Goal: Task Accomplishment & Management: Manage account settings

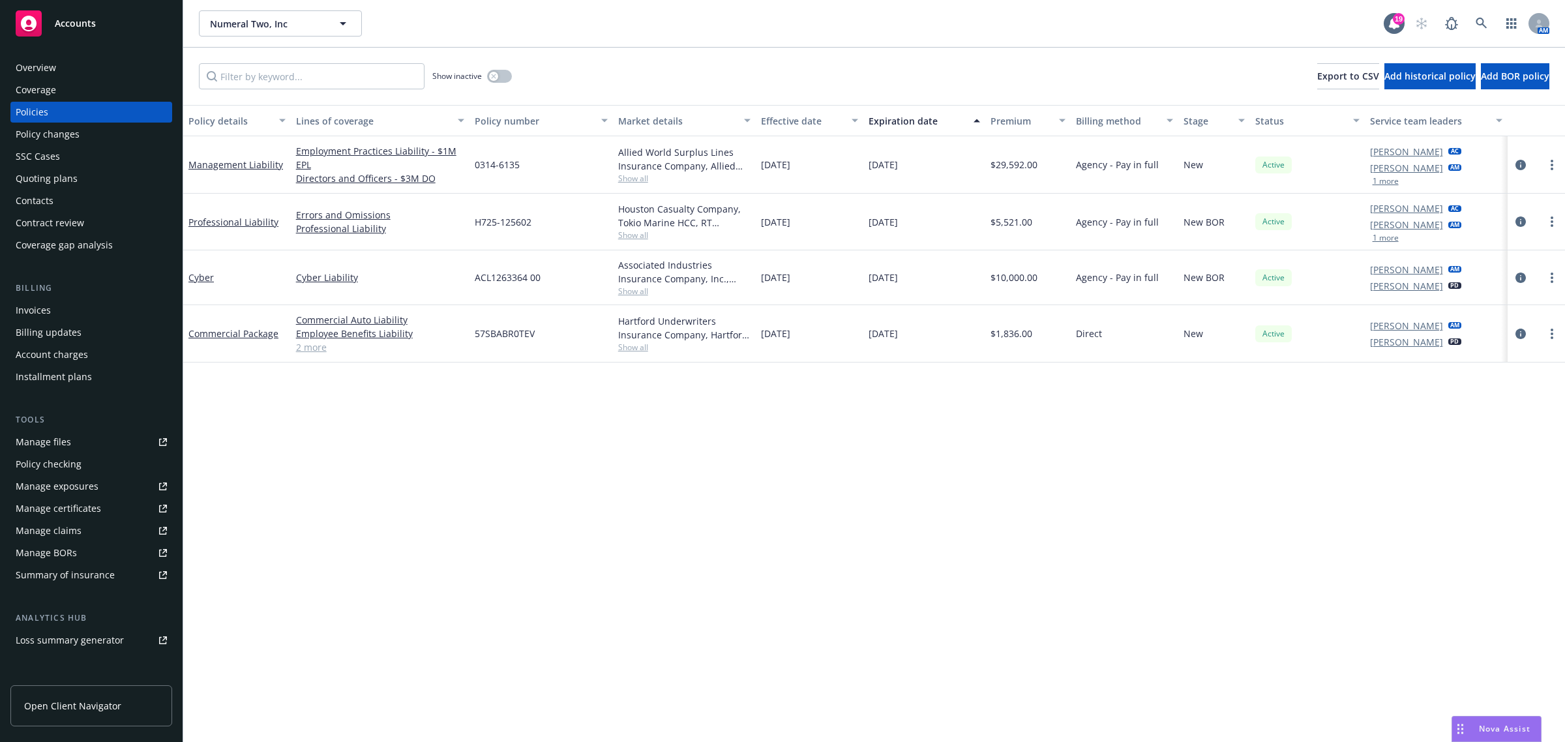
click at [331, 610] on div "Policy details Lines of coverage Policy number Market details Effective date Ex…" at bounding box center [874, 424] width 1382 height 638
click at [47, 91] on div "Coverage" at bounding box center [36, 90] width 40 height 21
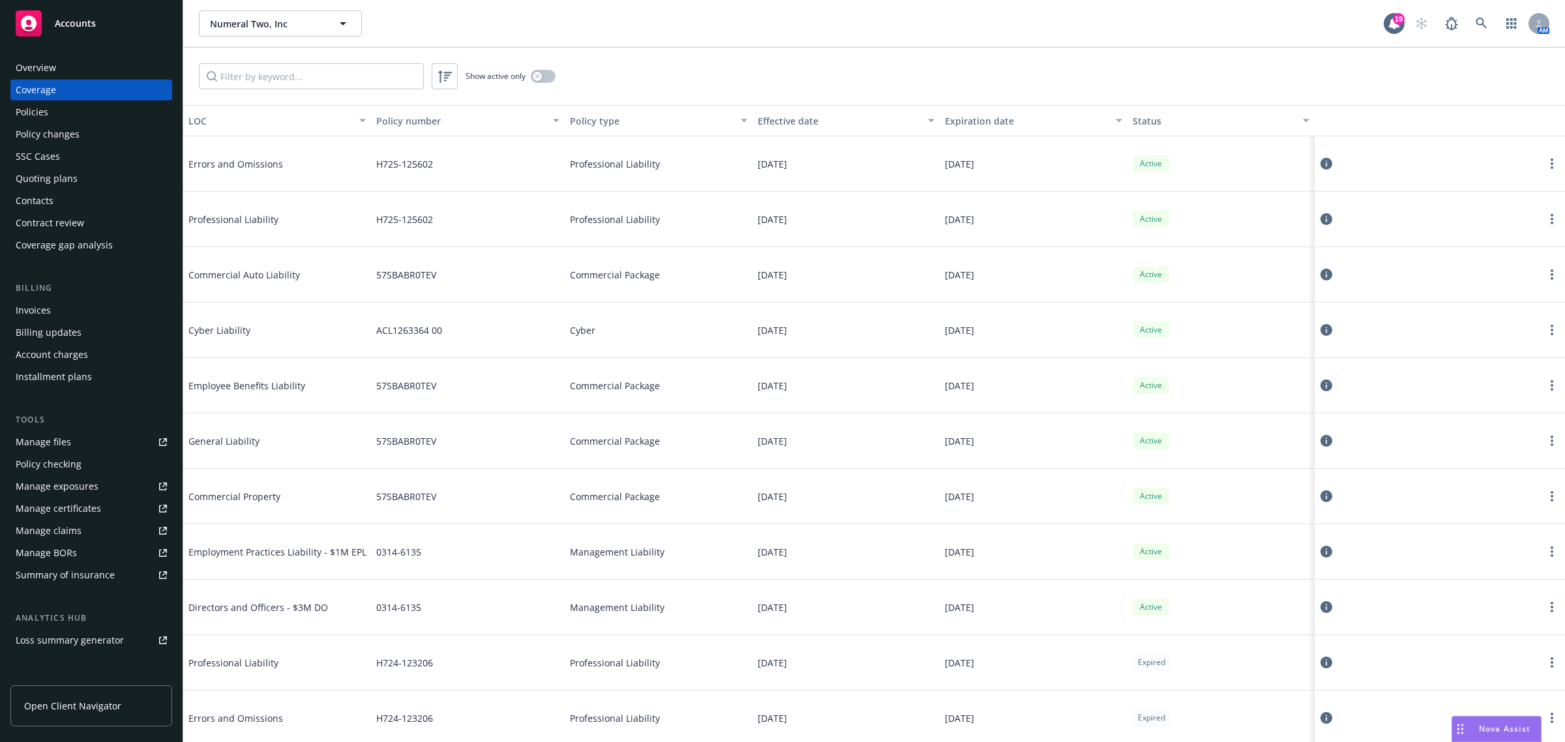
click at [85, 511] on div "Manage certificates" at bounding box center [58, 508] width 85 height 21
click at [382, 73] on input "Filter by keyword..." at bounding box center [311, 76] width 225 height 26
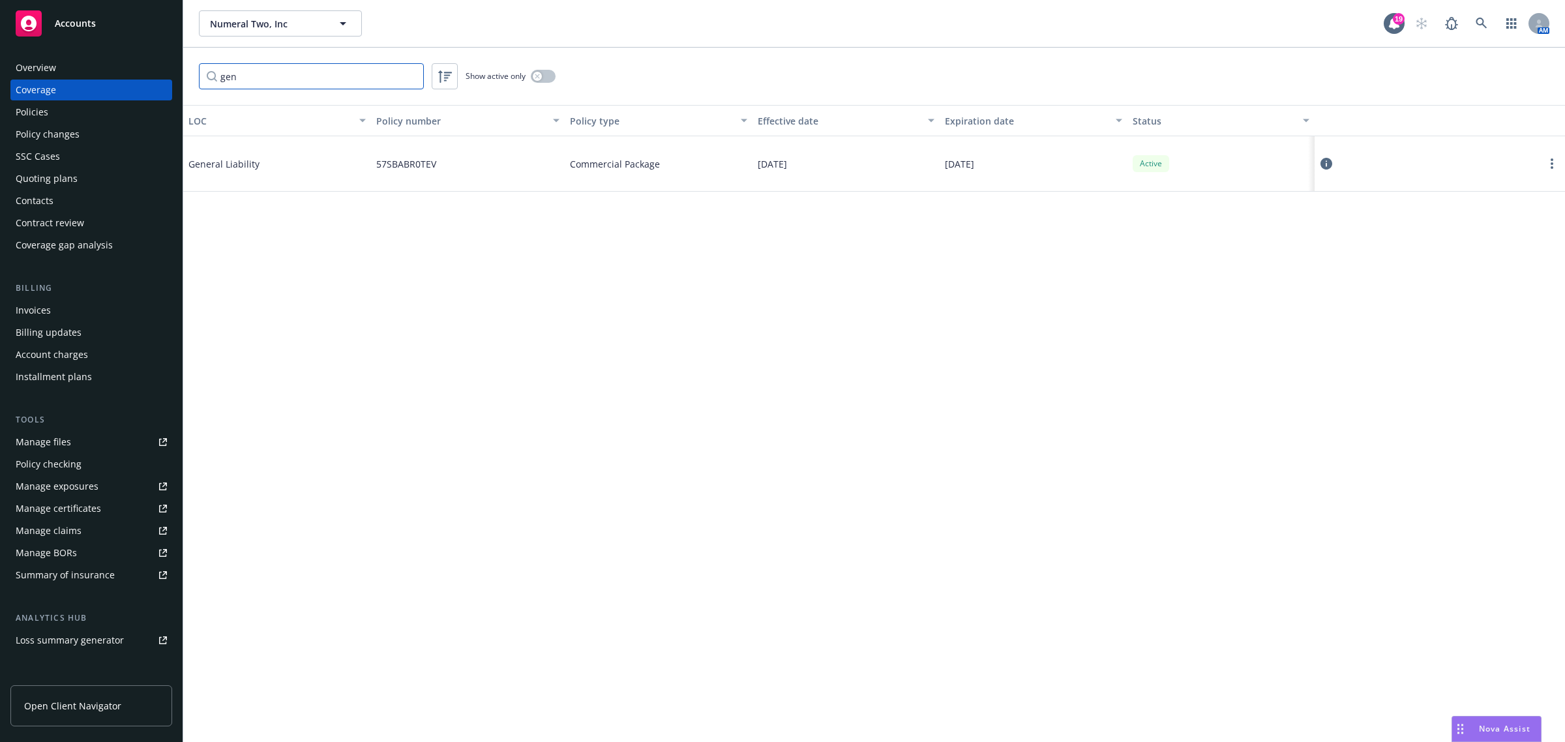
type input "gen"
click at [1330, 165] on icon at bounding box center [1326, 164] width 12 height 12
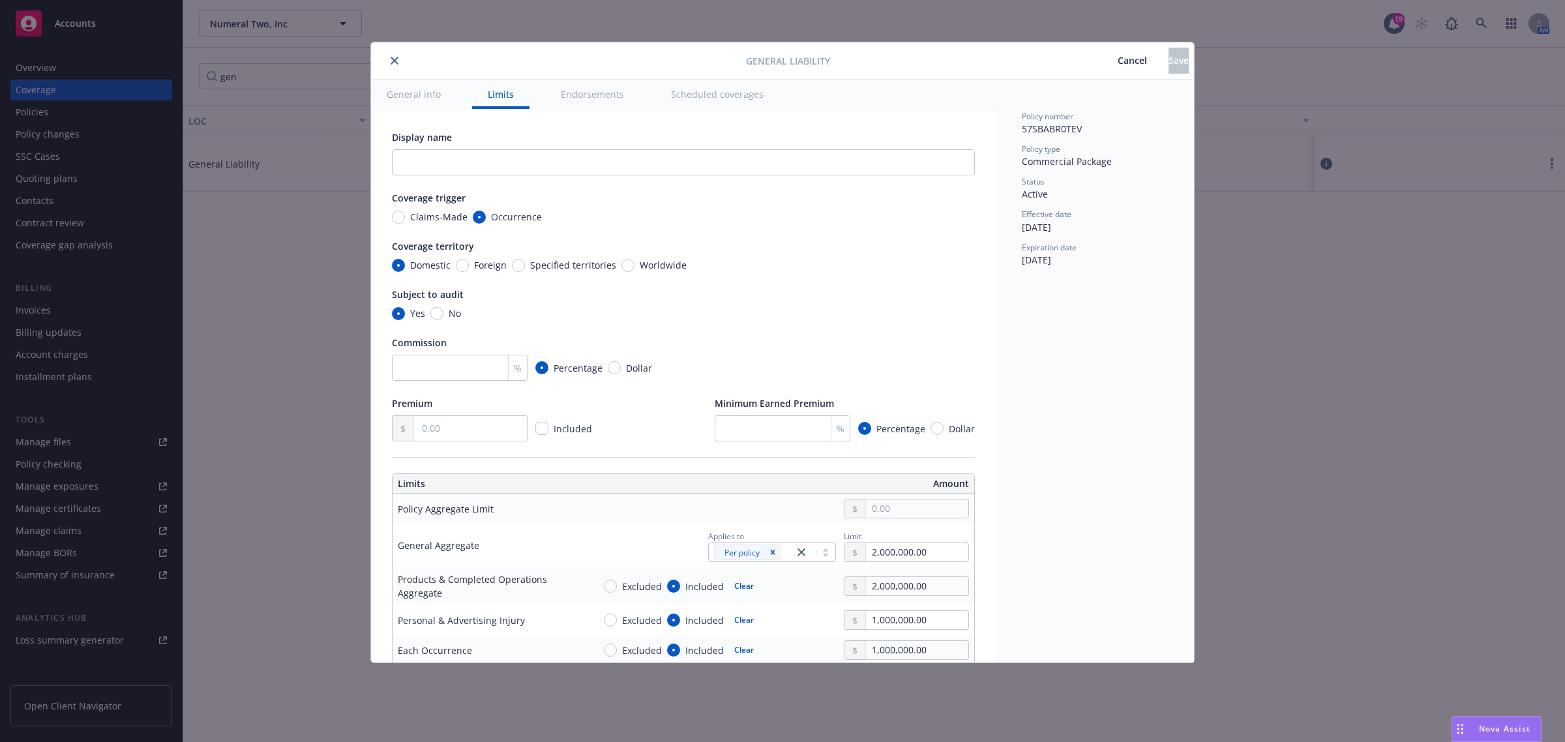
click at [395, 61] on icon "close" at bounding box center [395, 61] width 8 height 8
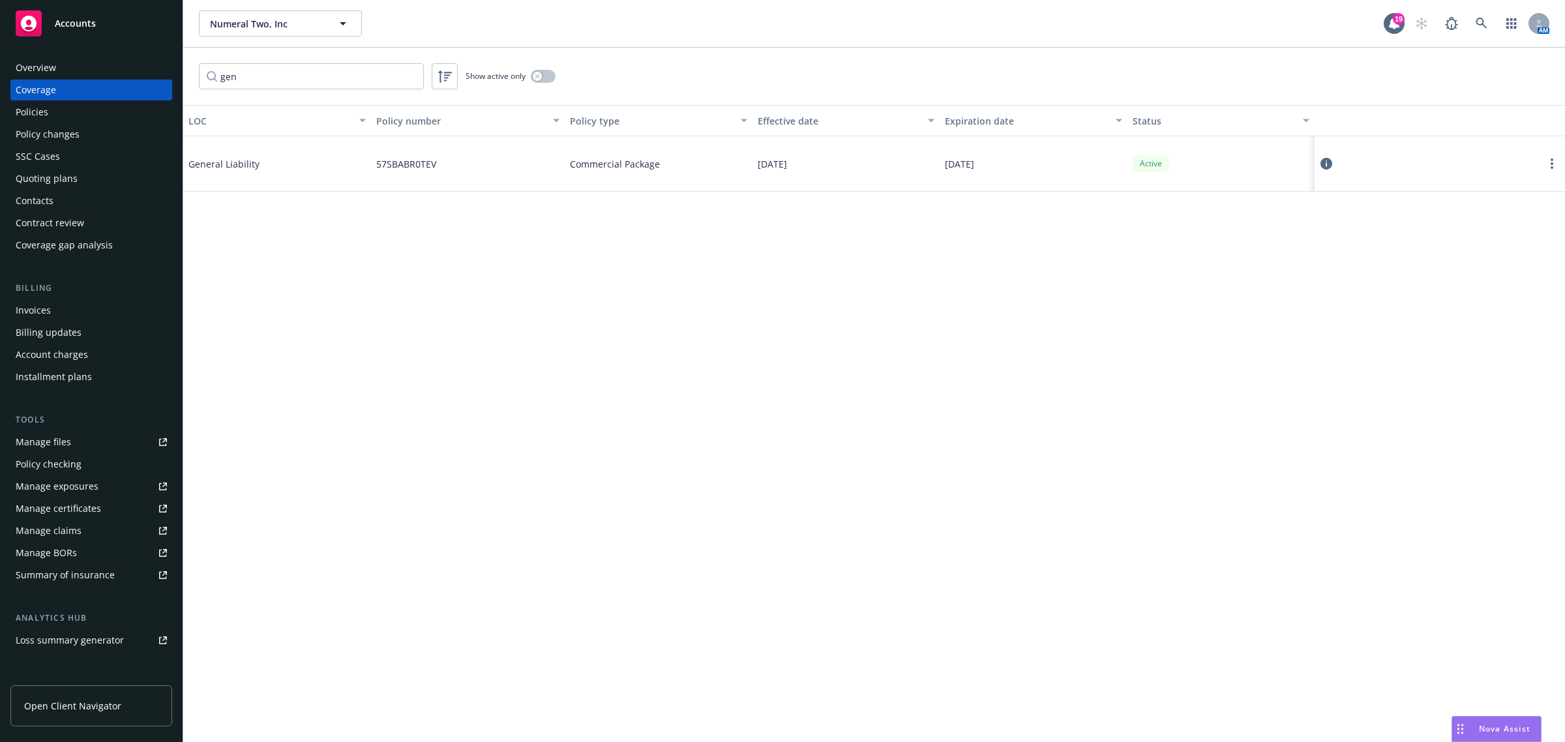
scroll to position [128, 0]
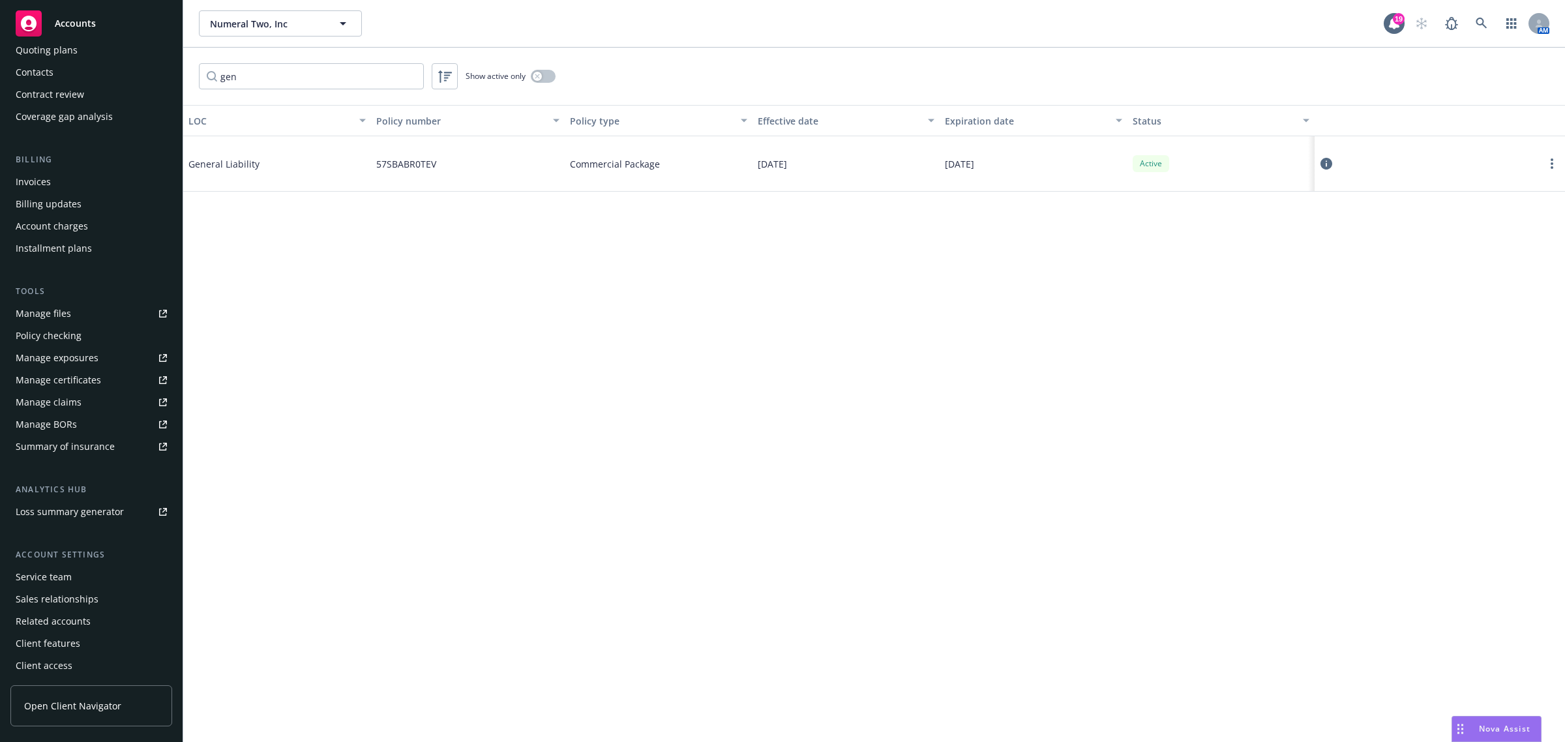
click at [89, 578] on div "Service team" at bounding box center [91, 577] width 151 height 21
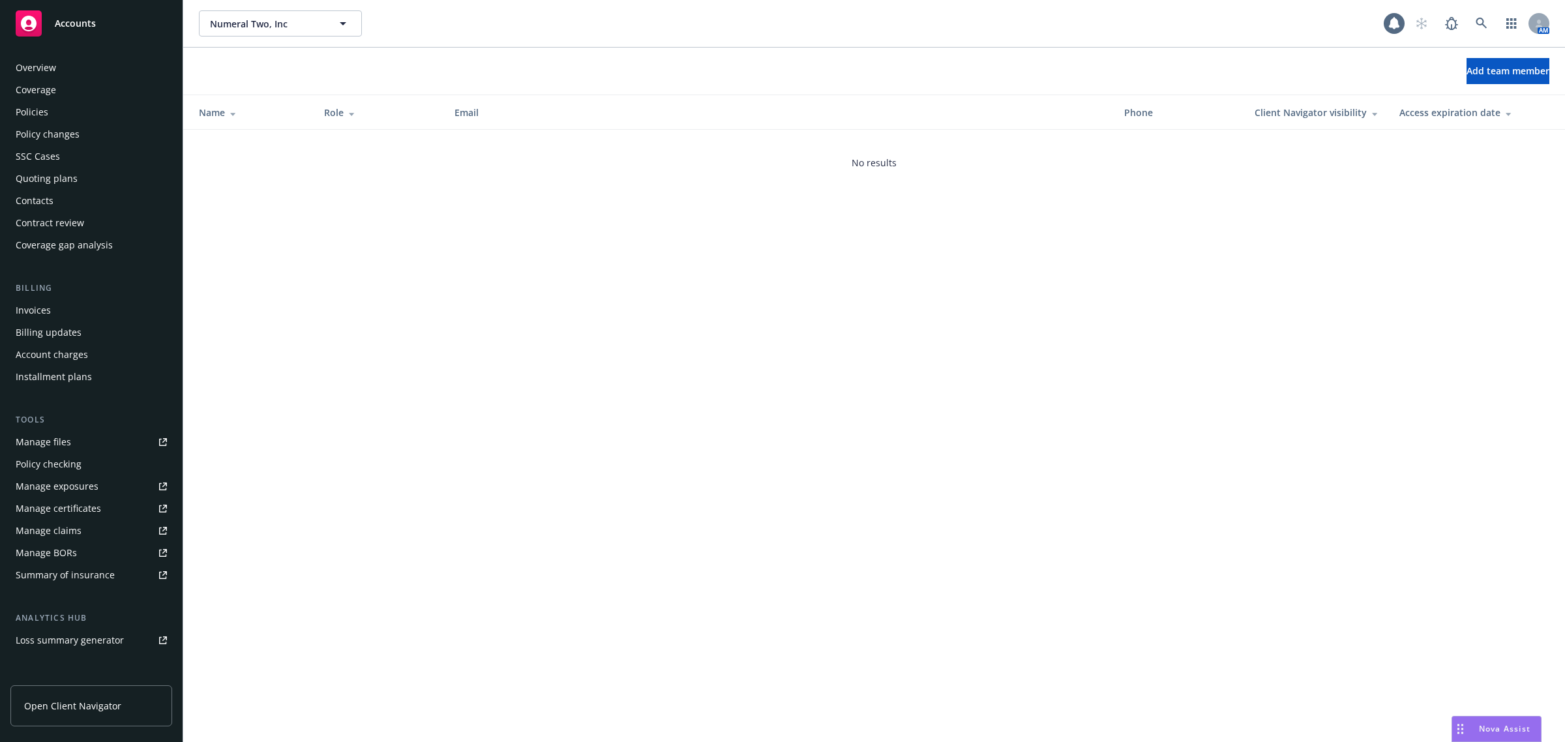
scroll to position [128, 0]
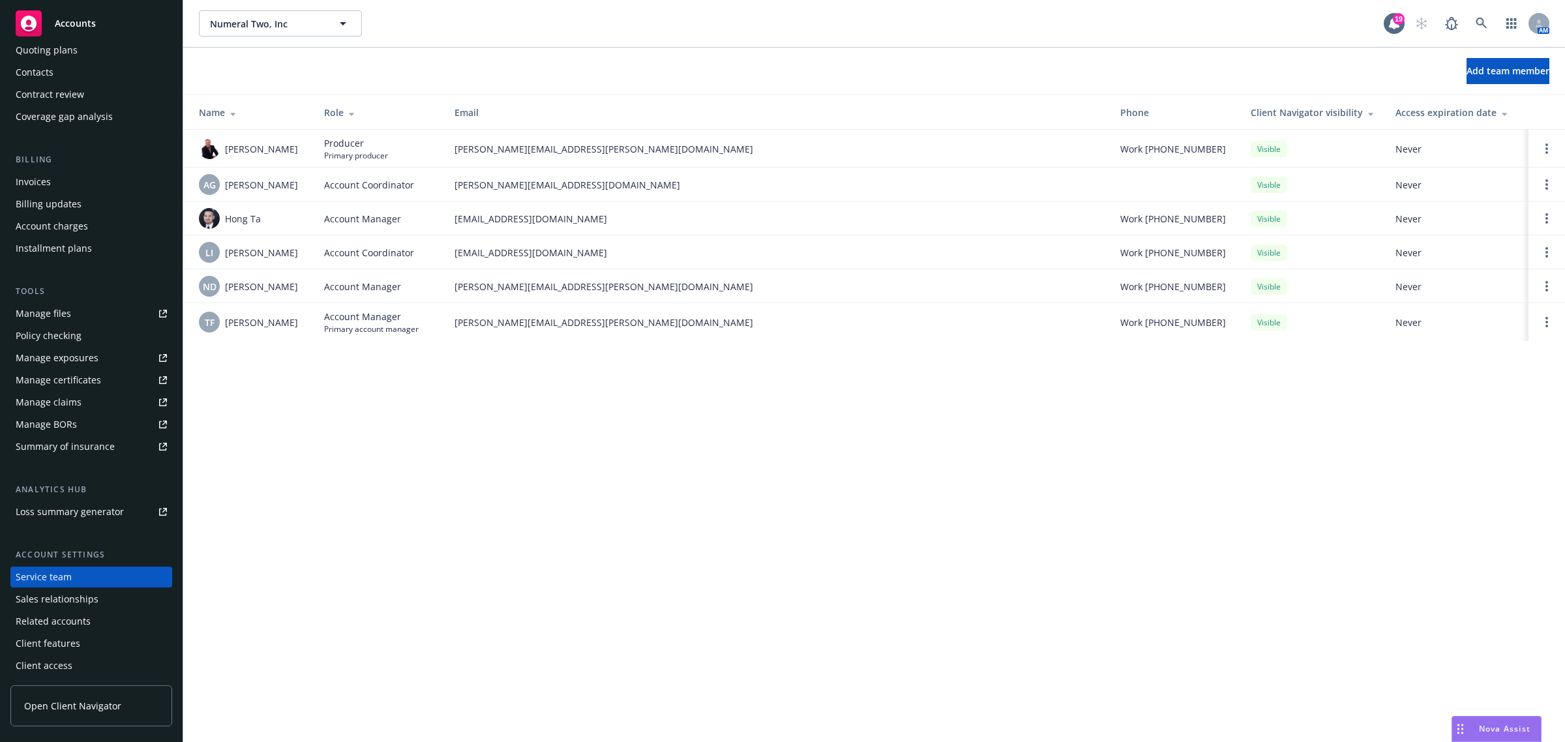
click at [443, 487] on div "Numeral Two, Inc Numeral Two, Inc 19 AM Add team member Name Role Email Phone C…" at bounding box center [874, 371] width 1382 height 742
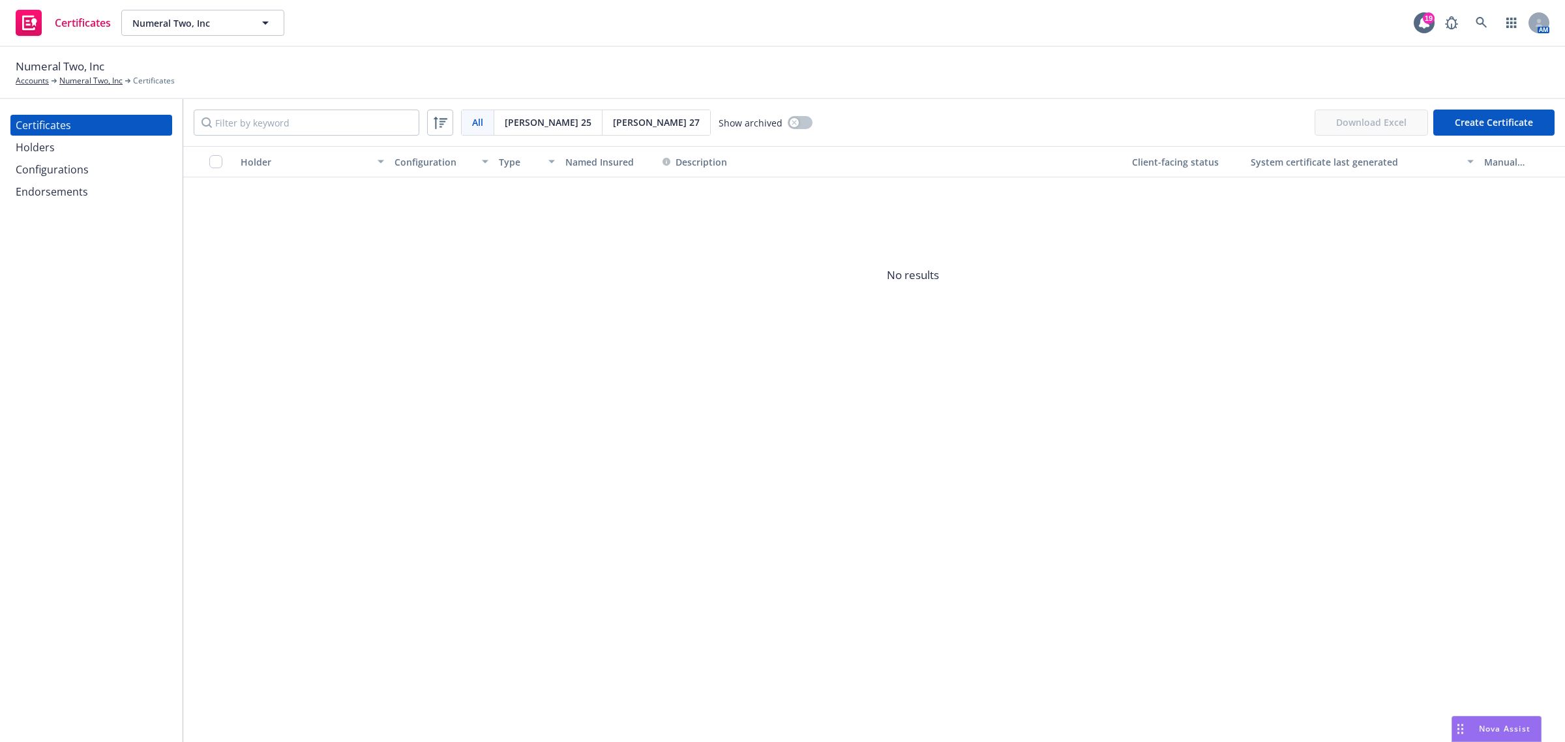
click at [39, 149] on div "Holders" at bounding box center [35, 147] width 39 height 21
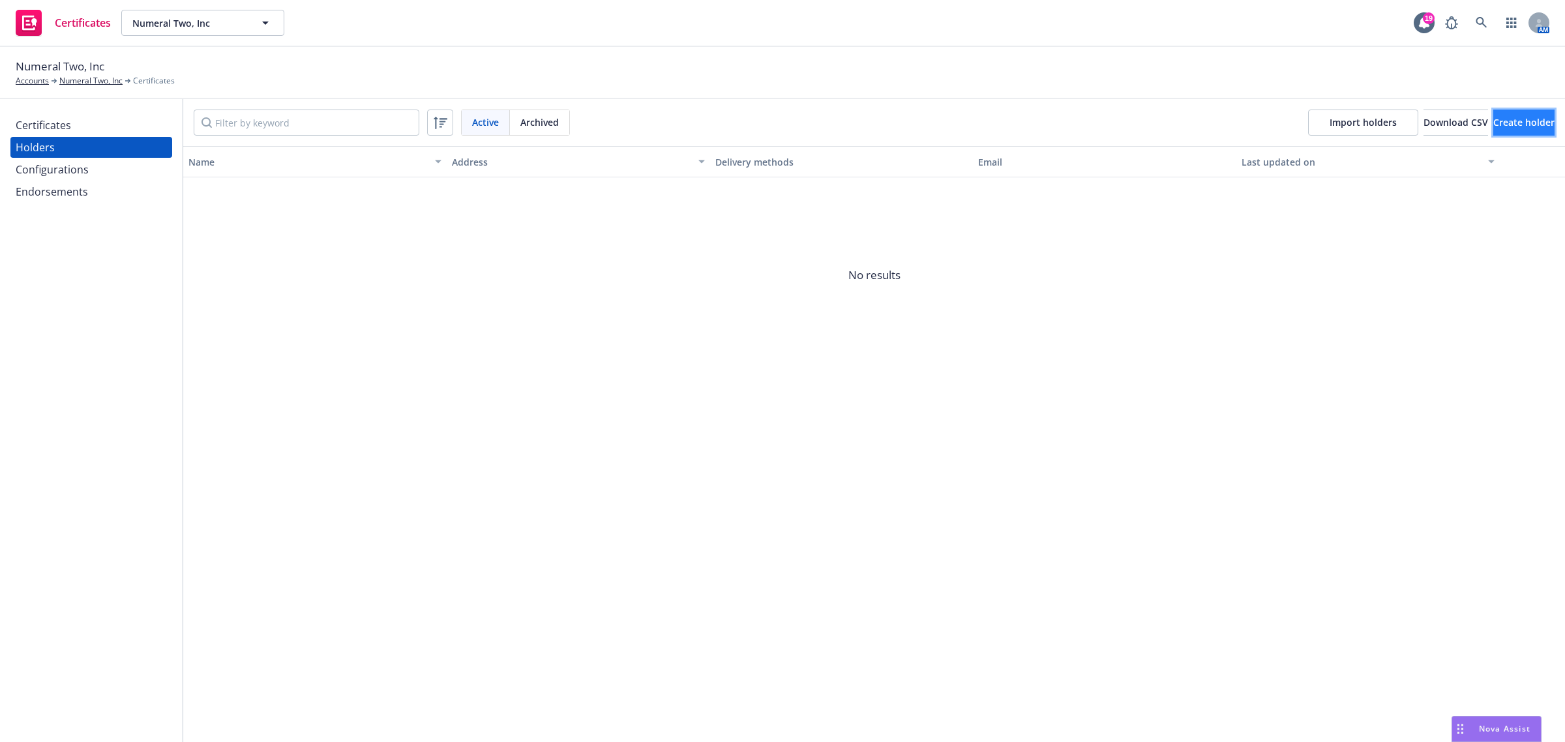
click at [1510, 123] on span "Create holder" at bounding box center [1523, 122] width 61 height 12
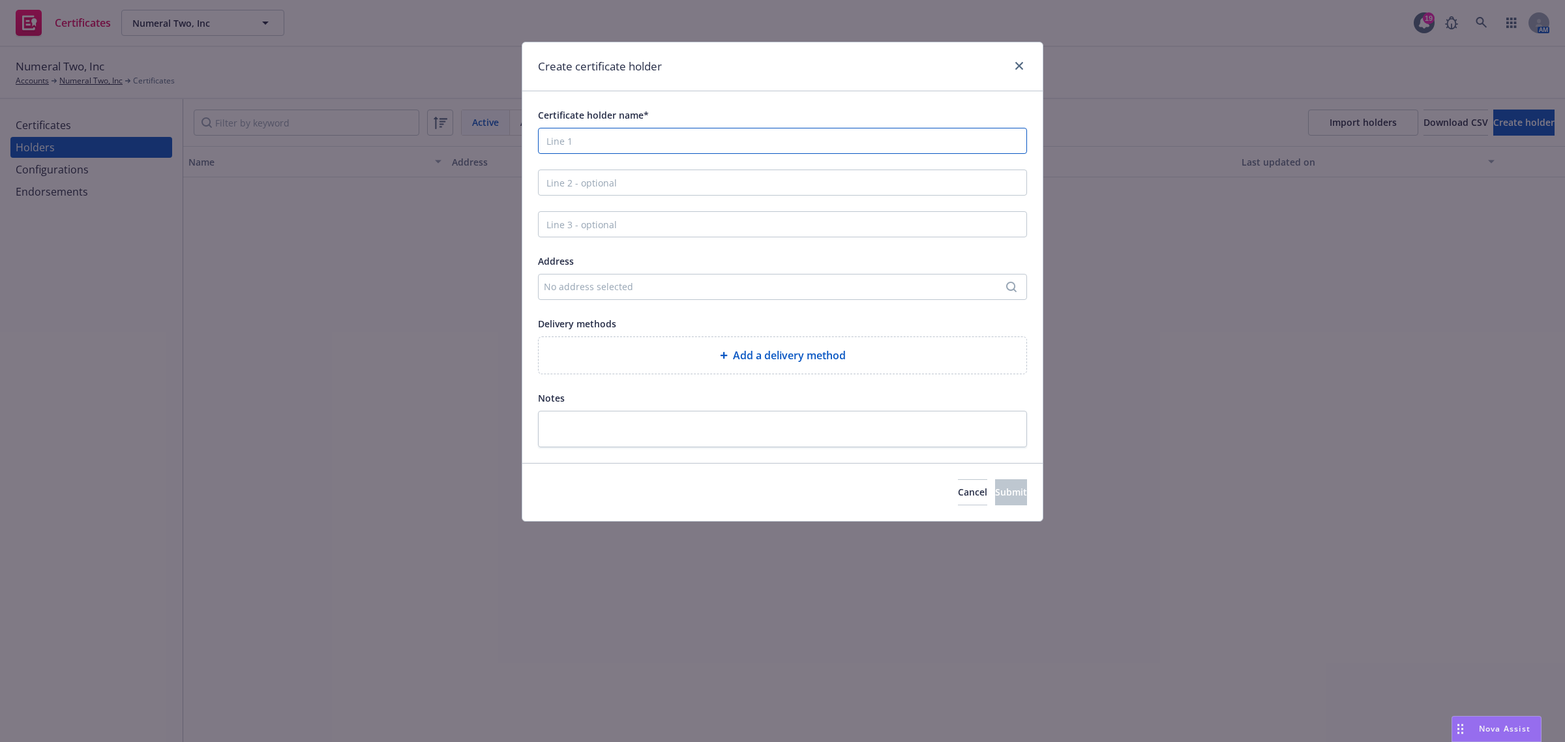
click at [673, 144] on input "Certificate holder name*" at bounding box center [782, 141] width 489 height 26
paste input "Colton Commercial & Partners, Inc."
type input "Colton Commercial & Partners, Inc."
click at [685, 194] on input "Line 2 - optional" at bounding box center [782, 183] width 489 height 26
paste input "Attn: Joseph Wilson"
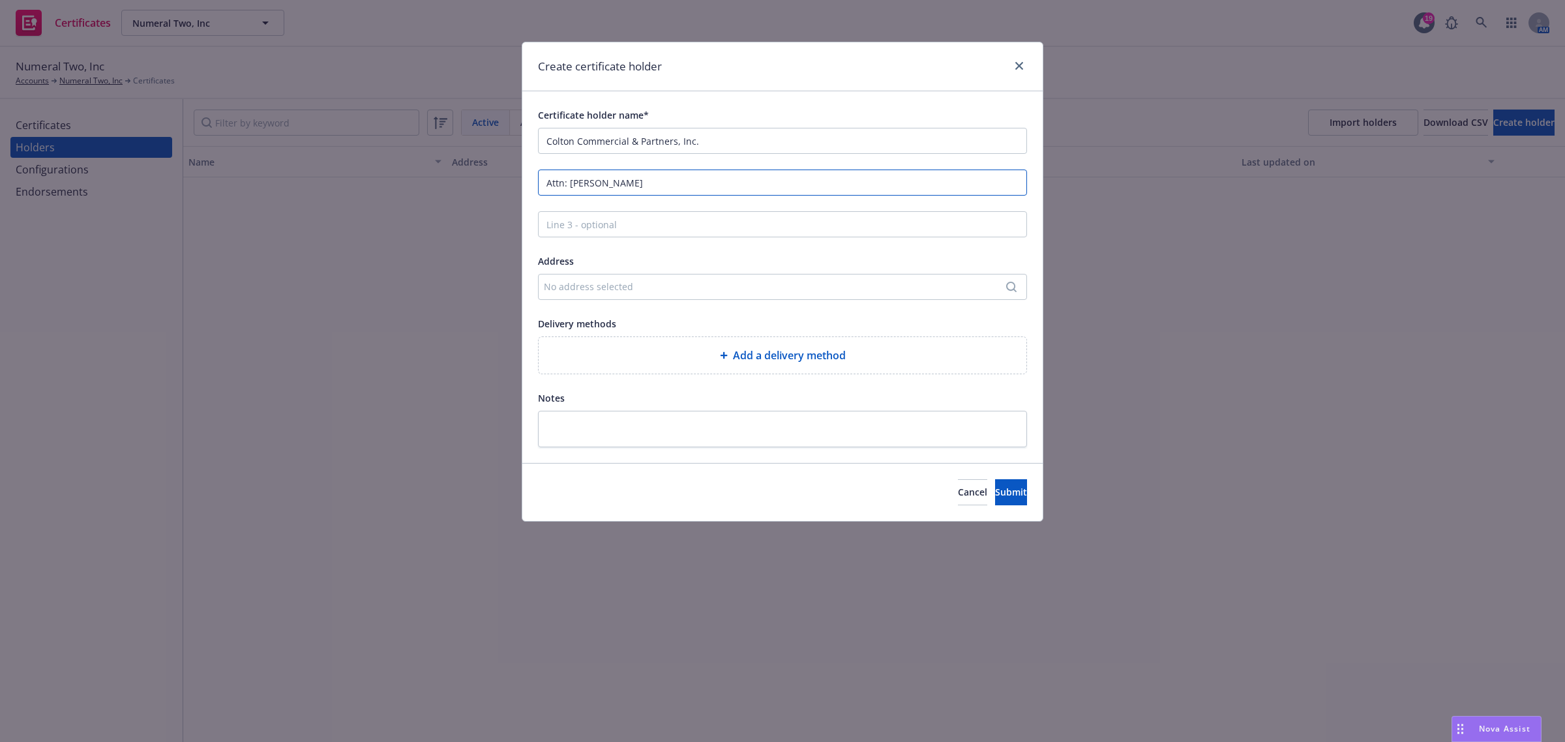
type input "Attn: Joseph Wilson"
click at [670, 356] on div "Add a delivery method" at bounding box center [782, 356] width 467 height 16
select select "EMAIL"
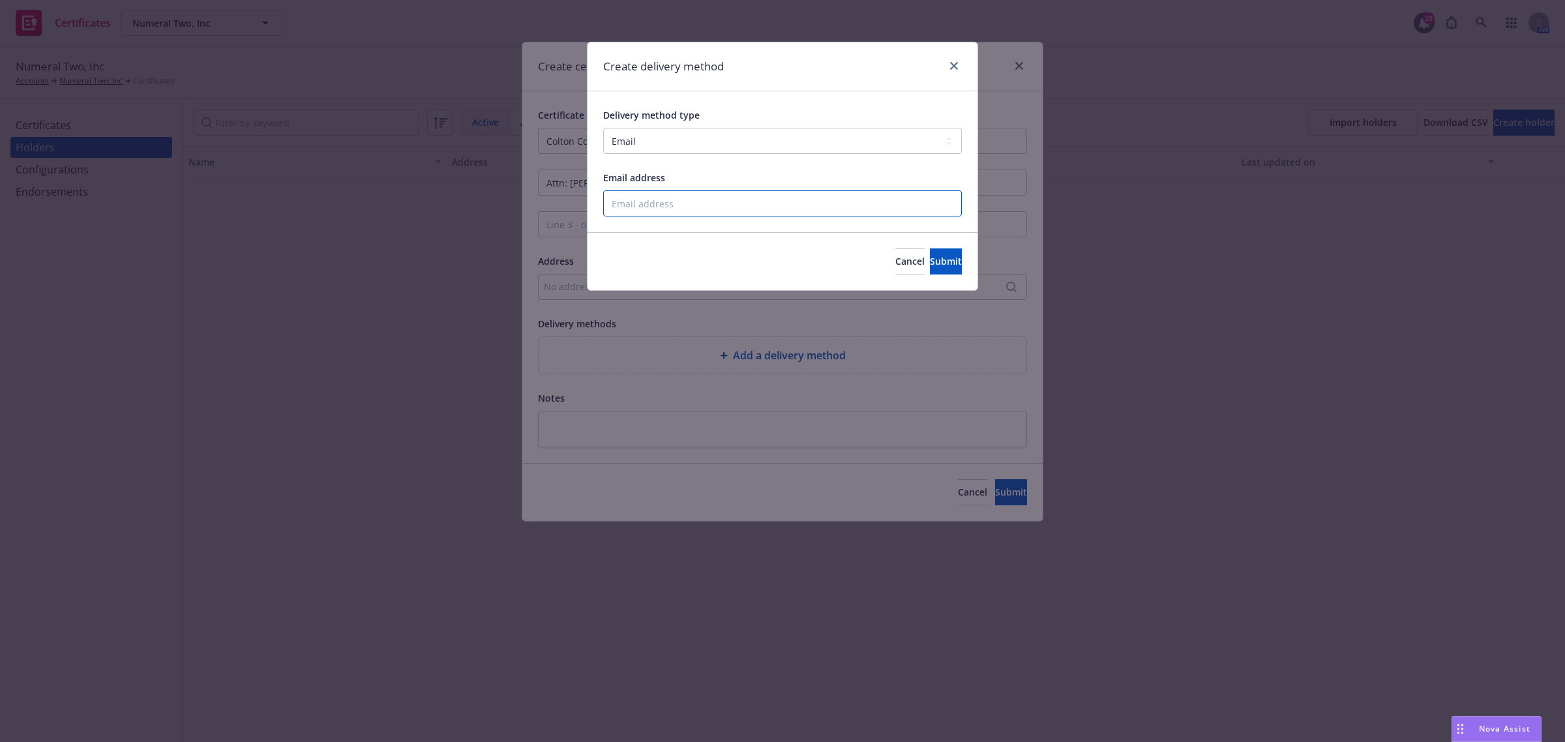
click at [844, 202] on input "Email address" at bounding box center [782, 203] width 359 height 26
paste input "jwilson@coltoncommercialsf.com"
type input "jwilson@coltoncommercialsf.com"
click at [930, 258] on span "Submit" at bounding box center [946, 261] width 32 height 12
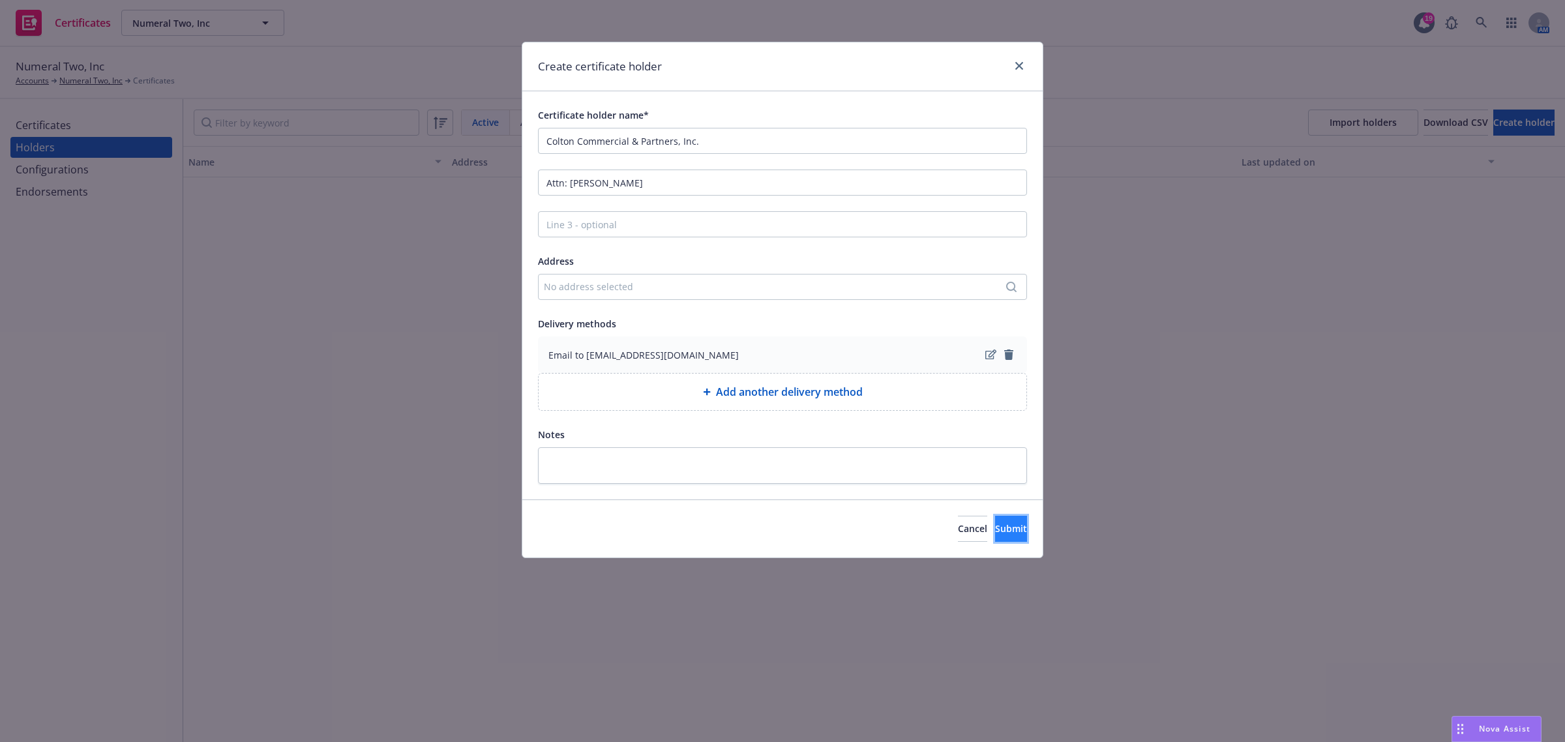
click at [995, 538] on button "Submit" at bounding box center [1011, 529] width 32 height 26
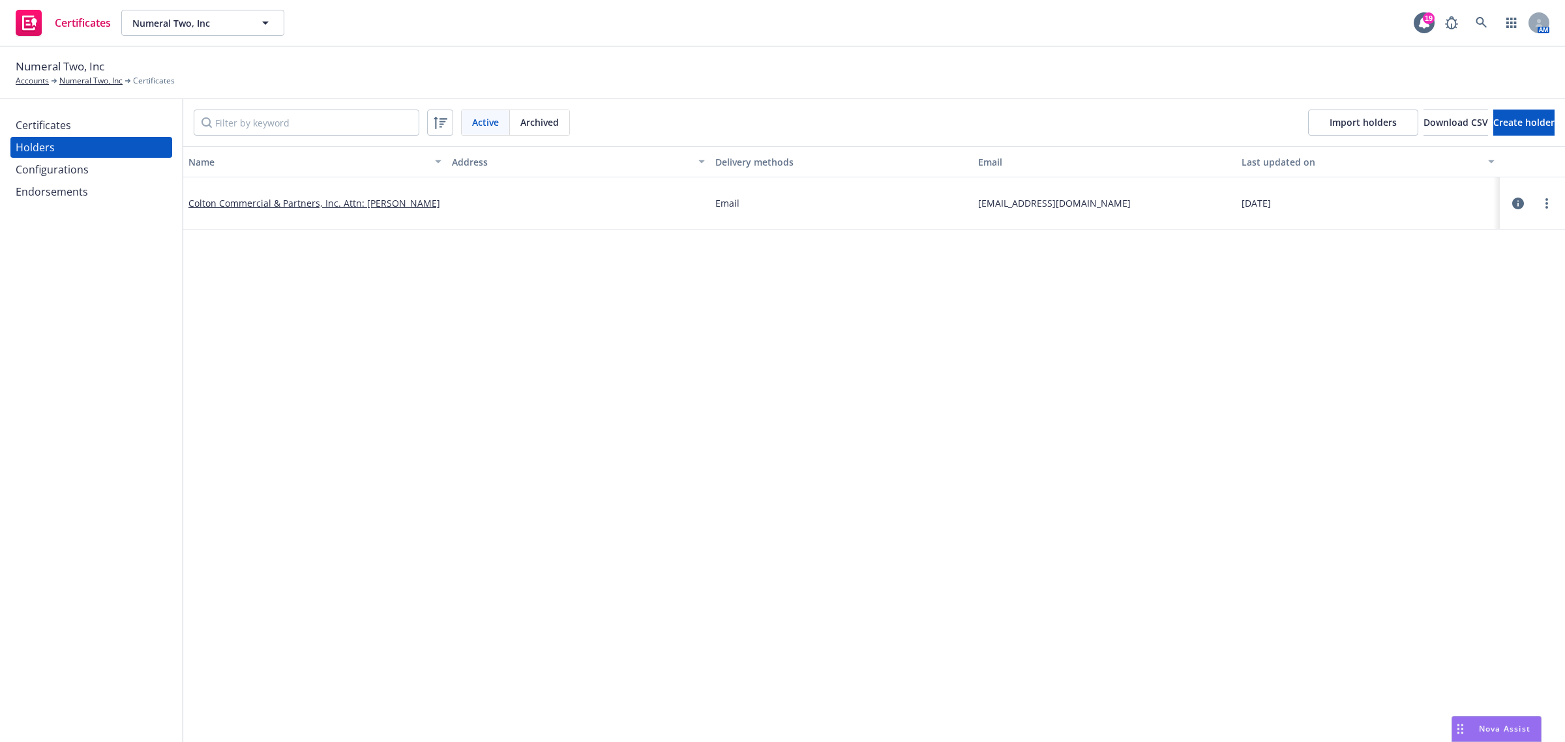
drag, startPoint x: 473, startPoint y: 428, endPoint x: 396, endPoint y: 380, distance: 90.6
click at [473, 428] on div "Name Address Delivery methods Email Last updated on Colton Commercial & Partner…" at bounding box center [874, 705] width 1382 height 1118
click at [63, 119] on div "Certificates" at bounding box center [43, 125] width 55 height 21
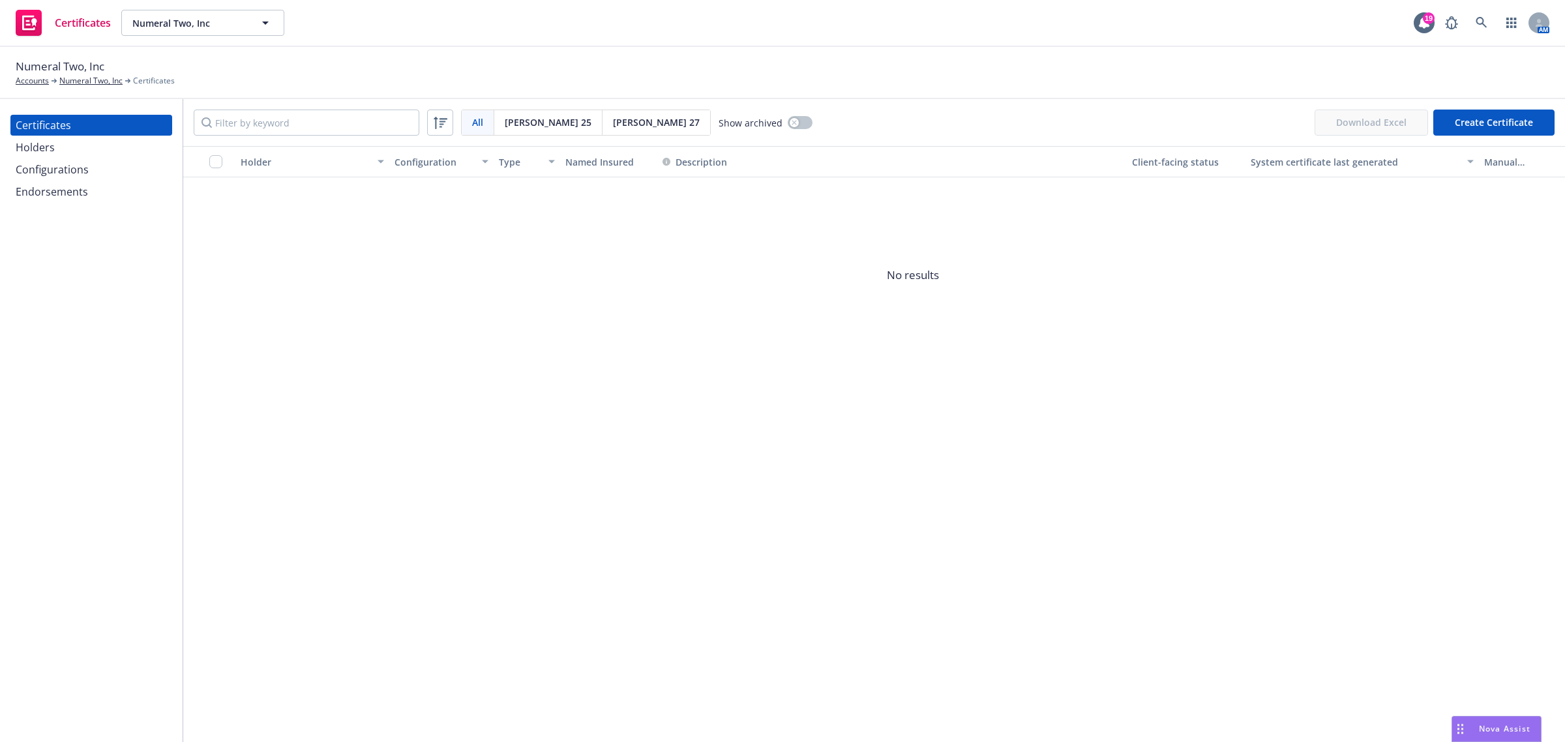
click at [1489, 117] on button "Create Certificate" at bounding box center [1493, 123] width 121 height 26
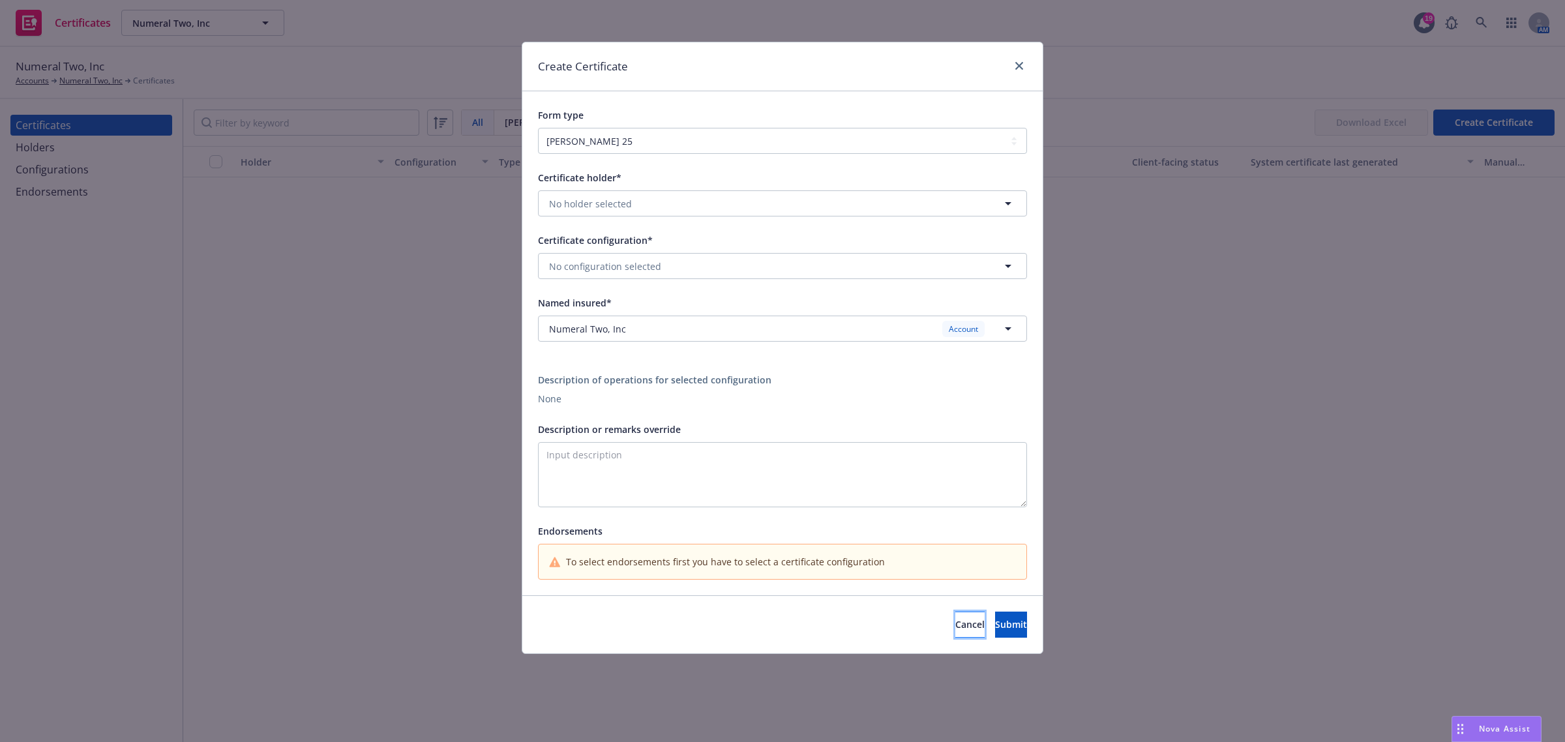
click at [955, 623] on span "Cancel" at bounding box center [969, 624] width 29 height 12
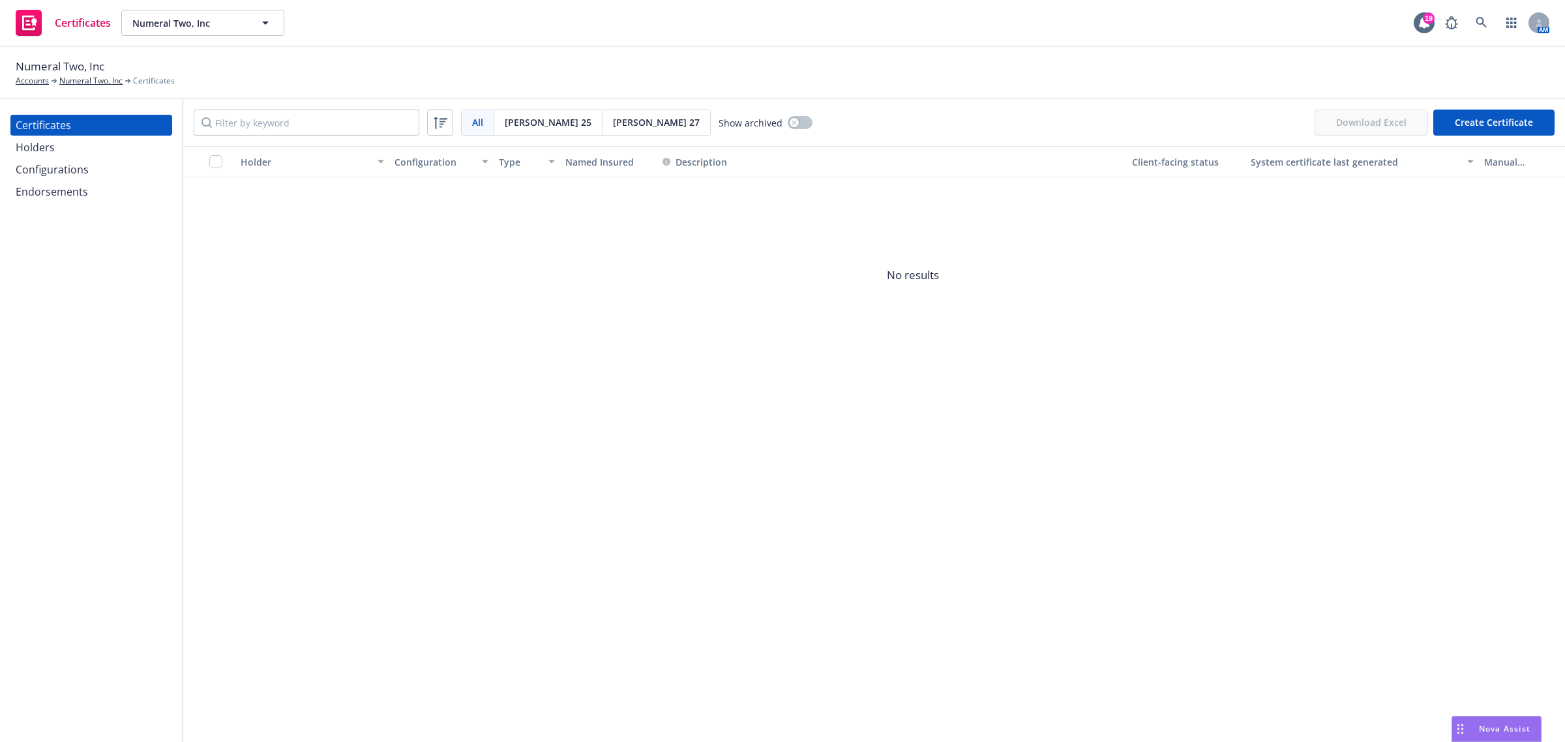
click at [59, 164] on div "Configurations" at bounding box center [52, 169] width 73 height 21
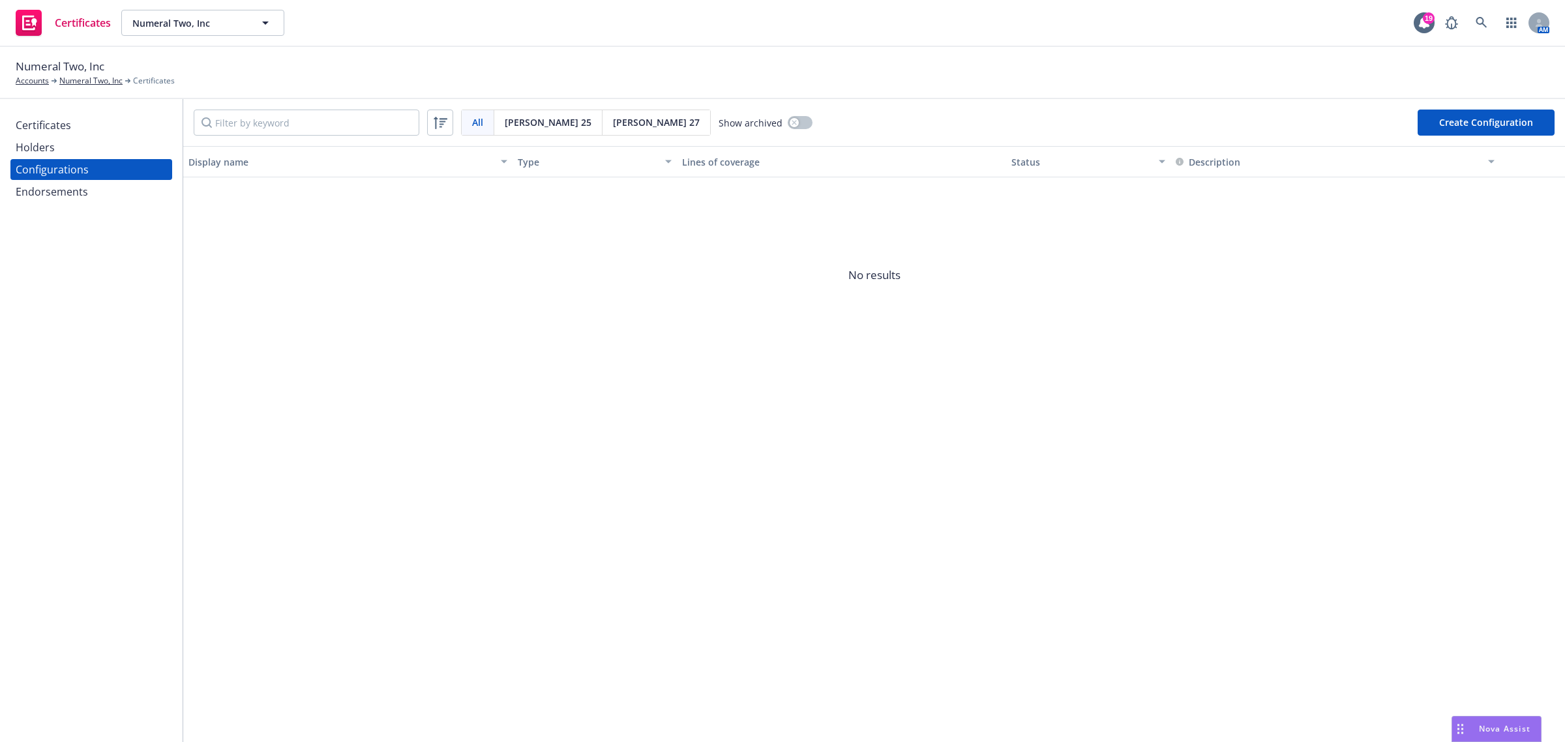
click at [1508, 113] on button "Create Configuration" at bounding box center [1486, 123] width 137 height 26
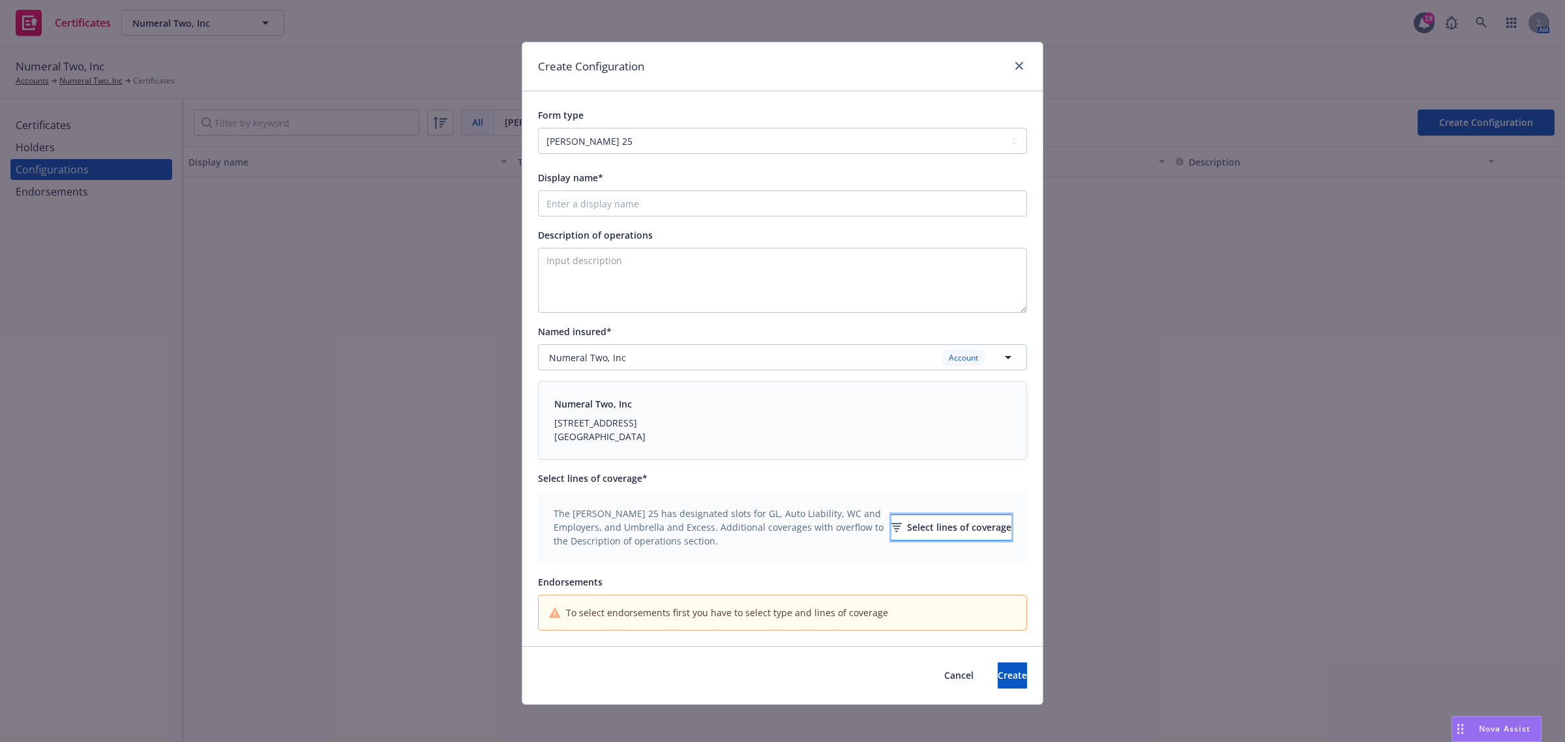
click at [892, 526] on div "Select lines of coverage" at bounding box center [951, 527] width 120 height 25
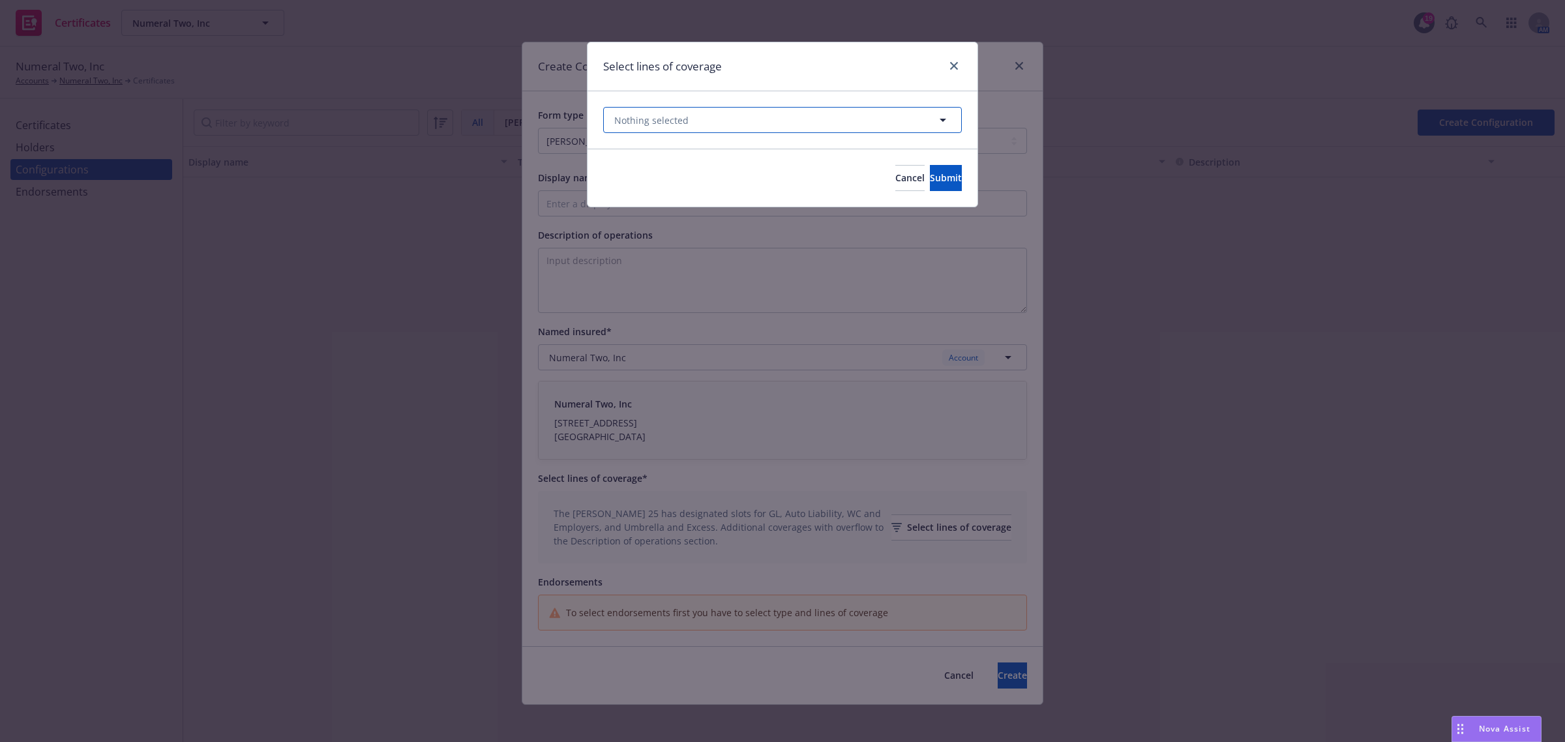
click at [675, 121] on span "Nothing selected" at bounding box center [651, 120] width 74 height 14
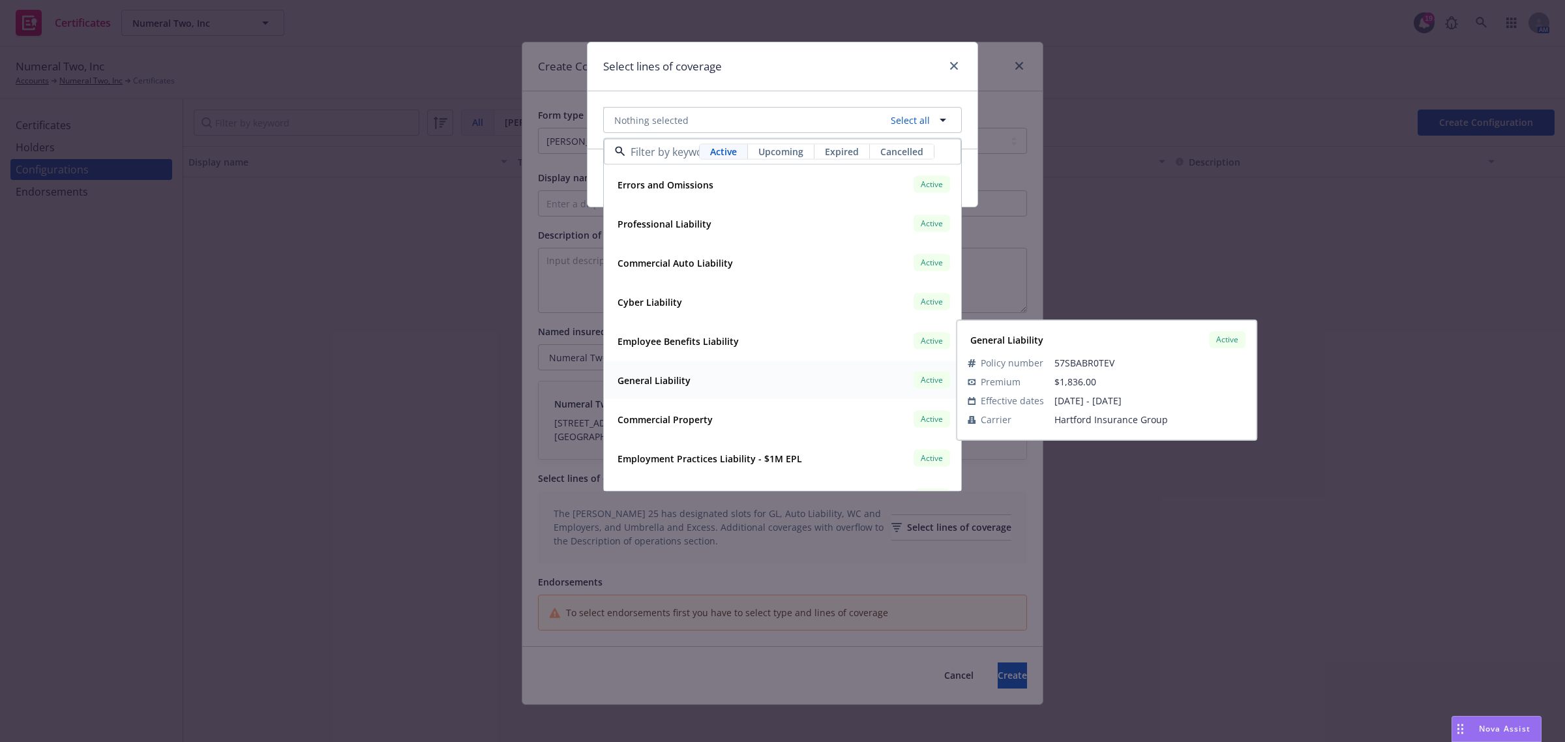
click at [689, 383] on strong "General Liability" at bounding box center [654, 380] width 73 height 12
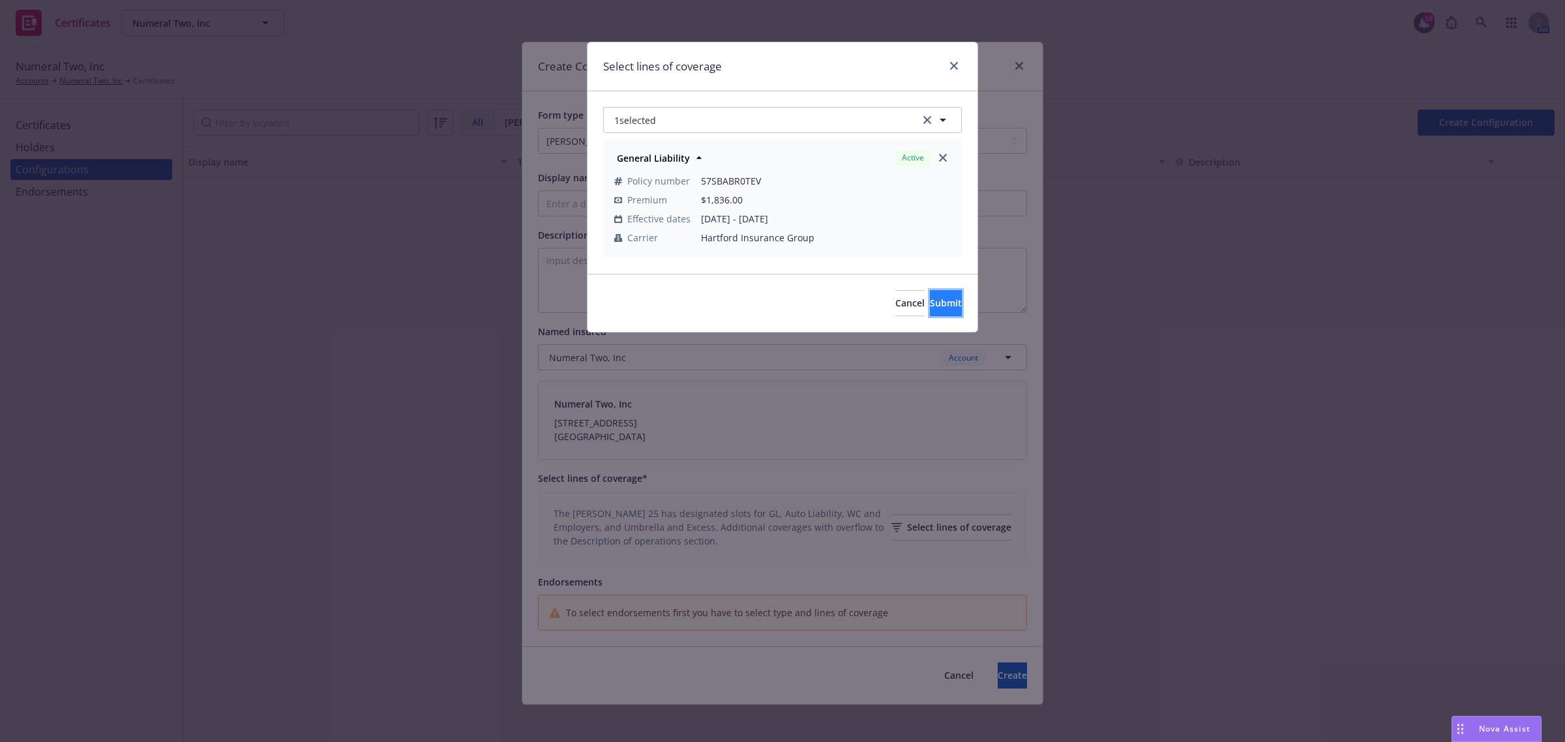
click at [930, 305] on span "Submit" at bounding box center [946, 303] width 32 height 12
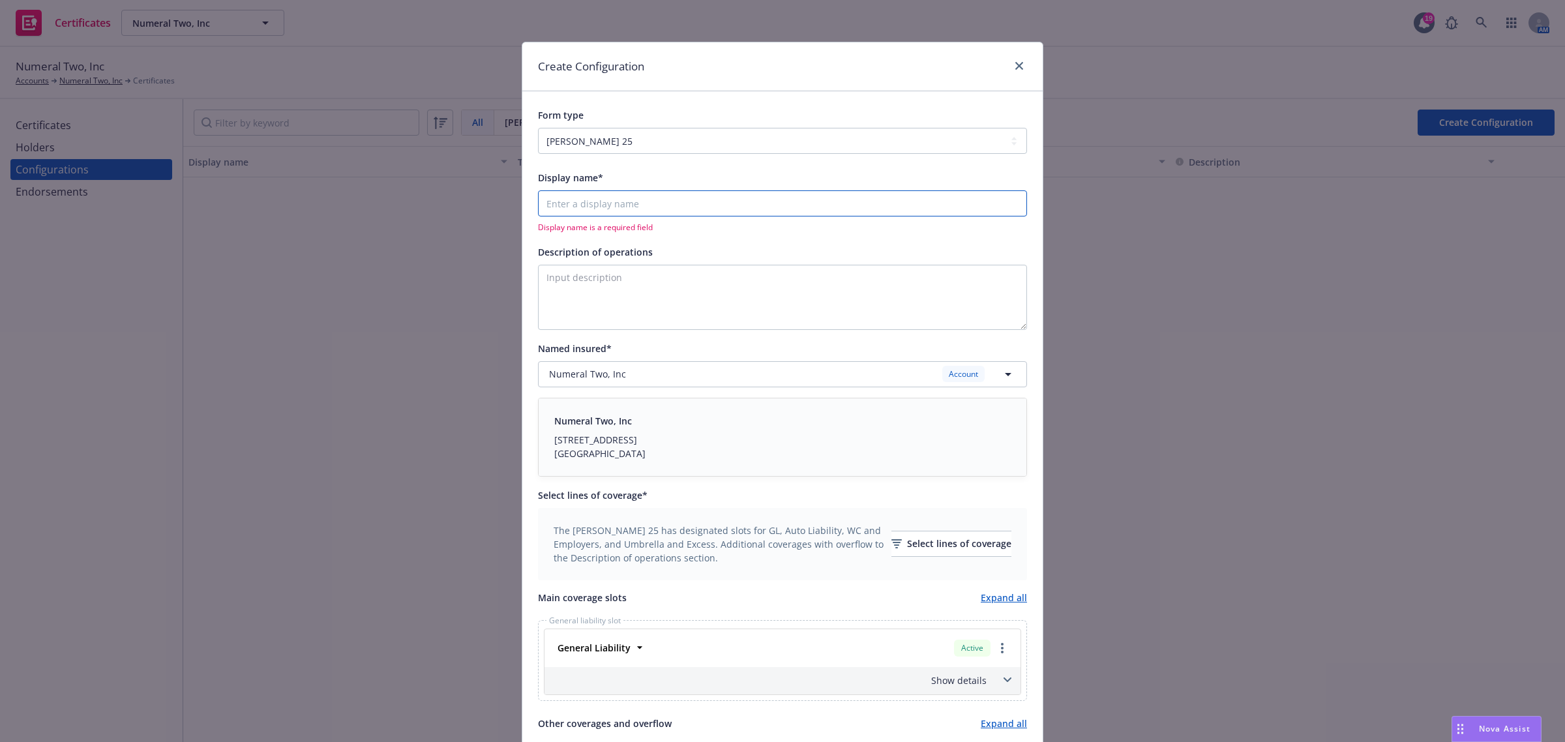
click at [702, 202] on input "Display name*" at bounding box center [782, 203] width 489 height 26
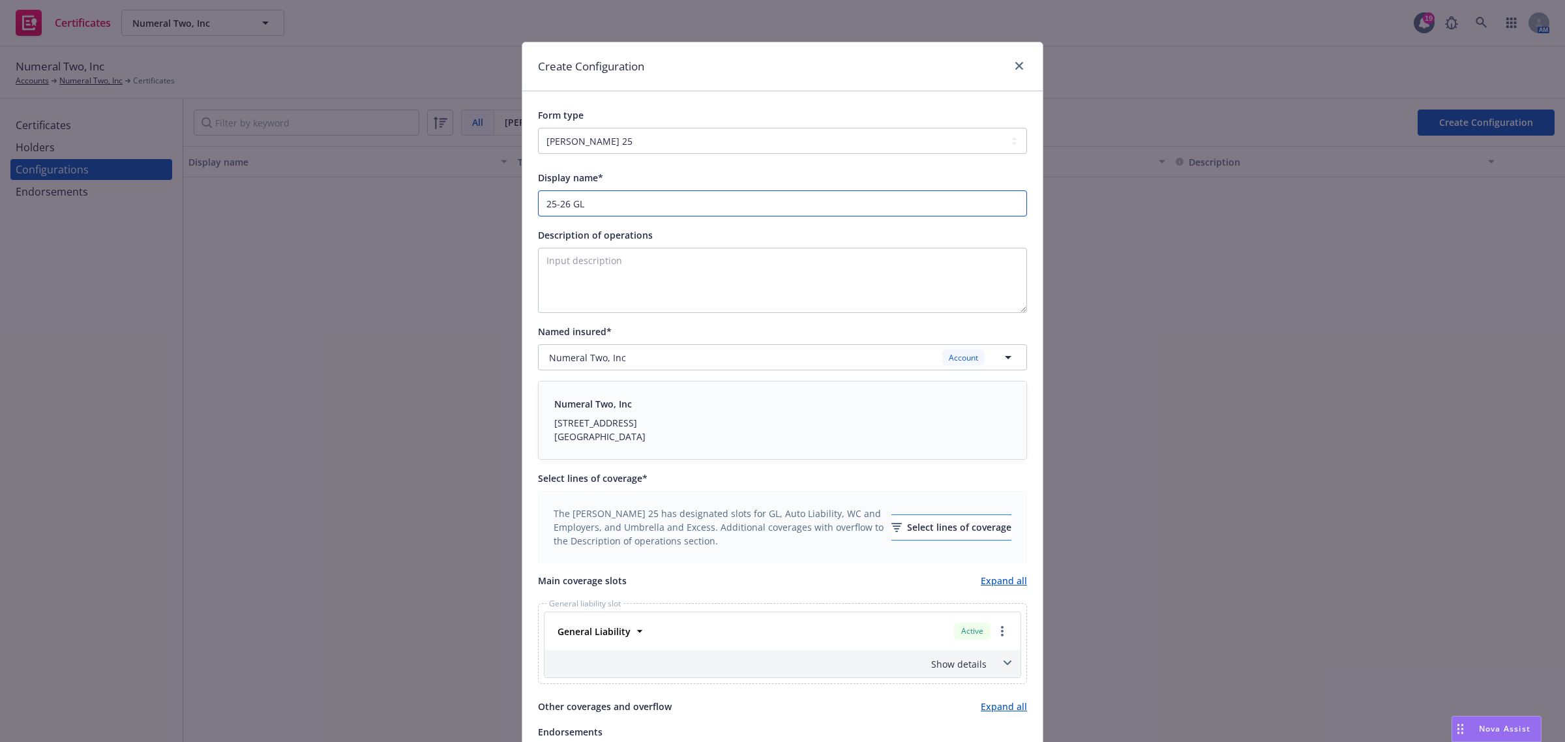
type input "25-26 GL"
click at [927, 529] on div "Select lines of coverage" at bounding box center [951, 527] width 120 height 25
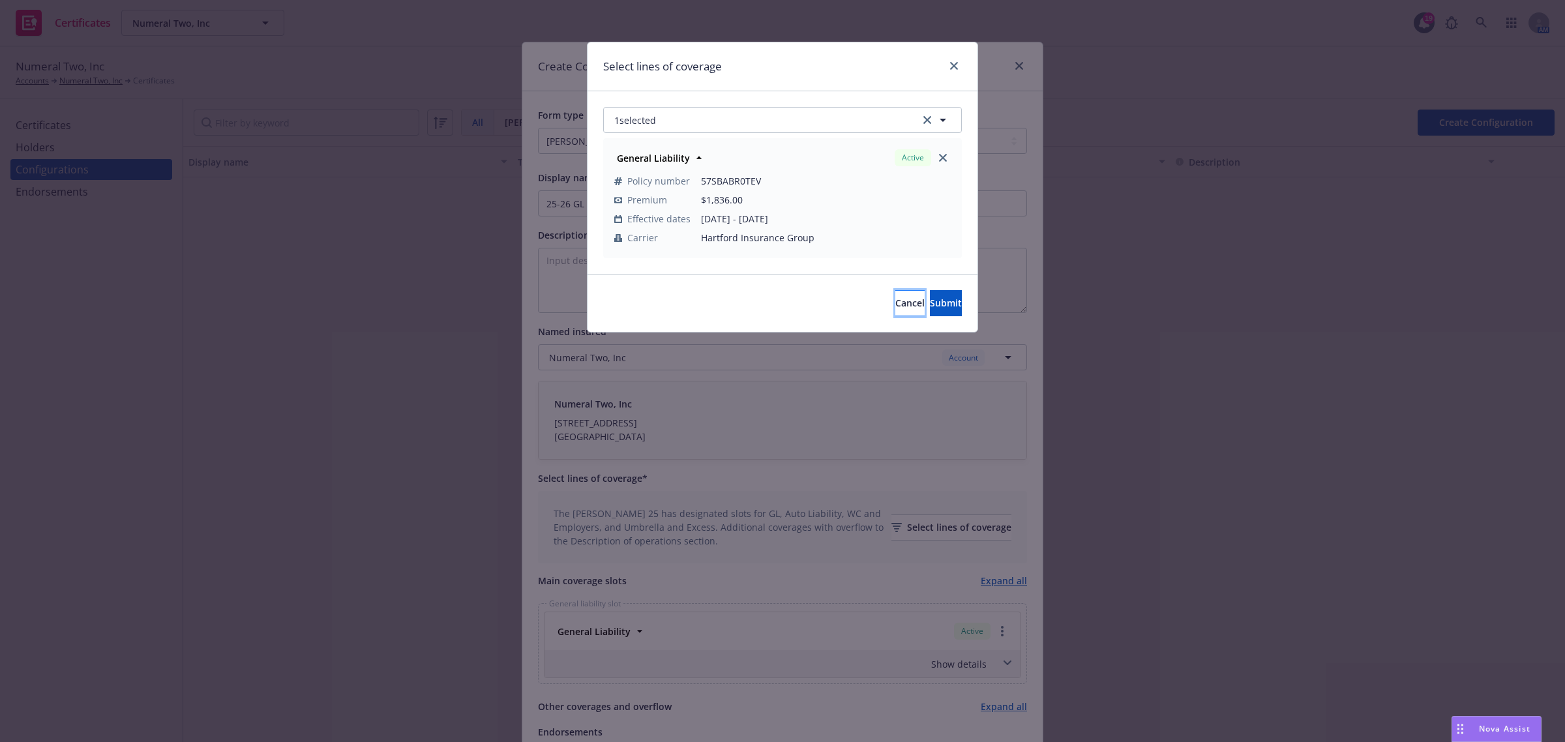
click at [895, 302] on span "Cancel" at bounding box center [909, 303] width 29 height 12
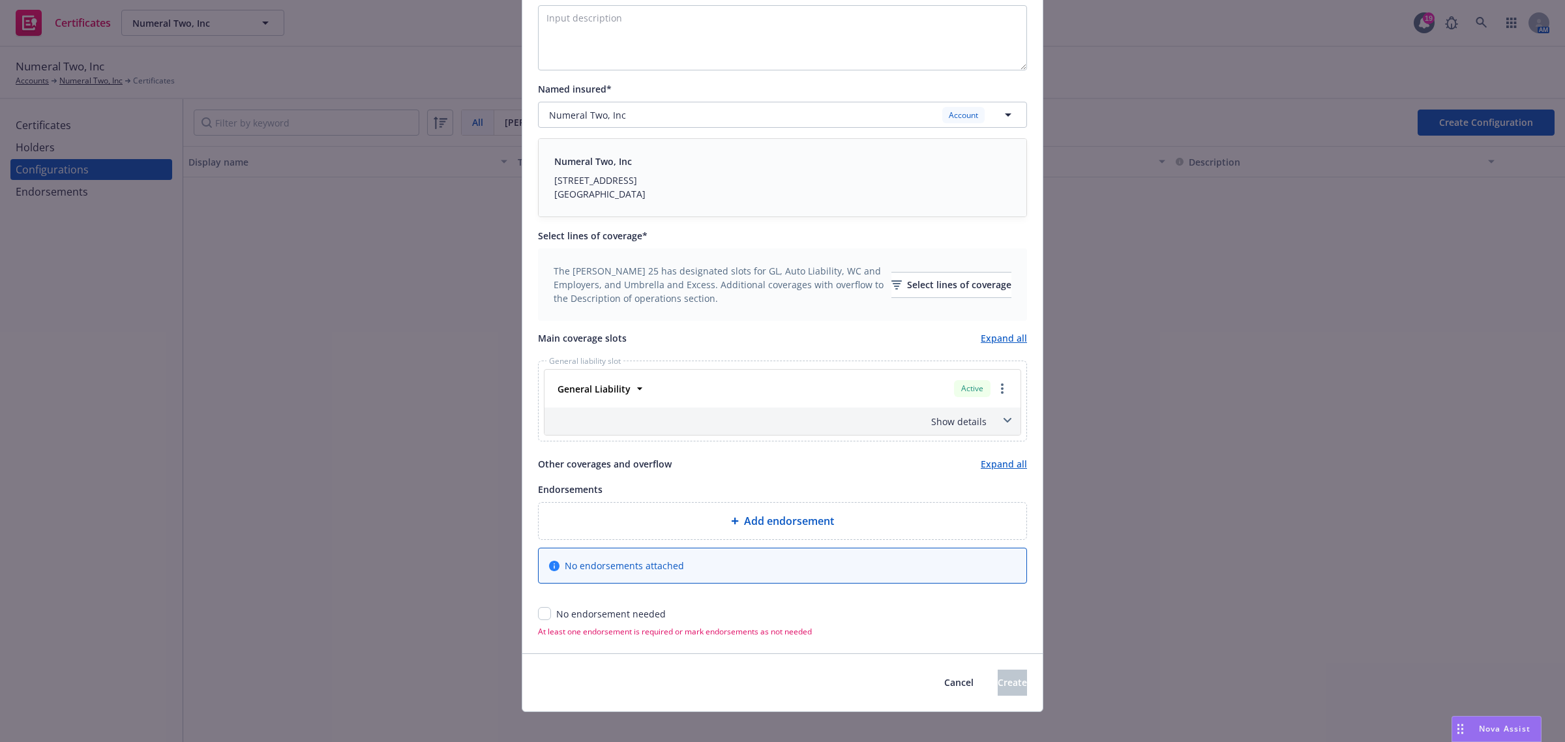
scroll to position [245, 0]
click at [538, 612] on input "checkbox" at bounding box center [544, 611] width 13 height 13
checkbox input "true"
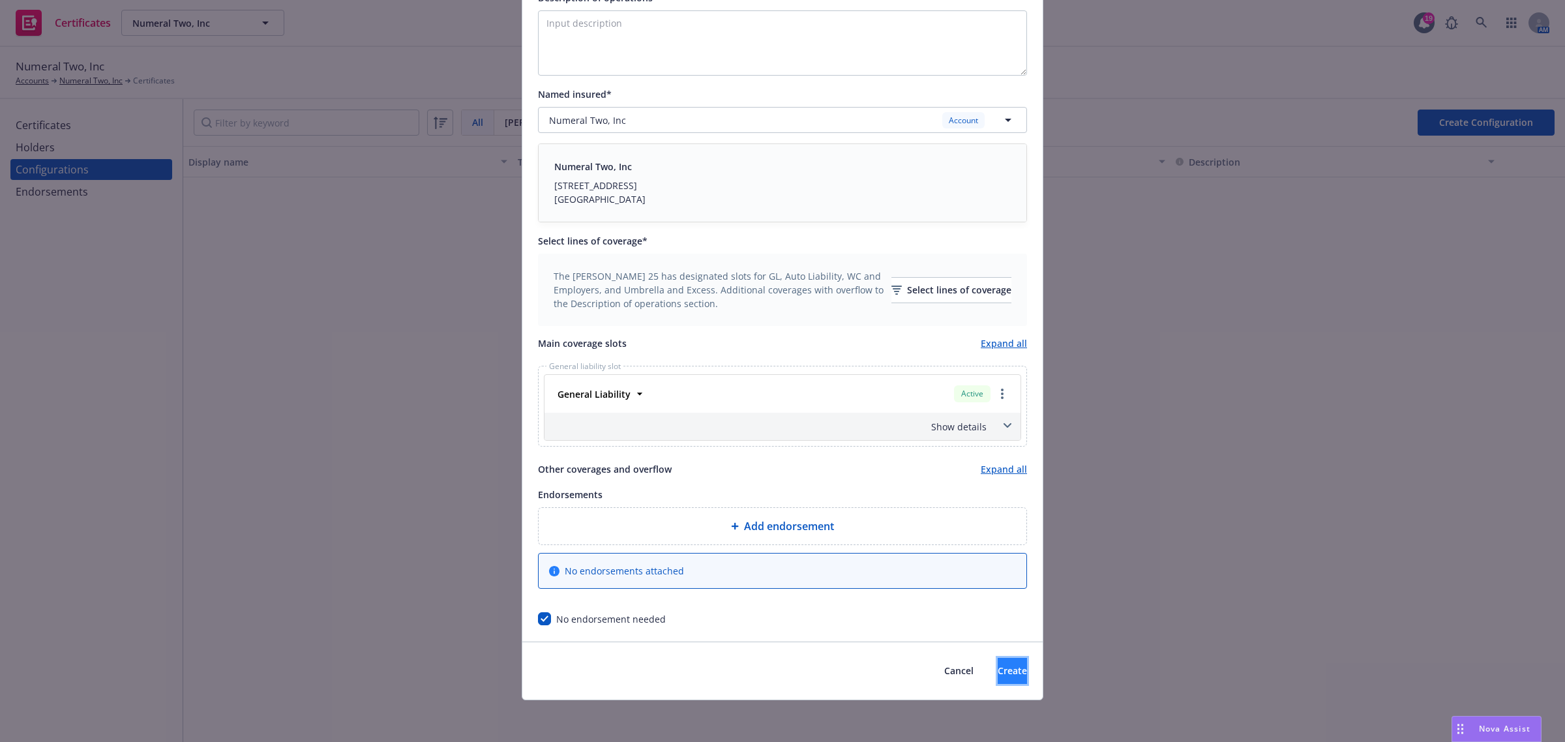
click at [998, 672] on span "Create" at bounding box center [1012, 670] width 29 height 12
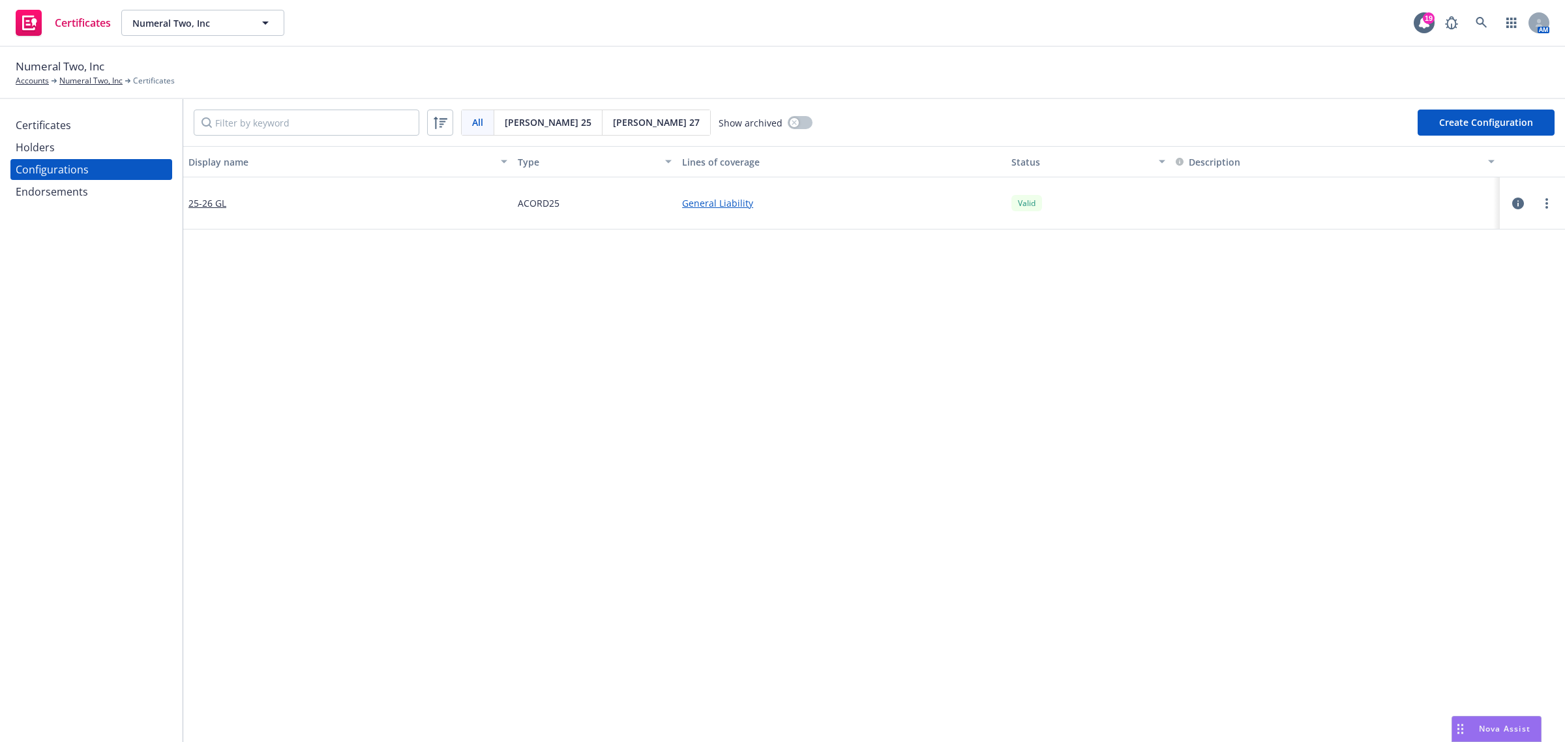
click at [434, 427] on div "Display name Type Lines of coverage Status Description 25-26 GL ACORD25 General…" at bounding box center [874, 705] width 1382 height 1118
click at [436, 425] on div "Display name Type Lines of coverage Status Description 25-26 GL ACORD25 General…" at bounding box center [874, 705] width 1382 height 1118
click at [80, 121] on div "Certificates" at bounding box center [91, 125] width 151 height 21
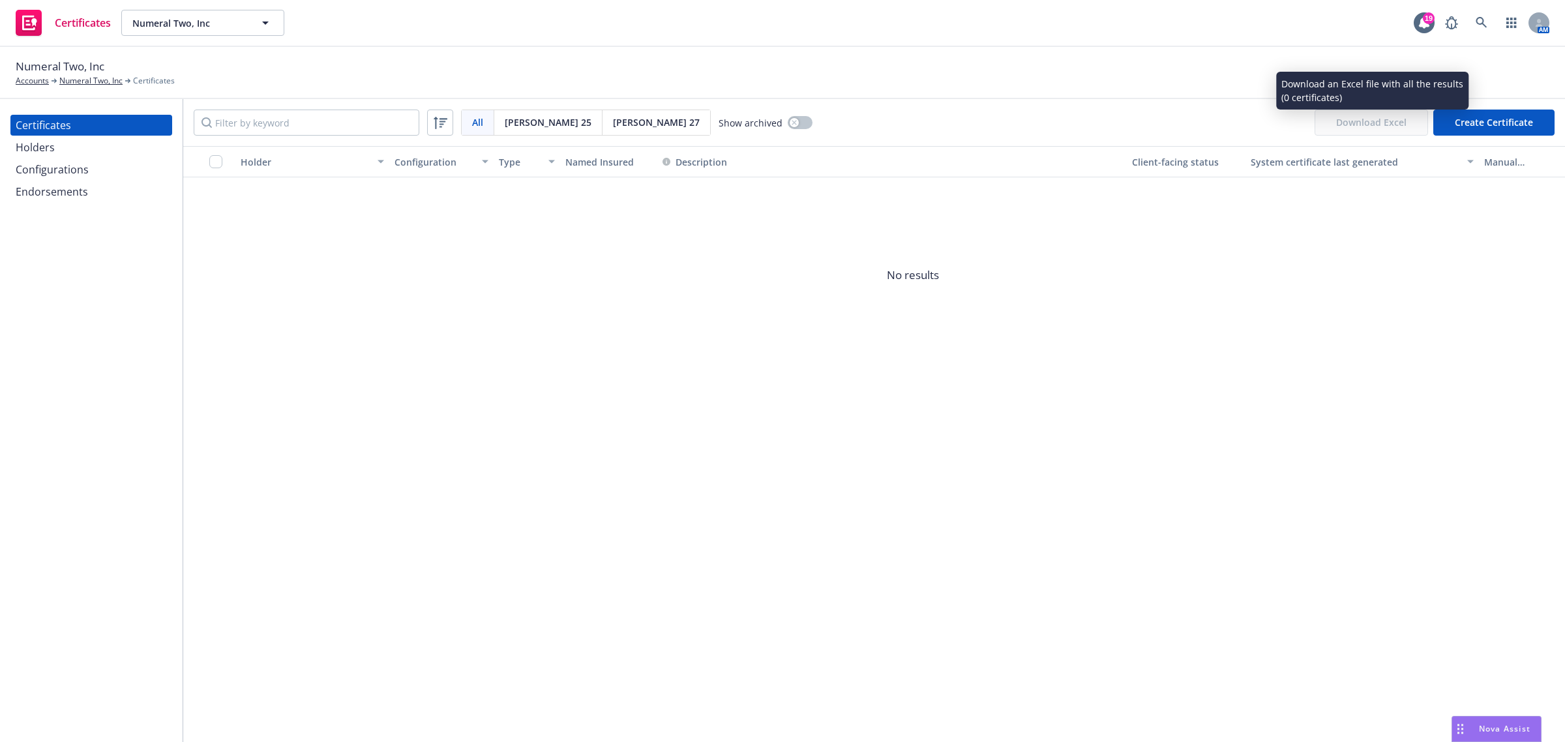
click at [1468, 124] on button "Create Certificate" at bounding box center [1493, 123] width 121 height 26
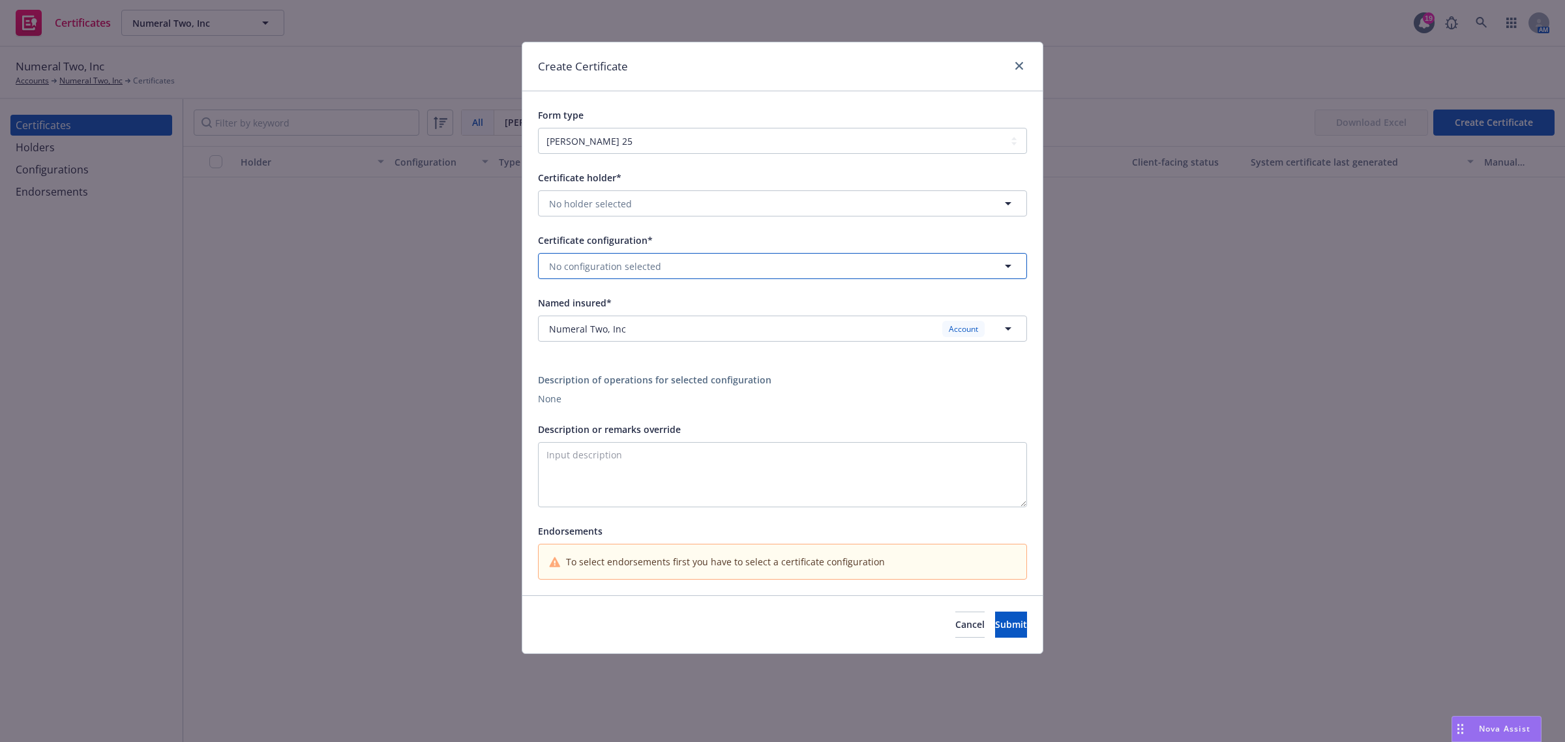
click at [649, 260] on span "No configuration selected" at bounding box center [605, 267] width 112 height 14
click at [643, 301] on div "25-26 GL Valid" at bounding box center [782, 304] width 471 height 22
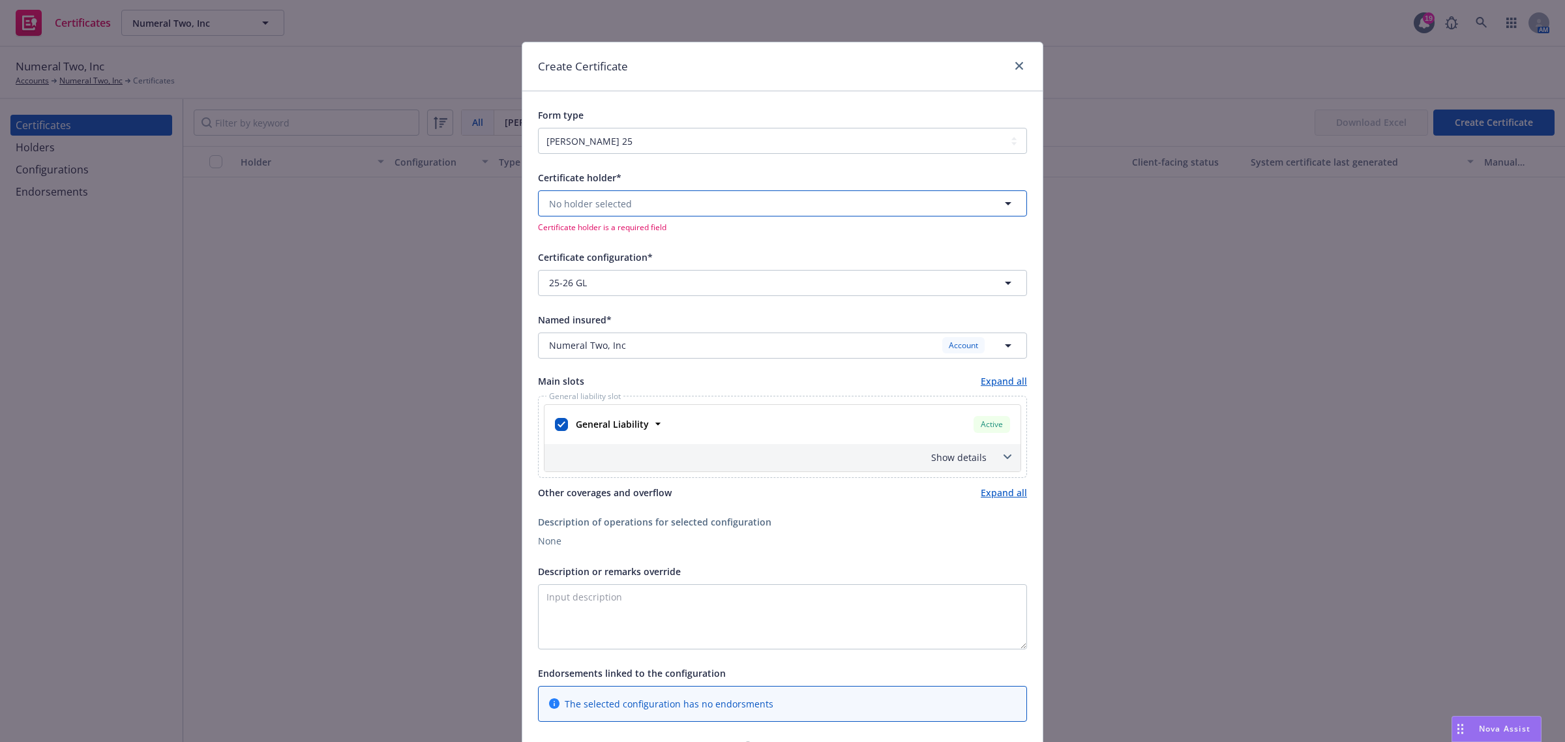
click at [638, 203] on button "No holder selected" at bounding box center [782, 203] width 489 height 26
click at [637, 243] on strong "Colton Commercial & Partners, Inc. Attn: Joseph Wilson" at bounding box center [681, 240] width 258 height 12
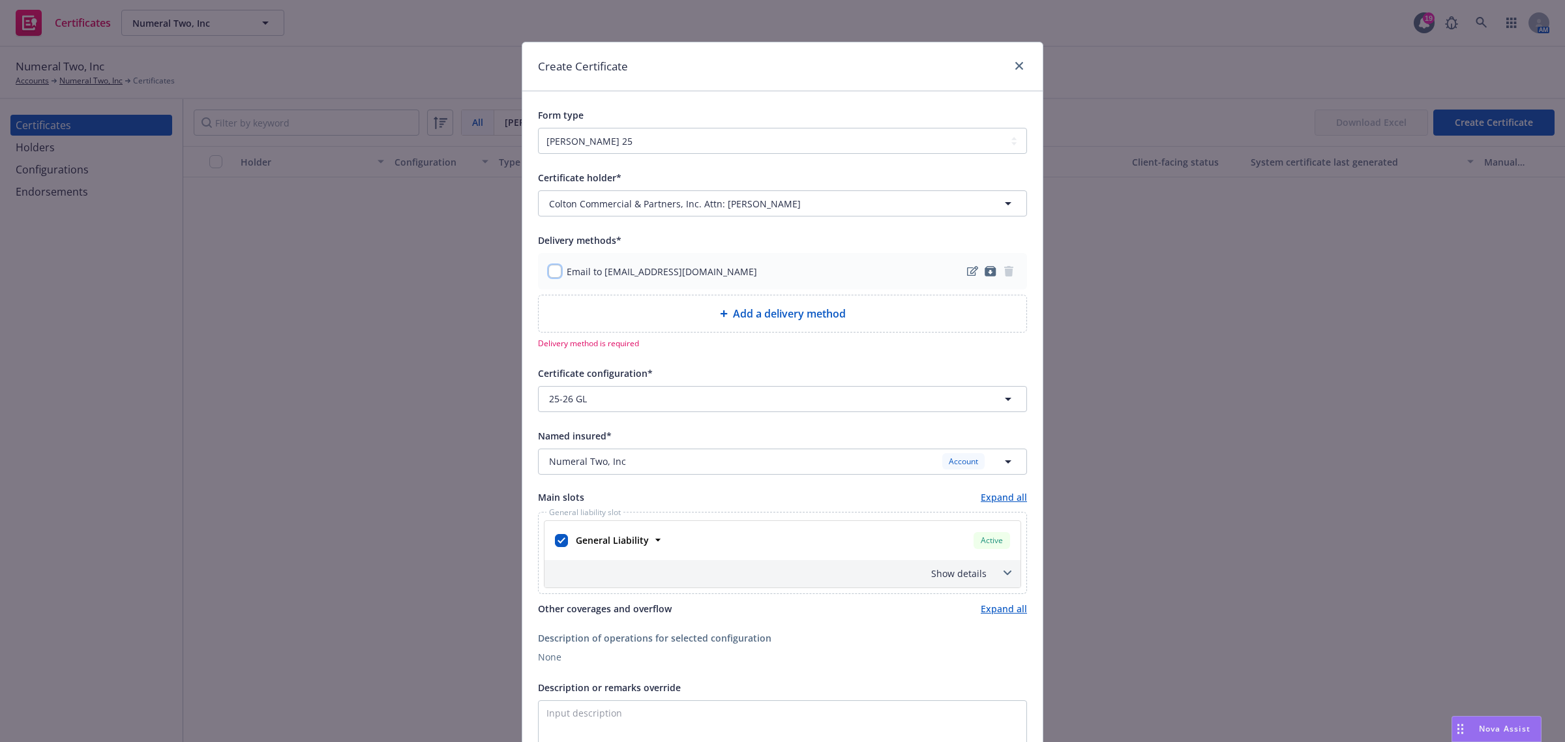
click at [549, 273] on input "checkbox" at bounding box center [554, 271] width 13 height 13
checkbox input "true"
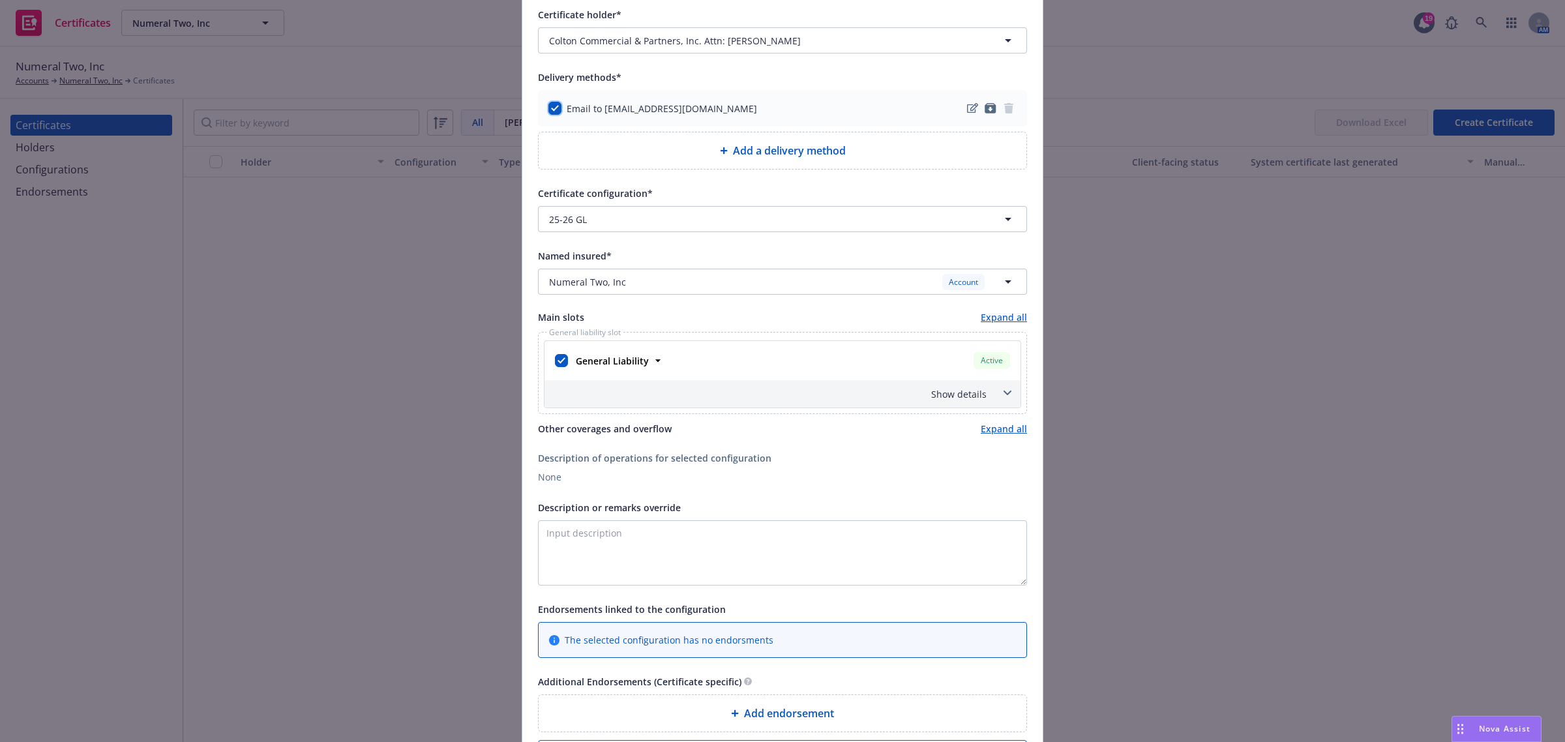
scroll to position [245, 0]
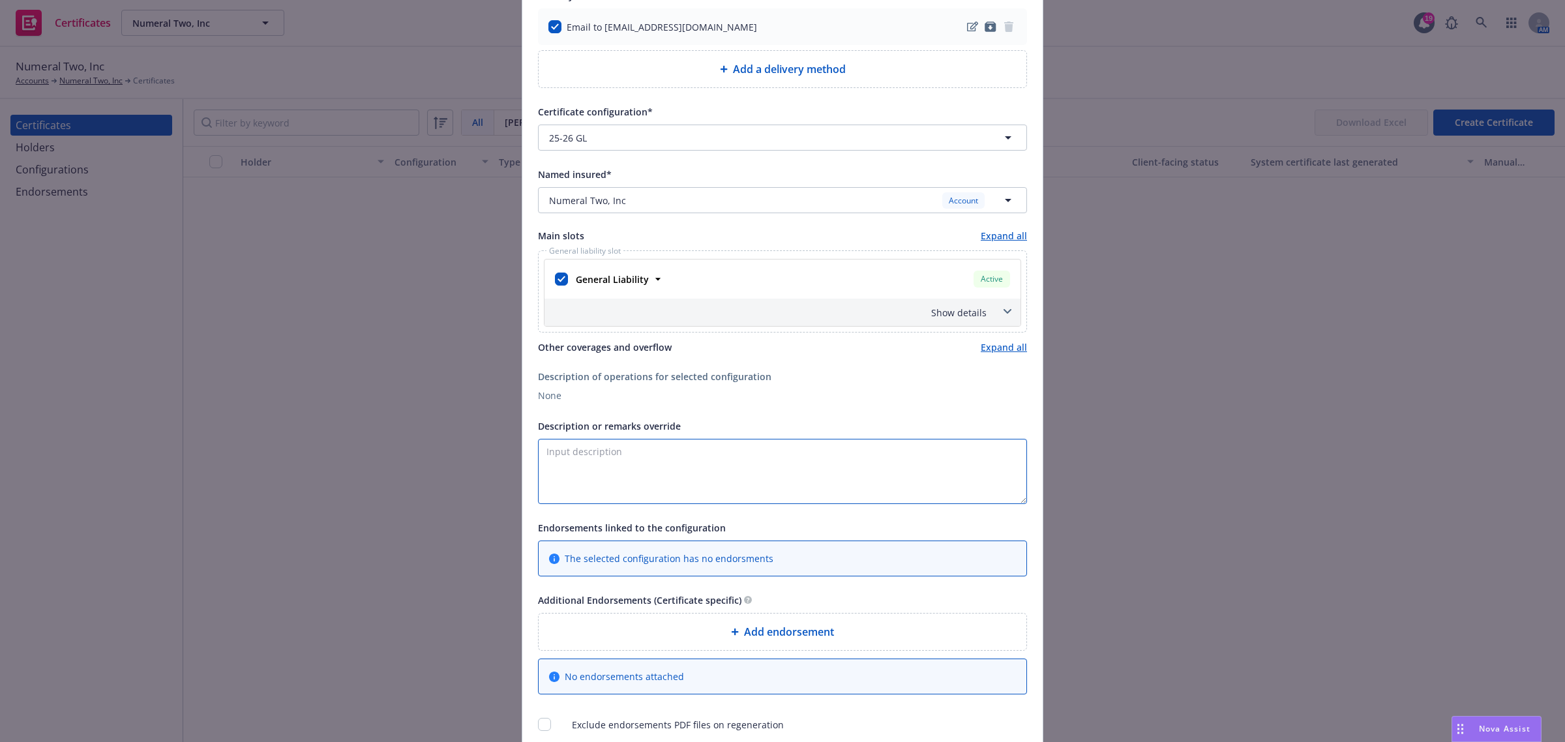
click at [810, 455] on textarea "Description or remarks override" at bounding box center [782, 471] width 489 height 65
paste textarea "jwilson@coltoncommercialsf.com"
click at [558, 451] on textarea "RE: jwilson@coltoncommercialsf.com" at bounding box center [782, 471] width 489 height 65
click at [558, 453] on textarea "RE: jwilson@coltoncommercialsf.com" at bounding box center [782, 471] width 489 height 65
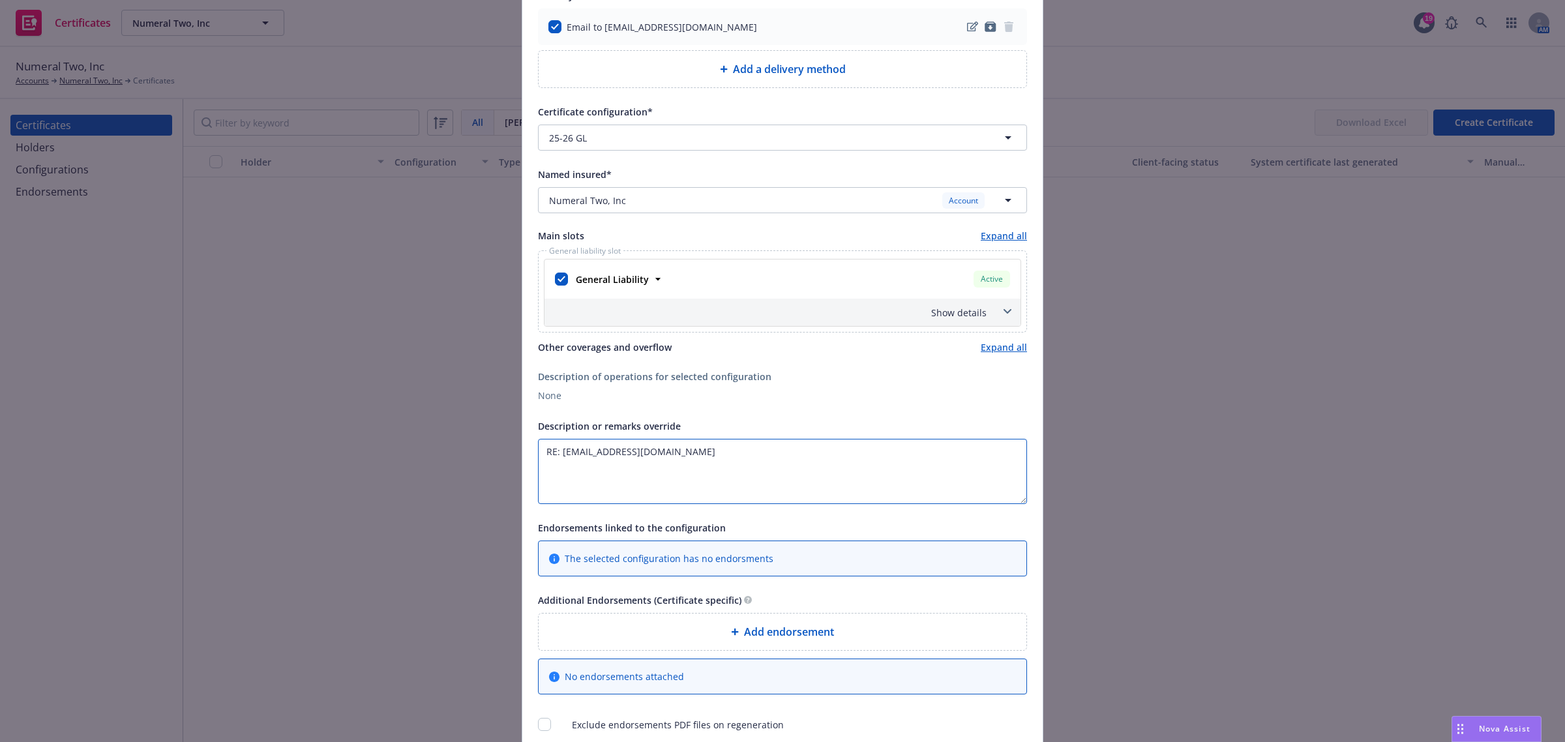
drag, startPoint x: 556, startPoint y: 451, endPoint x: 829, endPoint y: 453, distance: 272.6
click at [829, 453] on textarea "RE: jwilson@coltoncommercialsf.com" at bounding box center [782, 471] width 489 height 65
paste textarea "527 Howard, Suite 300"
click at [590, 507] on div "Certificate holder* [object Object] Colton Commercial & Partners, Inc. Attn: Jo…" at bounding box center [782, 328] width 489 height 807
click at [574, 468] on textarea "RE: 527 Howard, Suite 300." at bounding box center [782, 471] width 489 height 65
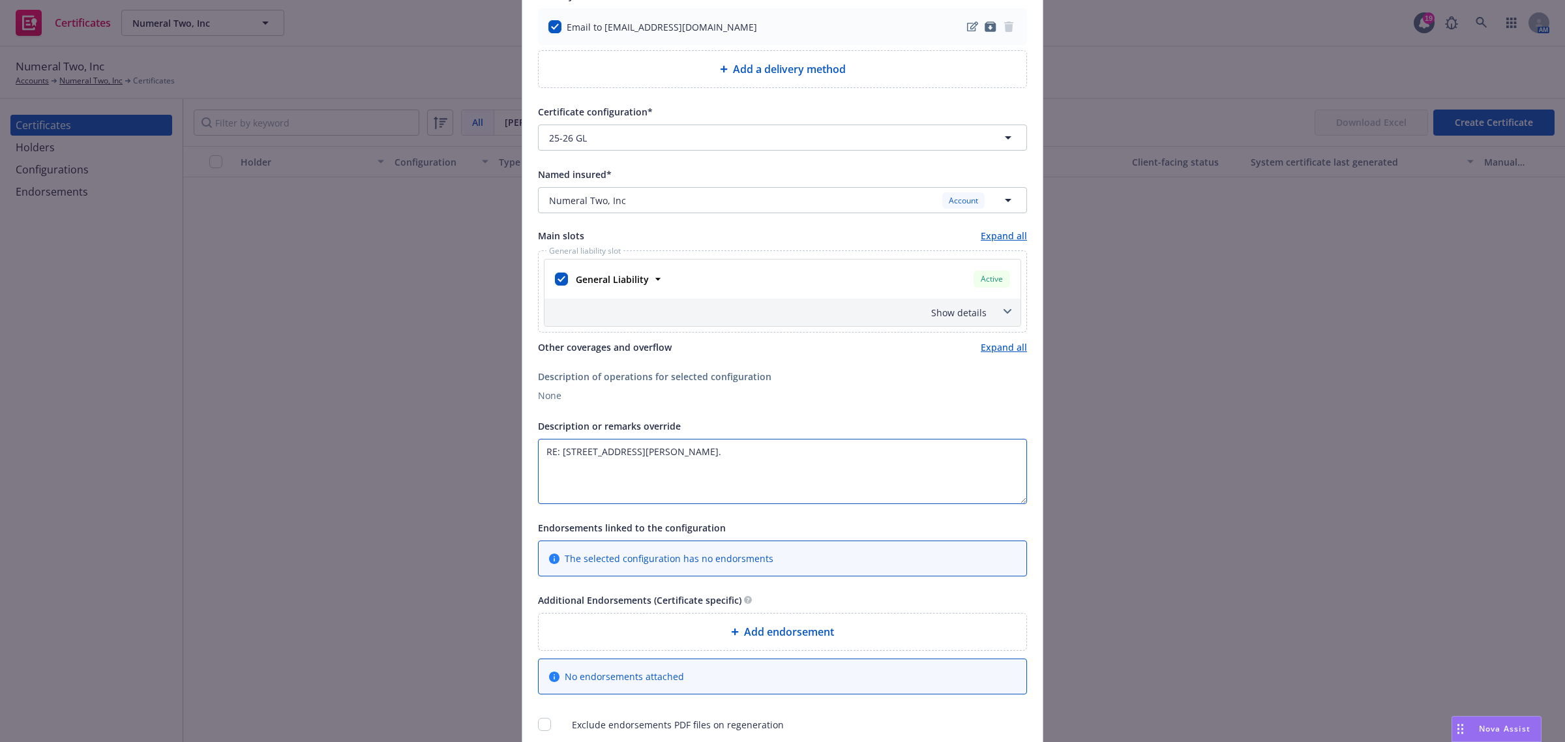
paste textarea "Colton Commercial & Partners, Inc."
type textarea "RE: 527 Howard, Suite 300. Colton Commercial & Partners, Inc."
click at [1004, 312] on icon at bounding box center [1008, 311] width 8 height 5
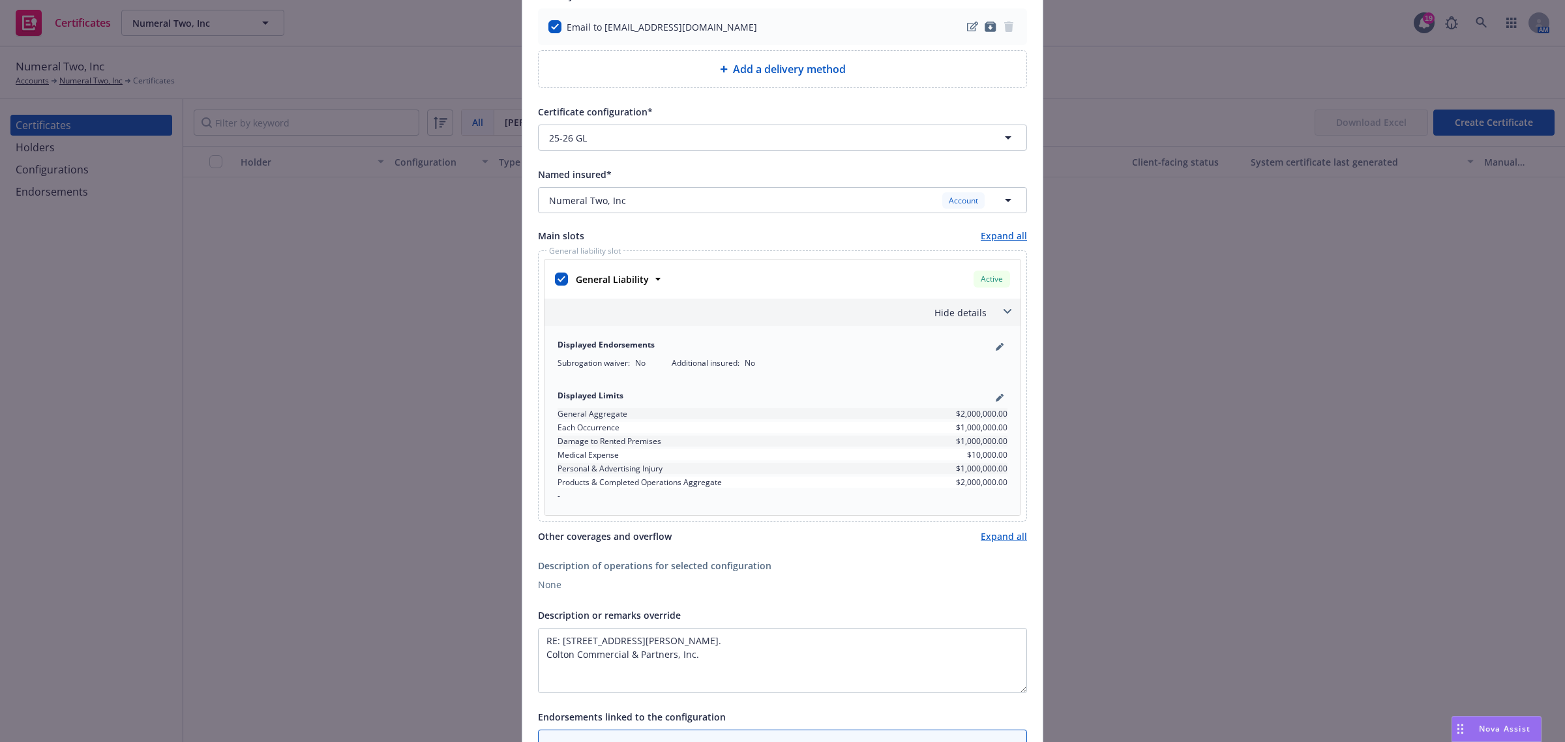
click at [1002, 348] on div "Displayed Endorsements Subrogation waiver : No Additional insured : No" at bounding box center [783, 353] width 466 height 45
click at [996, 347] on icon "pencil" at bounding box center [1000, 347] width 8 height 8
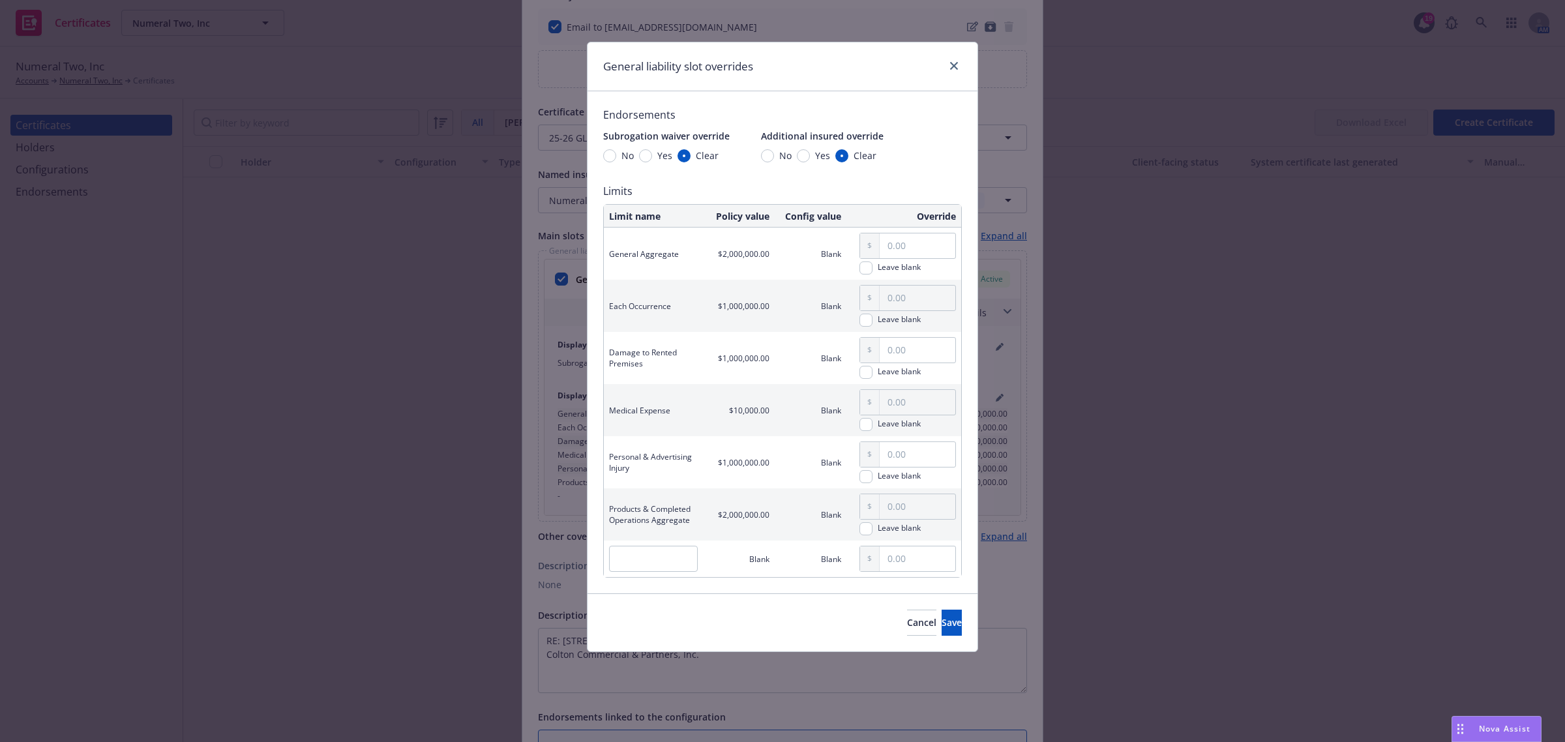
click at [810, 155] on span "Yes" at bounding box center [820, 156] width 20 height 14
click at [807, 155] on input "Yes" at bounding box center [803, 155] width 13 height 13
radio input "true"
click at [942, 621] on span "Save" at bounding box center [952, 622] width 20 height 12
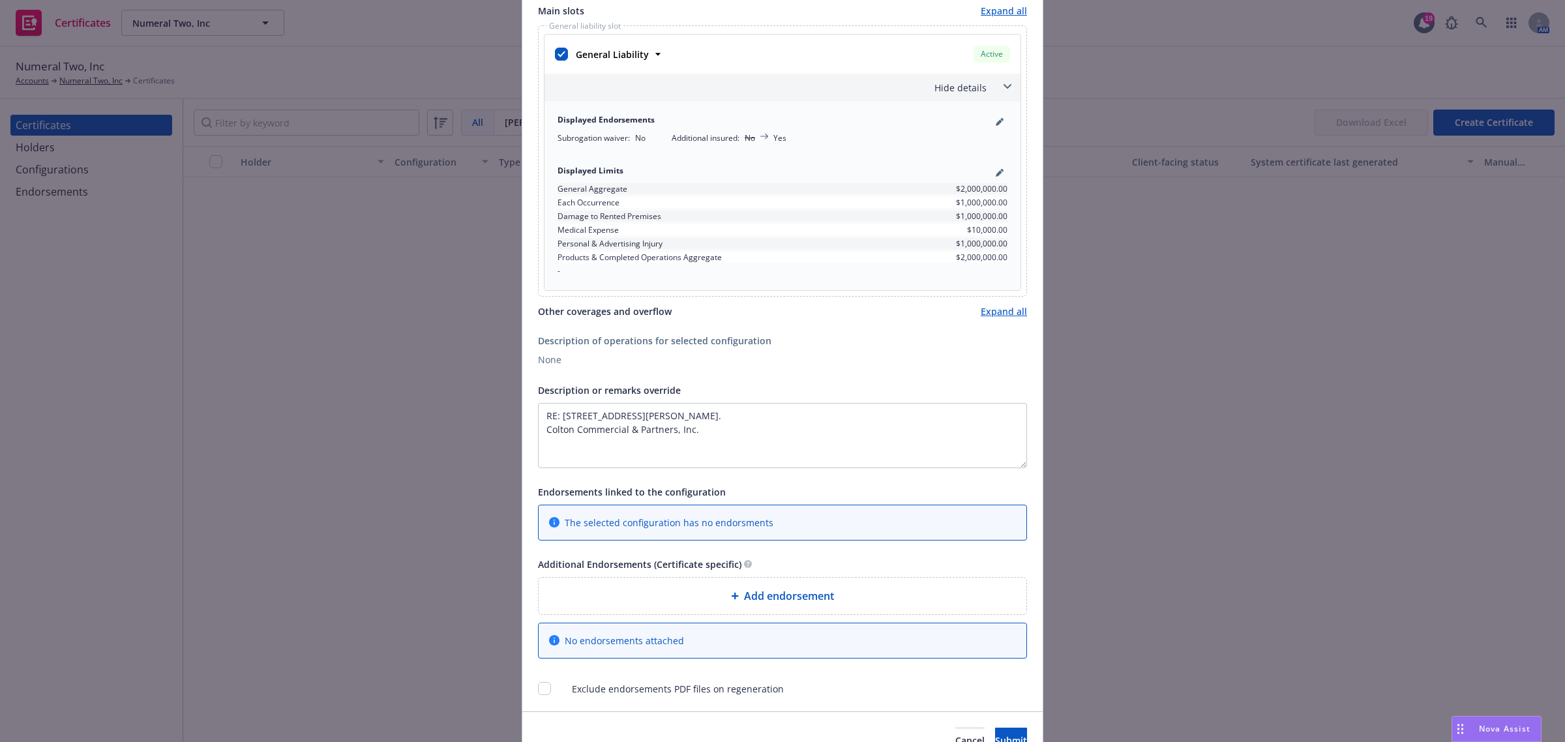
scroll to position [489, 0]
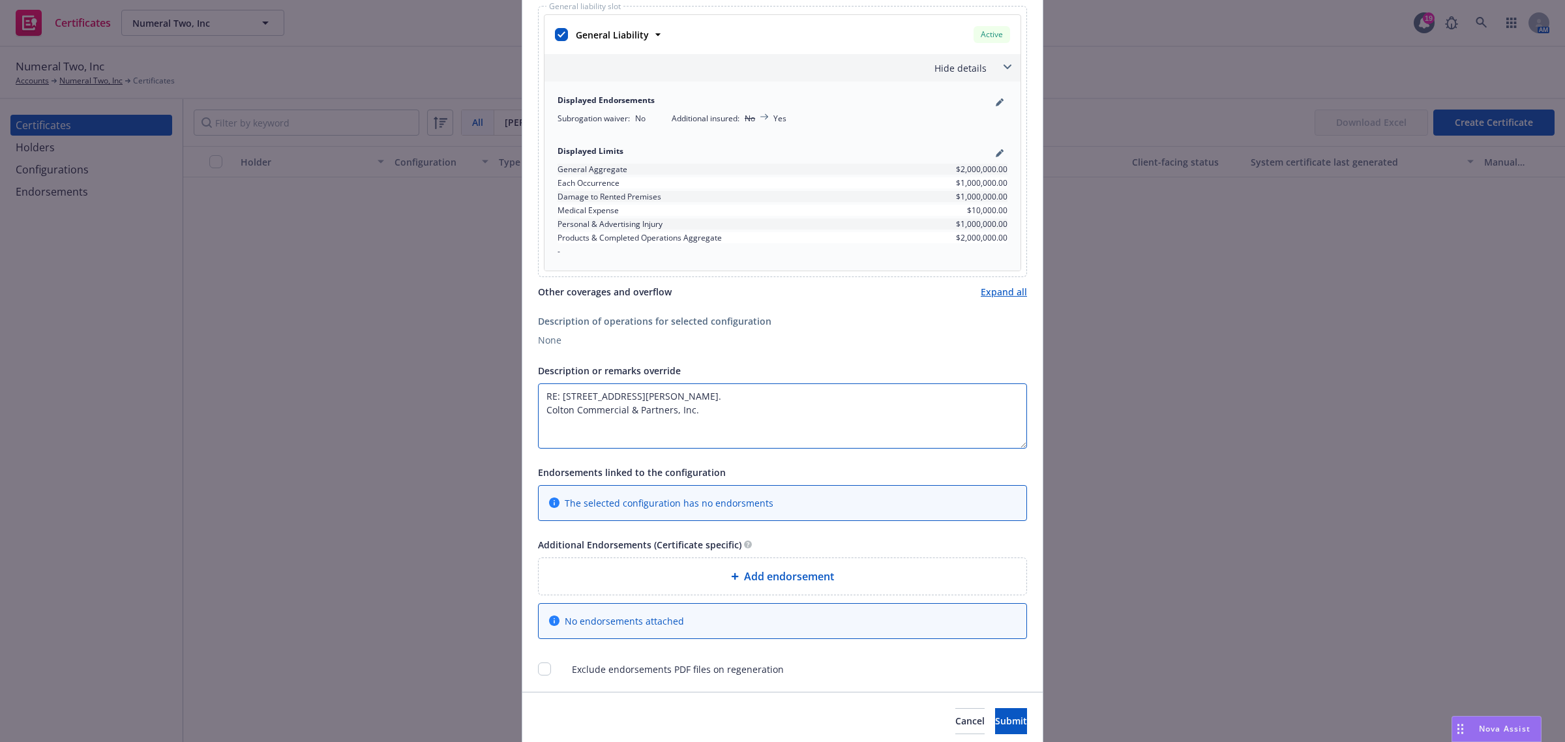
click at [736, 413] on textarea "RE: 527 Howard, Suite 300. Colton Commercial & Partners, Inc." at bounding box center [782, 415] width 489 height 65
paste textarea "is included as an additional insured as required by a written contract with res…"
type textarea "RE: 527 Howard, Suite 300. Colton Commercial & Partners, Inc. is included as an…"
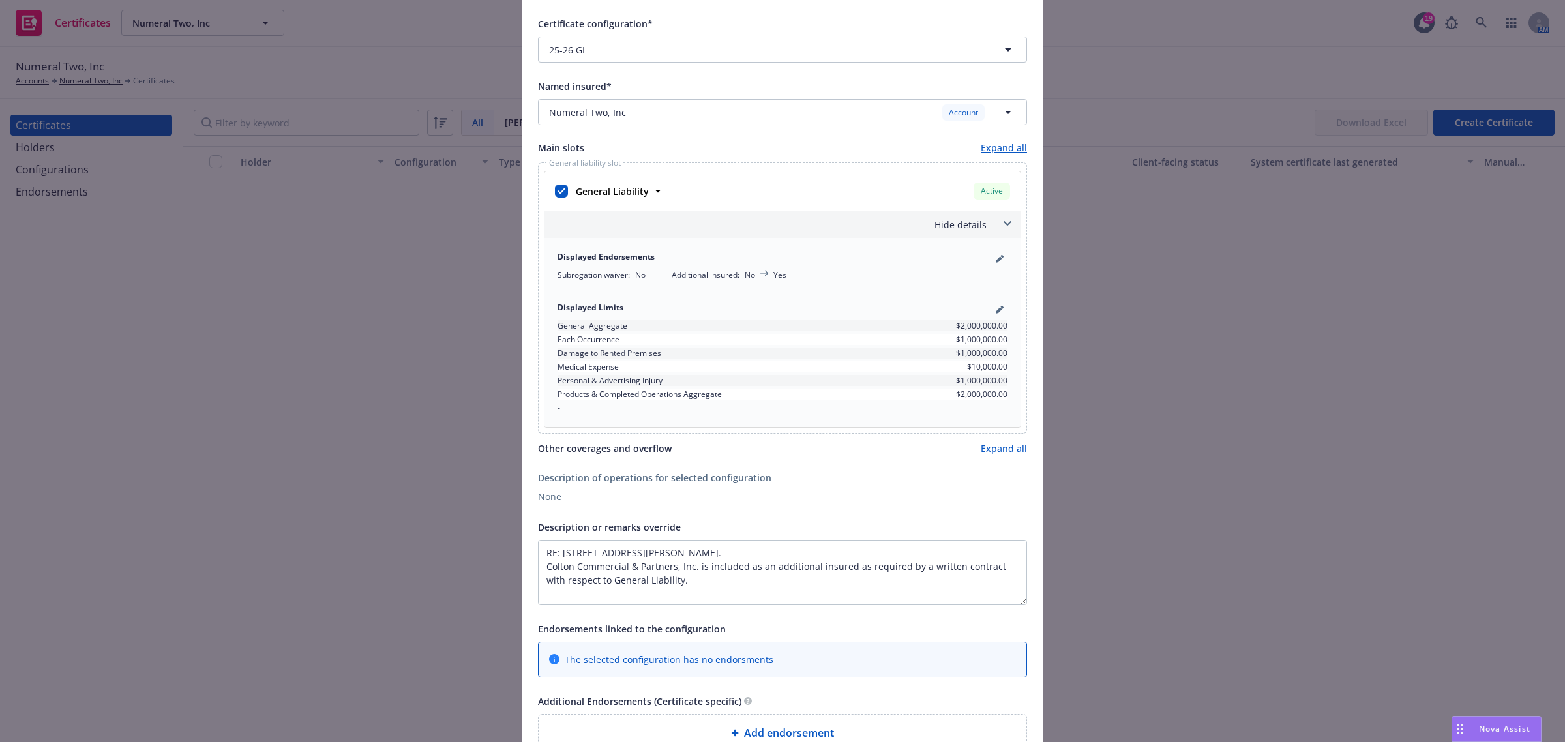
scroll to position [540, 0]
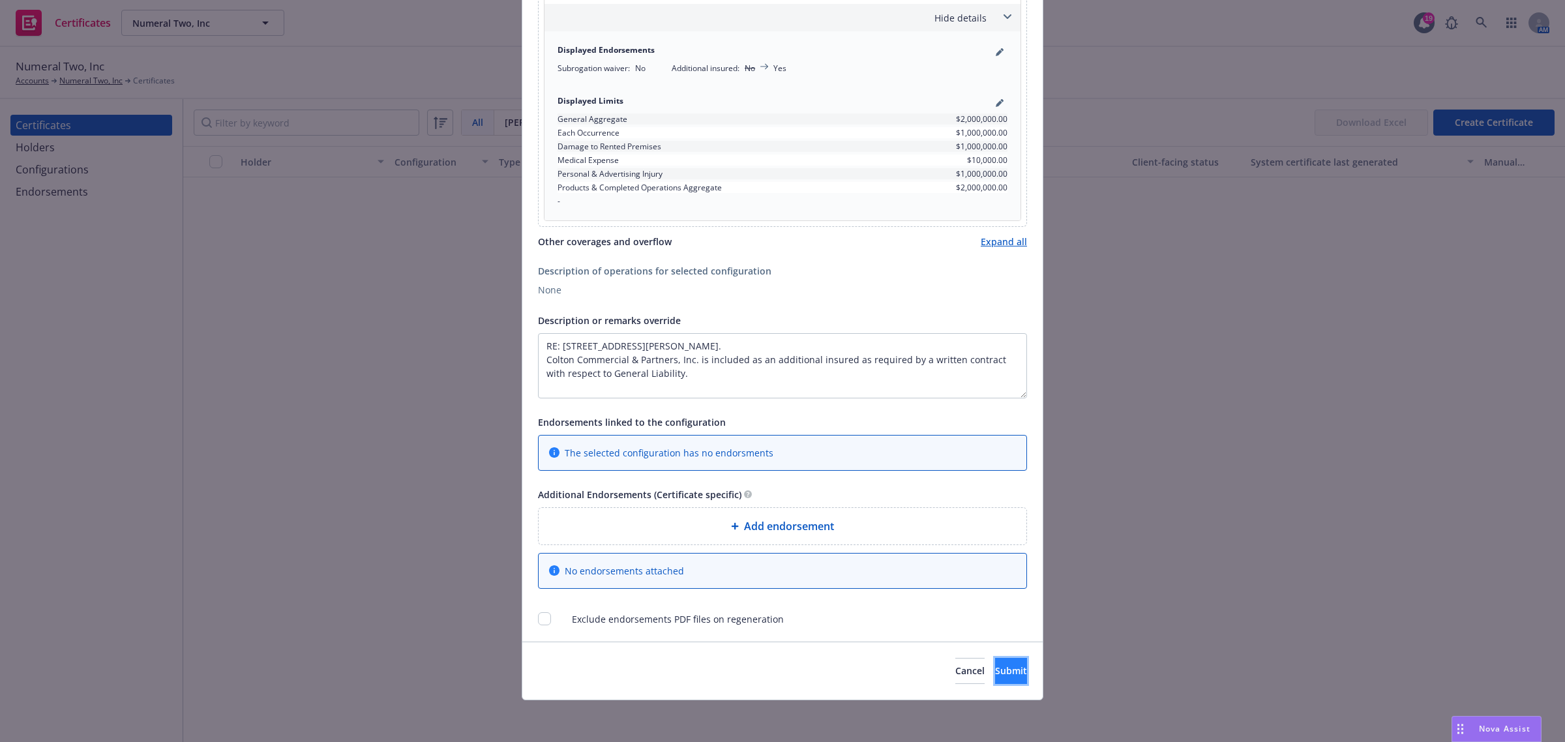
click at [998, 675] on span "Submit" at bounding box center [1011, 670] width 32 height 12
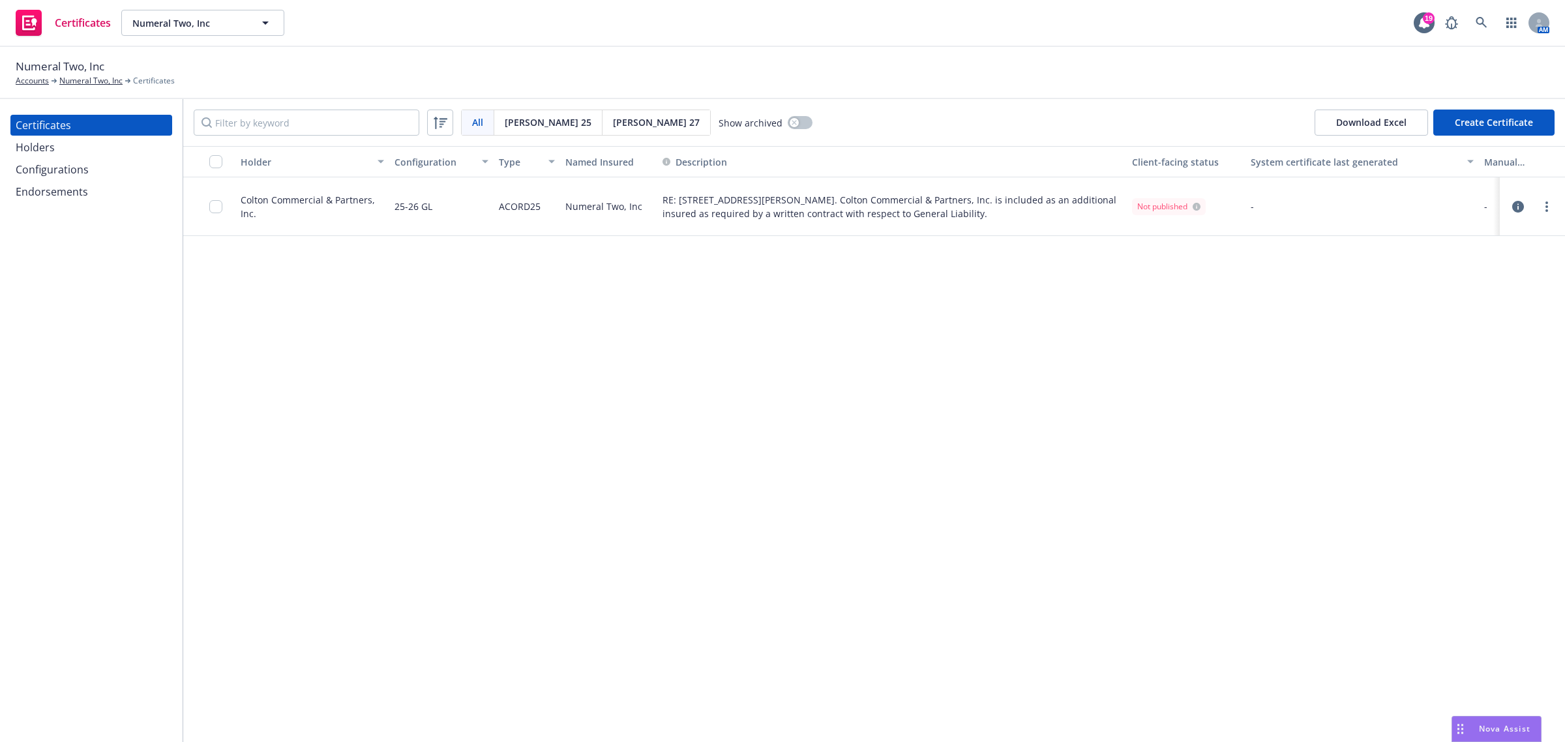
click at [484, 465] on div "Holder Configuration Type Named Insured Description Client-facing status System…" at bounding box center [874, 444] width 1382 height 596
click at [565, 468] on div "Holder Configuration Type Named Insured Description Client-facing status System…" at bounding box center [874, 444] width 1382 height 596
click at [1546, 207] on icon "more" at bounding box center [1546, 206] width 3 height 10
click at [1495, 438] on link "Preview a new version" at bounding box center [1449, 441] width 209 height 26
click at [565, 442] on div "Holder Configuration Type Named Insured Description Client-facing status System…" at bounding box center [874, 444] width 1382 height 596
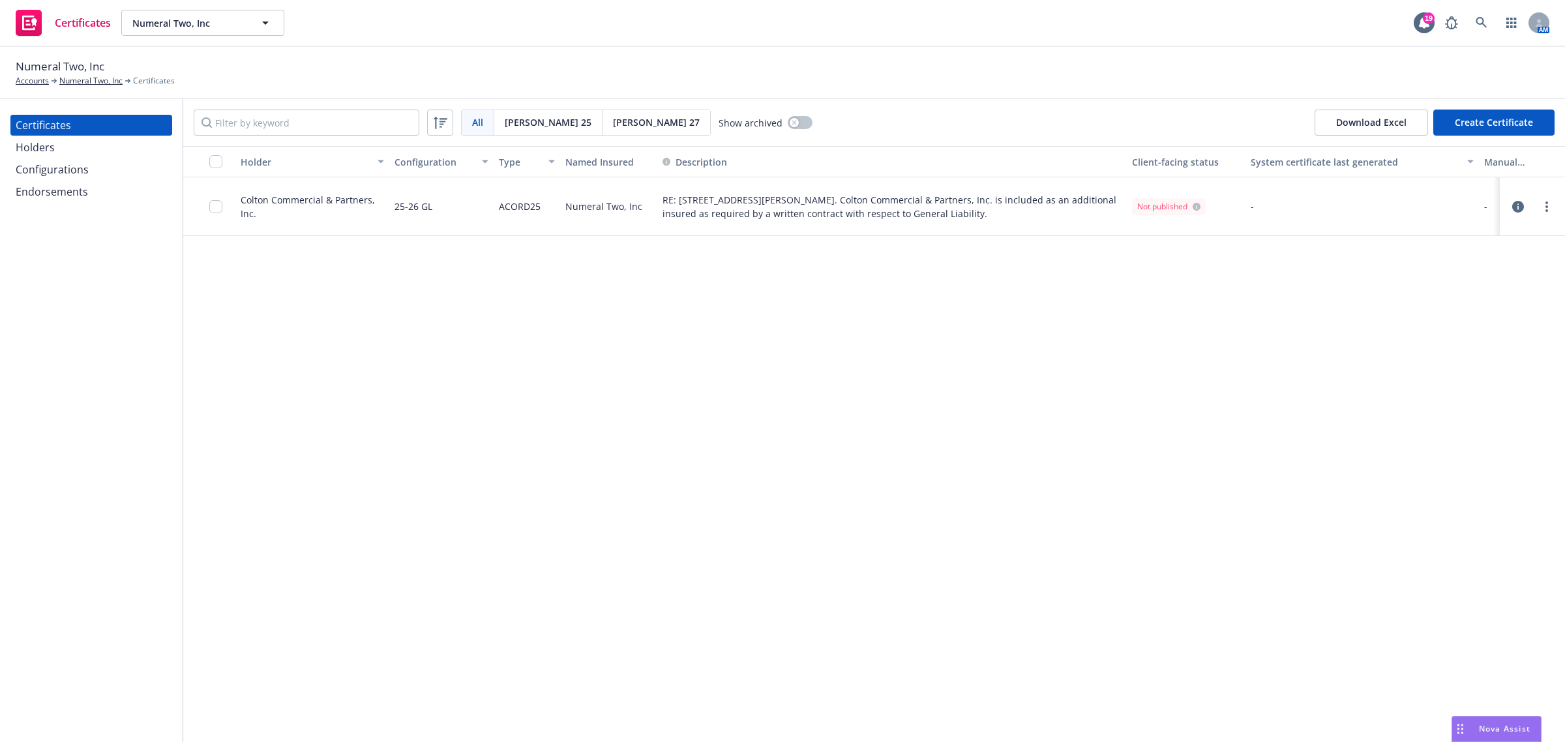
click at [1549, 215] on div at bounding box center [1532, 207] width 55 height 26
click at [1547, 210] on circle "more" at bounding box center [1546, 210] width 3 height 3
click at [1520, 290] on link "Regenerate" at bounding box center [1449, 285] width 209 height 26
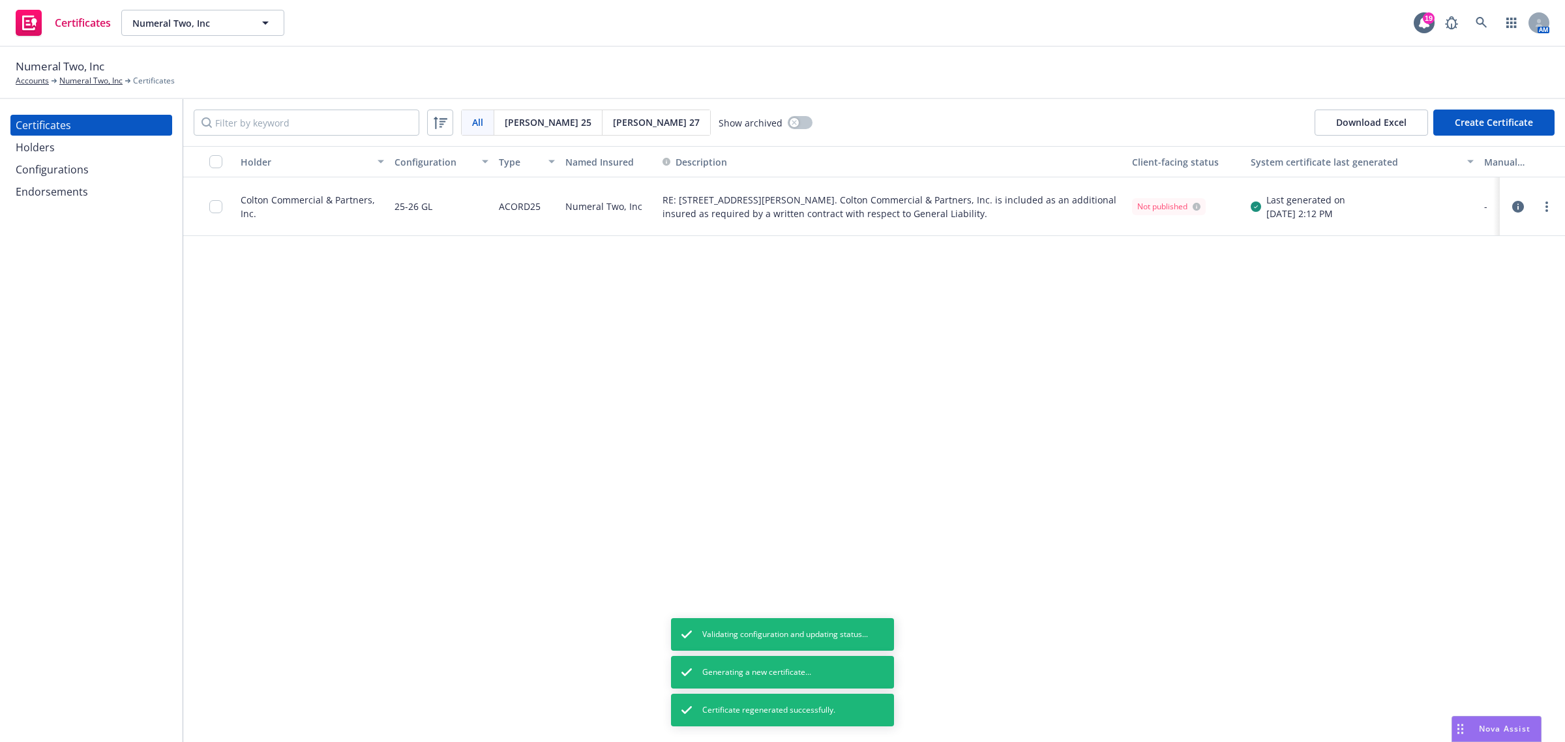
click at [784, 353] on div "Holder Configuration Type Named Insured Description Client-facing status System…" at bounding box center [874, 444] width 1382 height 596
click at [218, 206] on input "checkbox" at bounding box center [215, 206] width 13 height 13
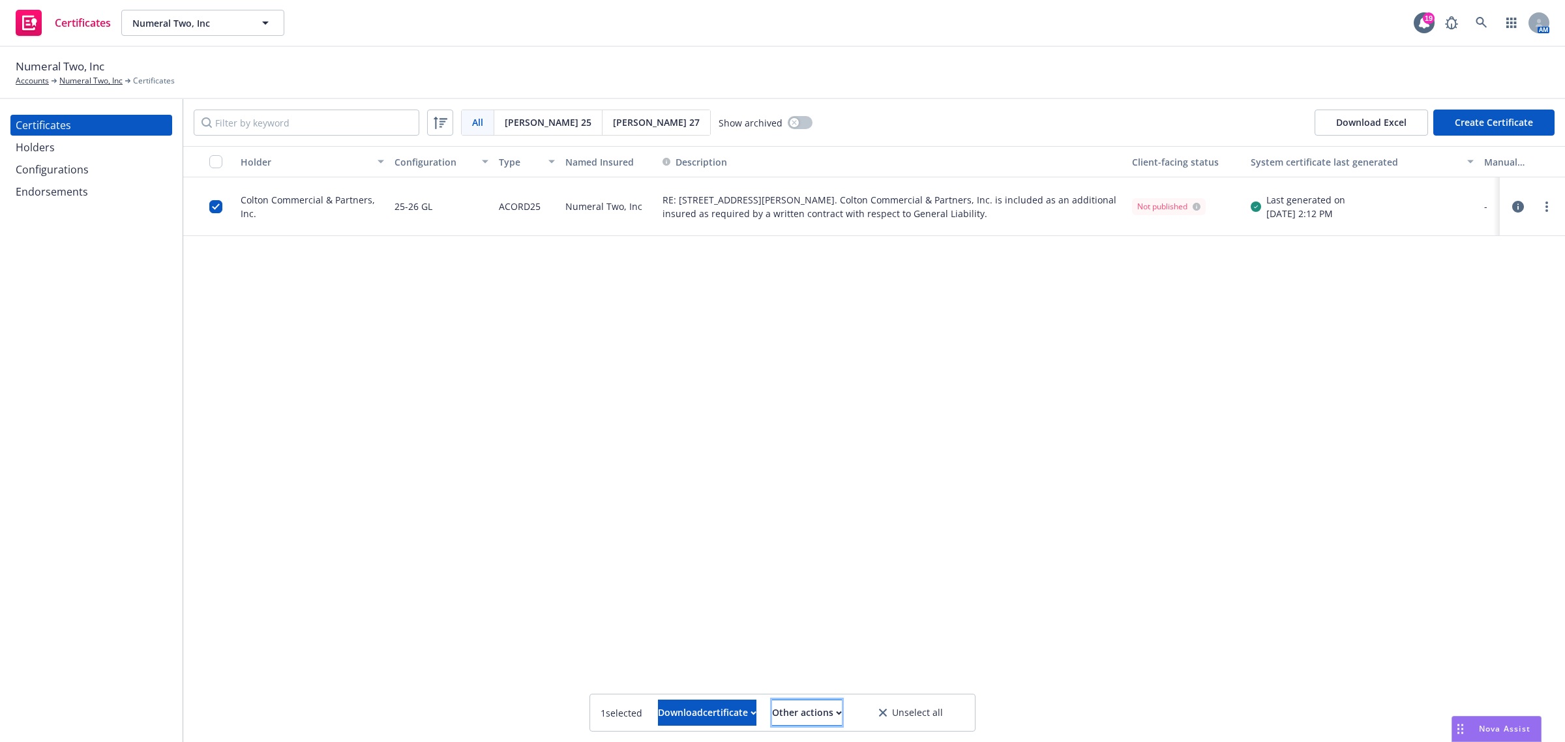
click at [842, 716] on button "Other actions" at bounding box center [807, 713] width 70 height 26
click at [843, 692] on link "Publish certificate" at bounding box center [783, 681] width 120 height 26
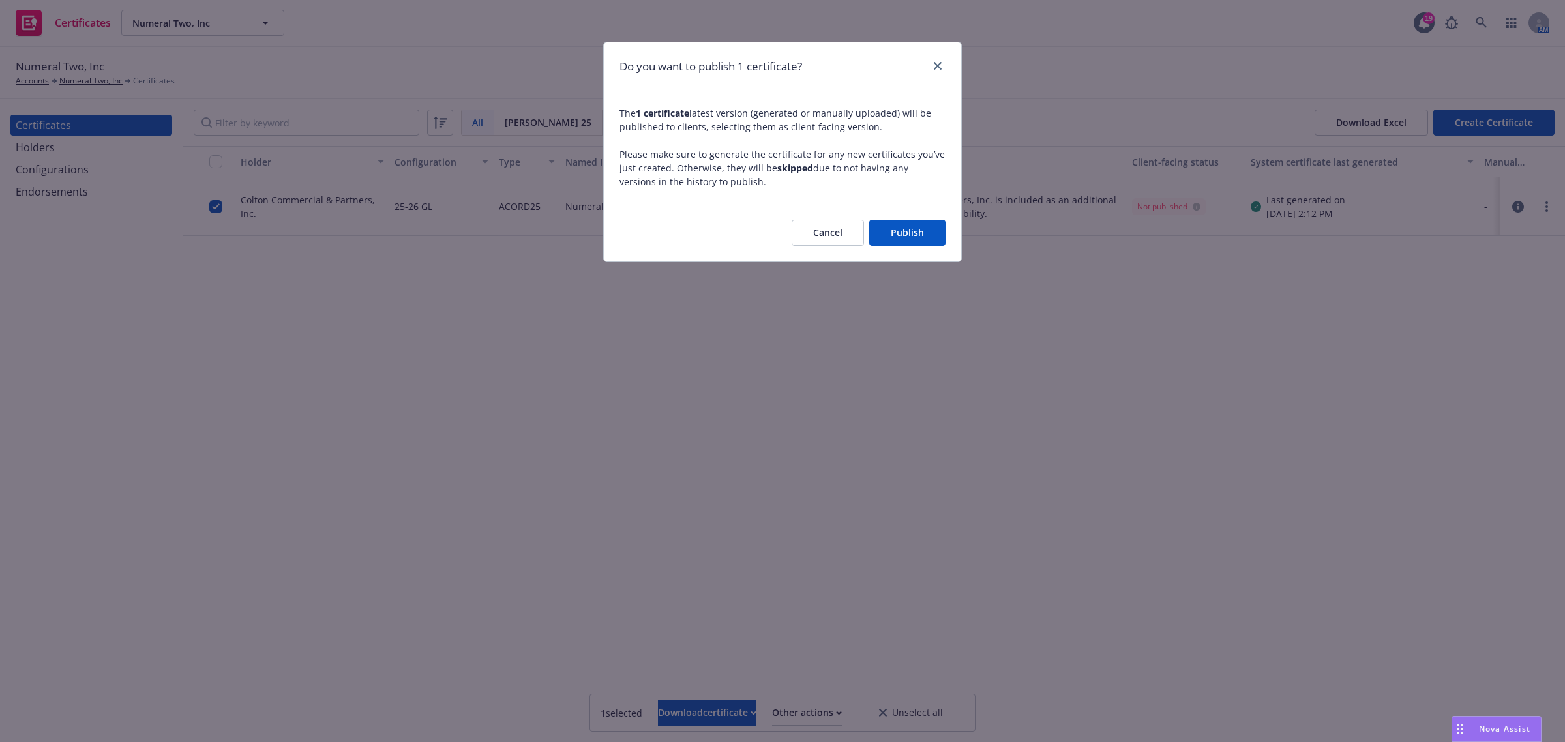
click at [897, 224] on button "Publish" at bounding box center [907, 233] width 76 height 26
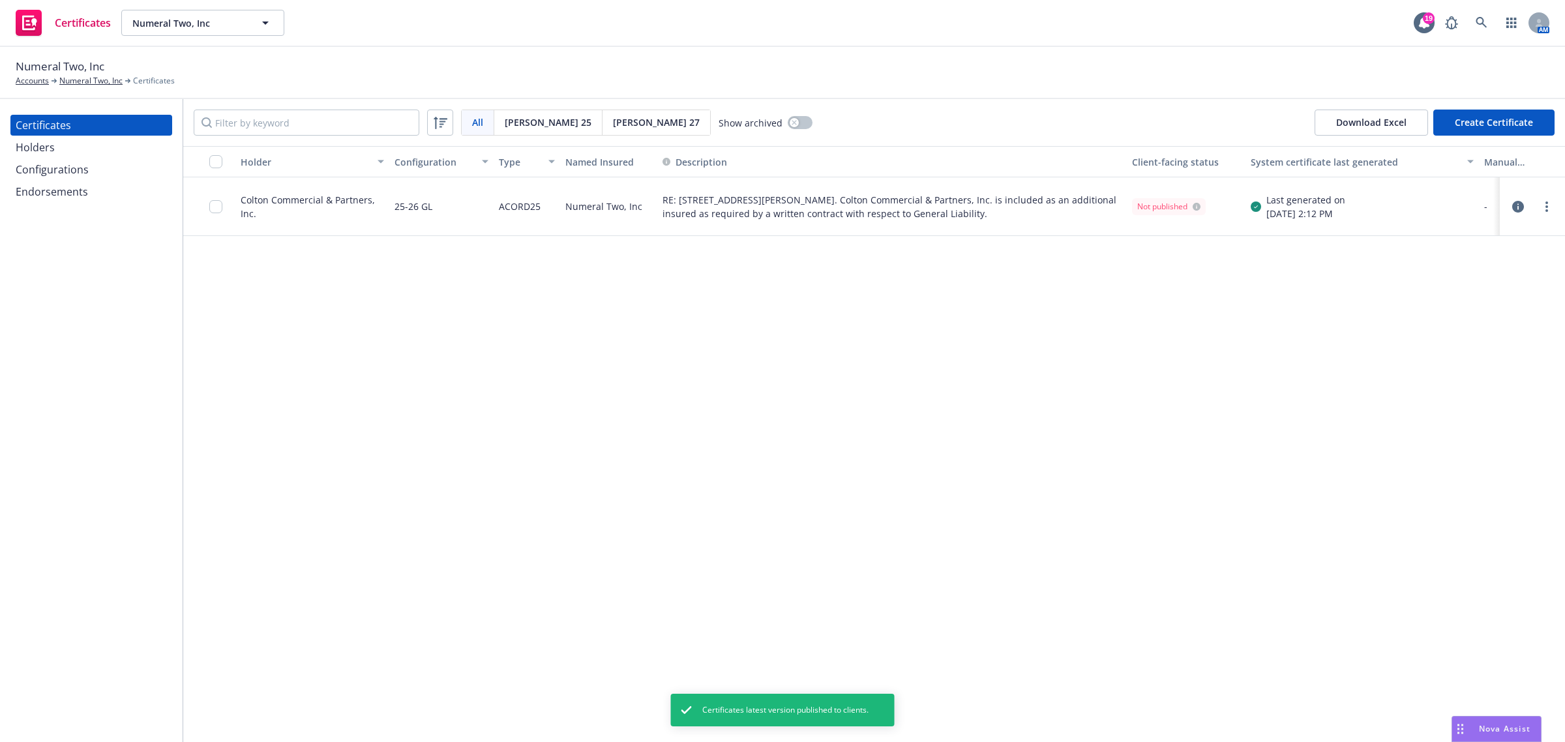
click at [225, 327] on div "Holder Configuration Type Named Insured Description Client-facing status System…" at bounding box center [874, 444] width 1382 height 596
click at [22, 144] on div "Holders" at bounding box center [35, 147] width 39 height 21
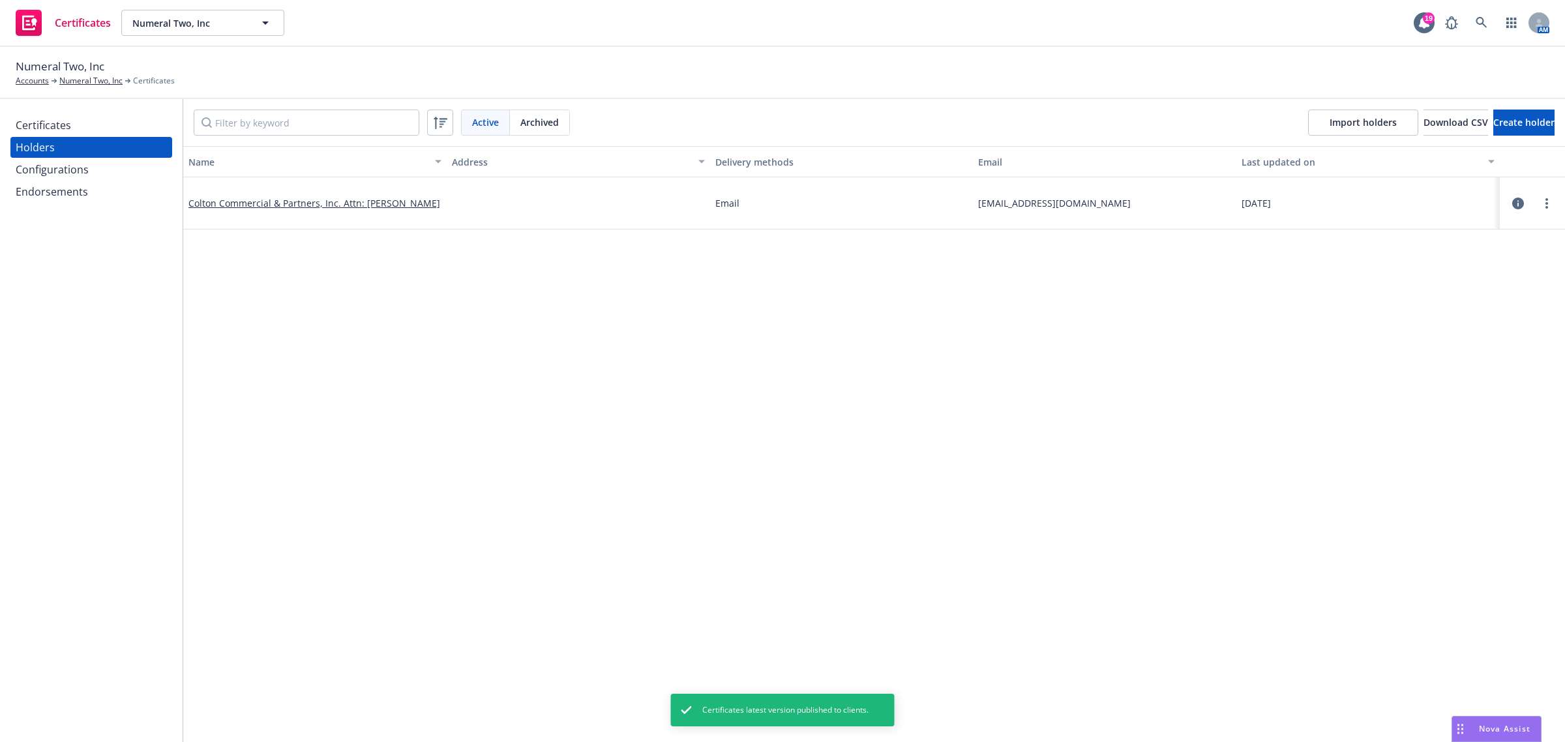
click at [37, 122] on div "Certificates" at bounding box center [43, 125] width 55 height 21
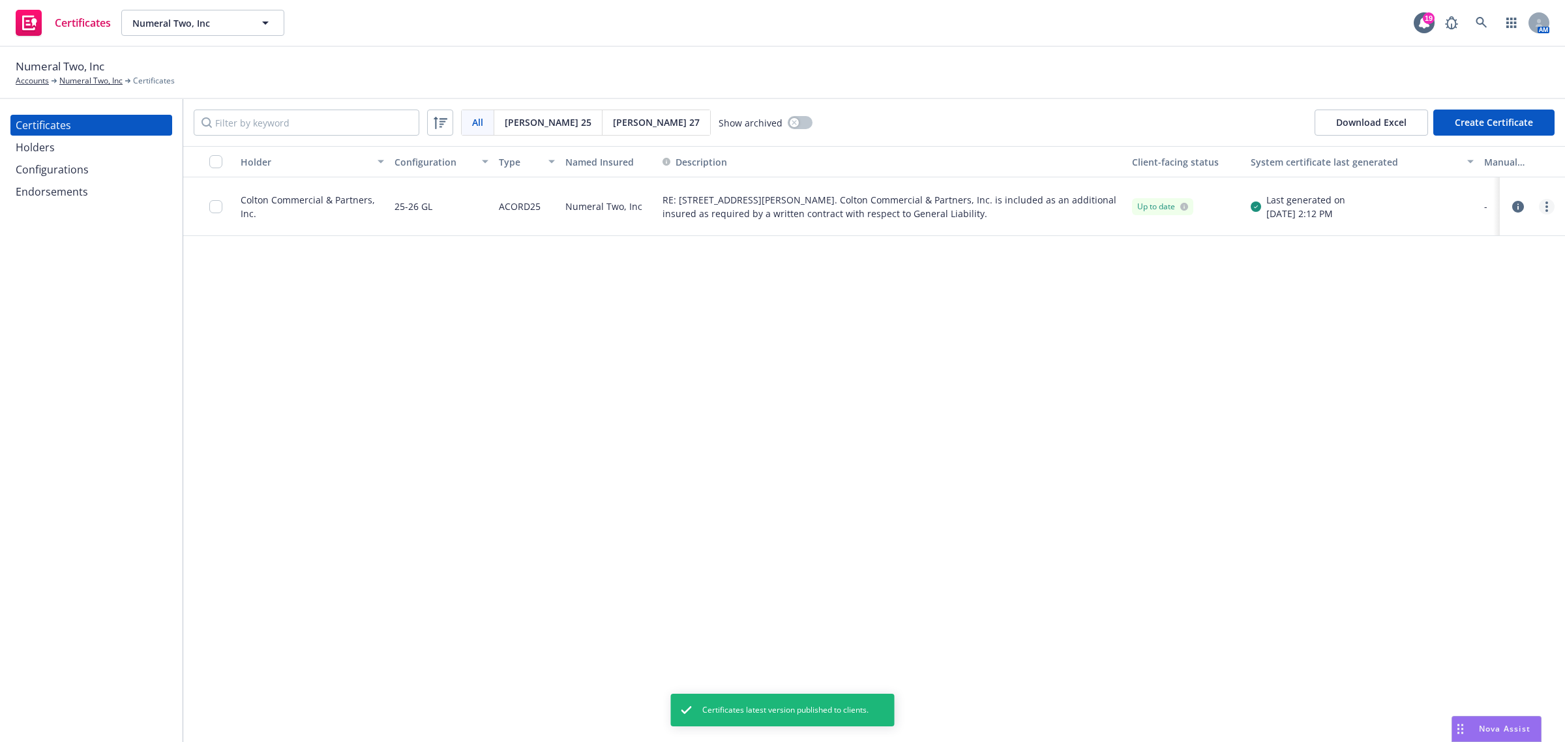
click at [1549, 205] on link "more" at bounding box center [1547, 207] width 16 height 16
click at [1418, 395] on link "Download uneditable generated certificate" at bounding box center [1449, 389] width 209 height 26
click at [745, 455] on div "Holder Configuration Type Named Insured Description Client-facing status System…" at bounding box center [874, 444] width 1382 height 596
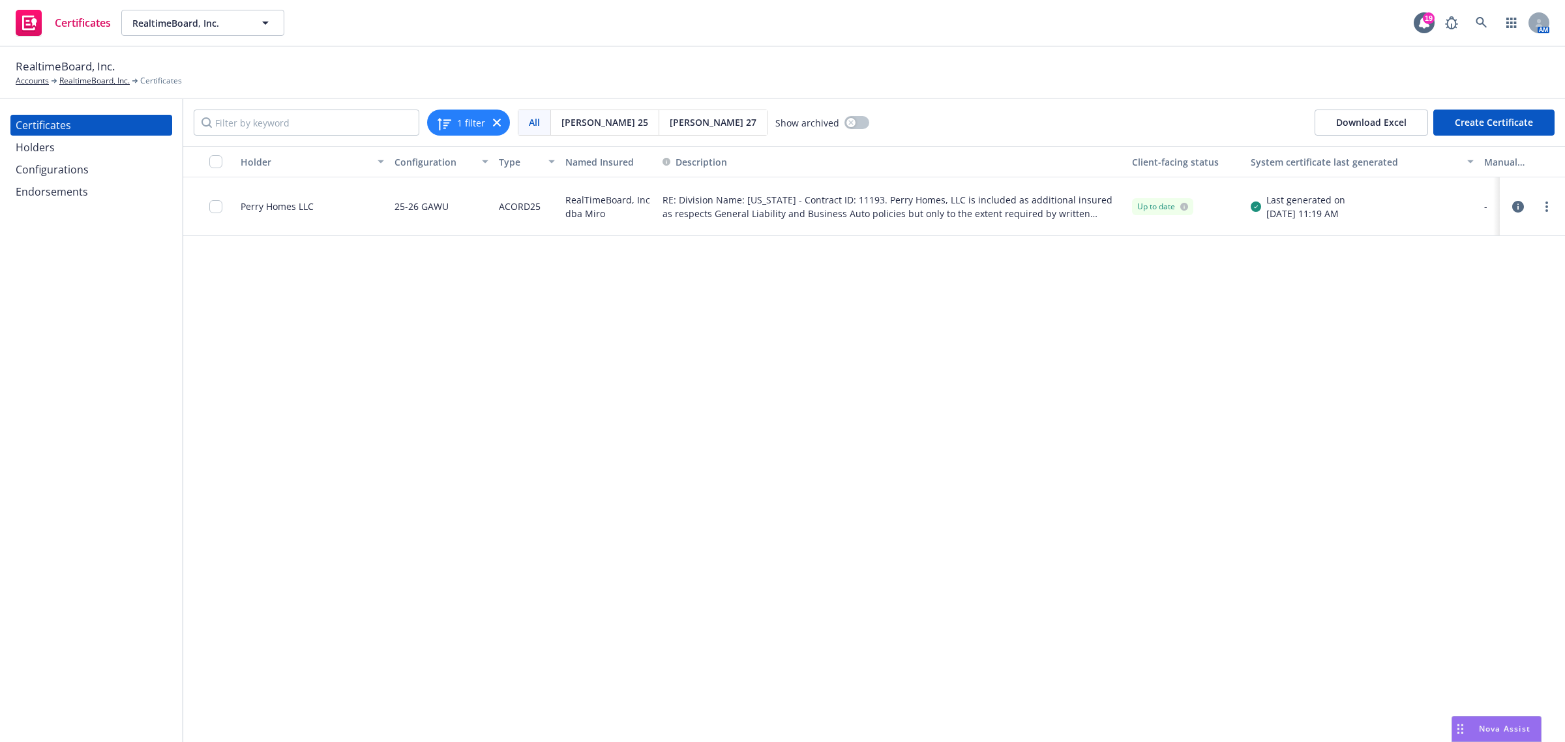
click at [813, 494] on div "Holder Configuration Type Named Insured Description Client-facing status System…" at bounding box center [874, 444] width 1382 height 596
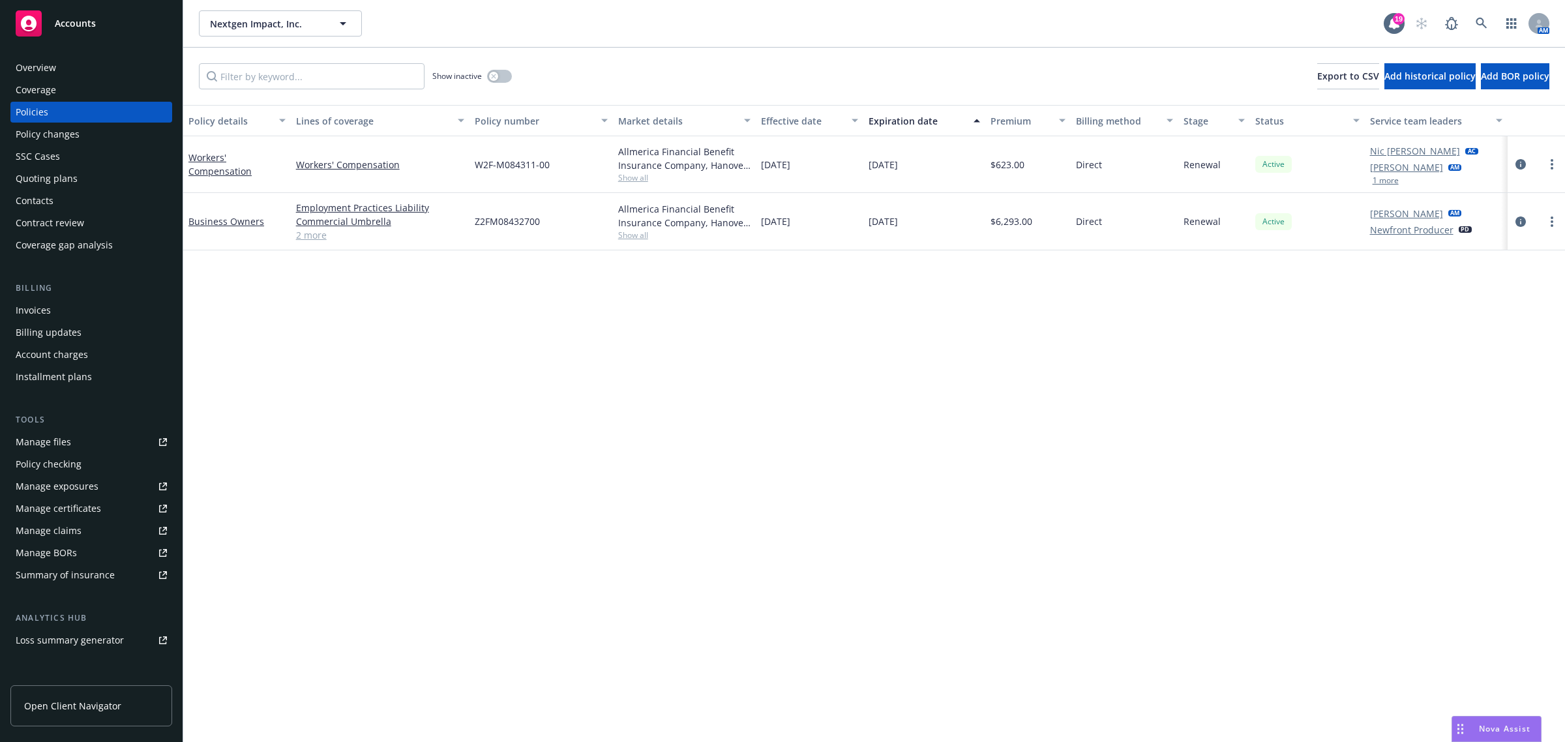
click at [49, 95] on div "Coverage" at bounding box center [36, 90] width 40 height 21
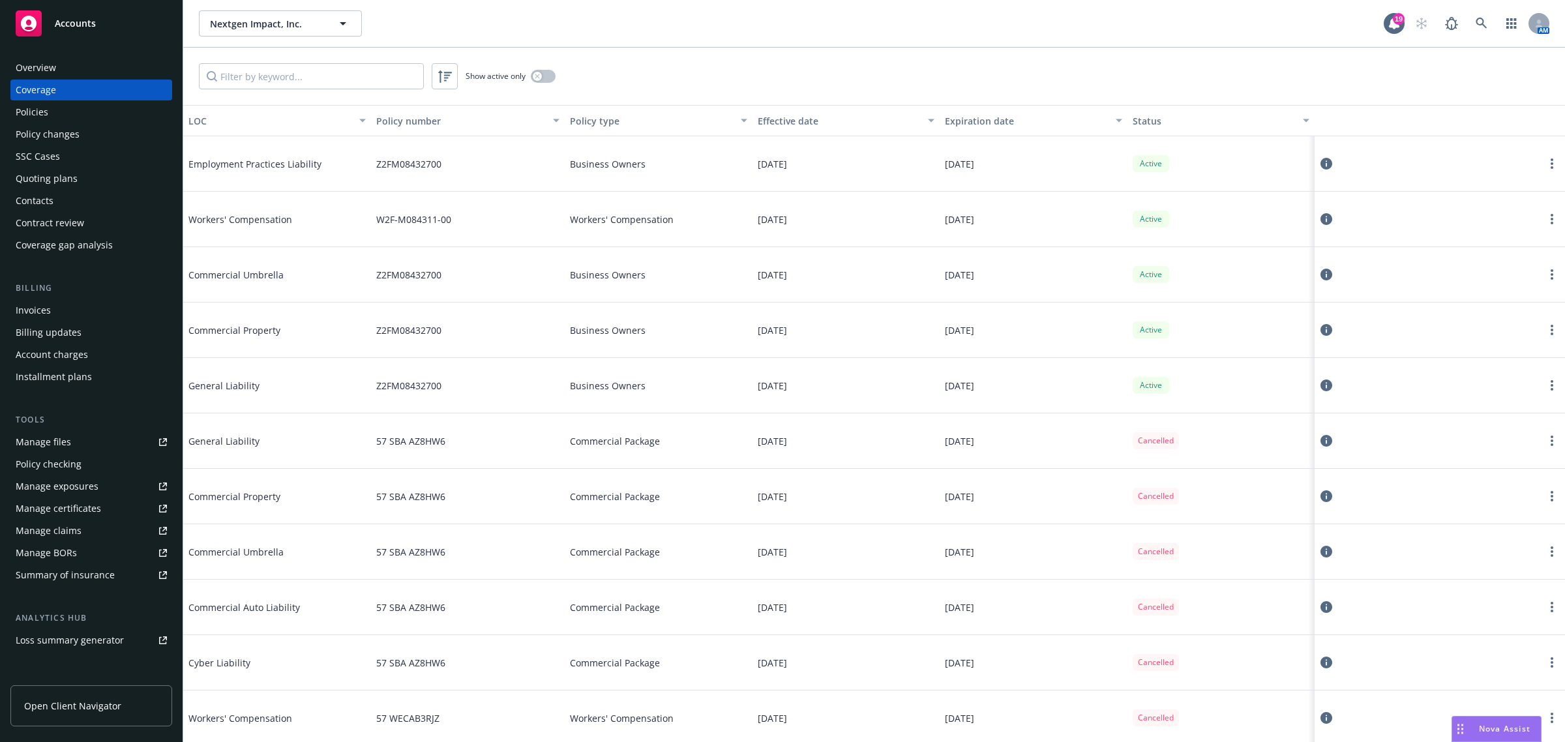
click at [80, 502] on div "Manage certificates" at bounding box center [58, 508] width 85 height 21
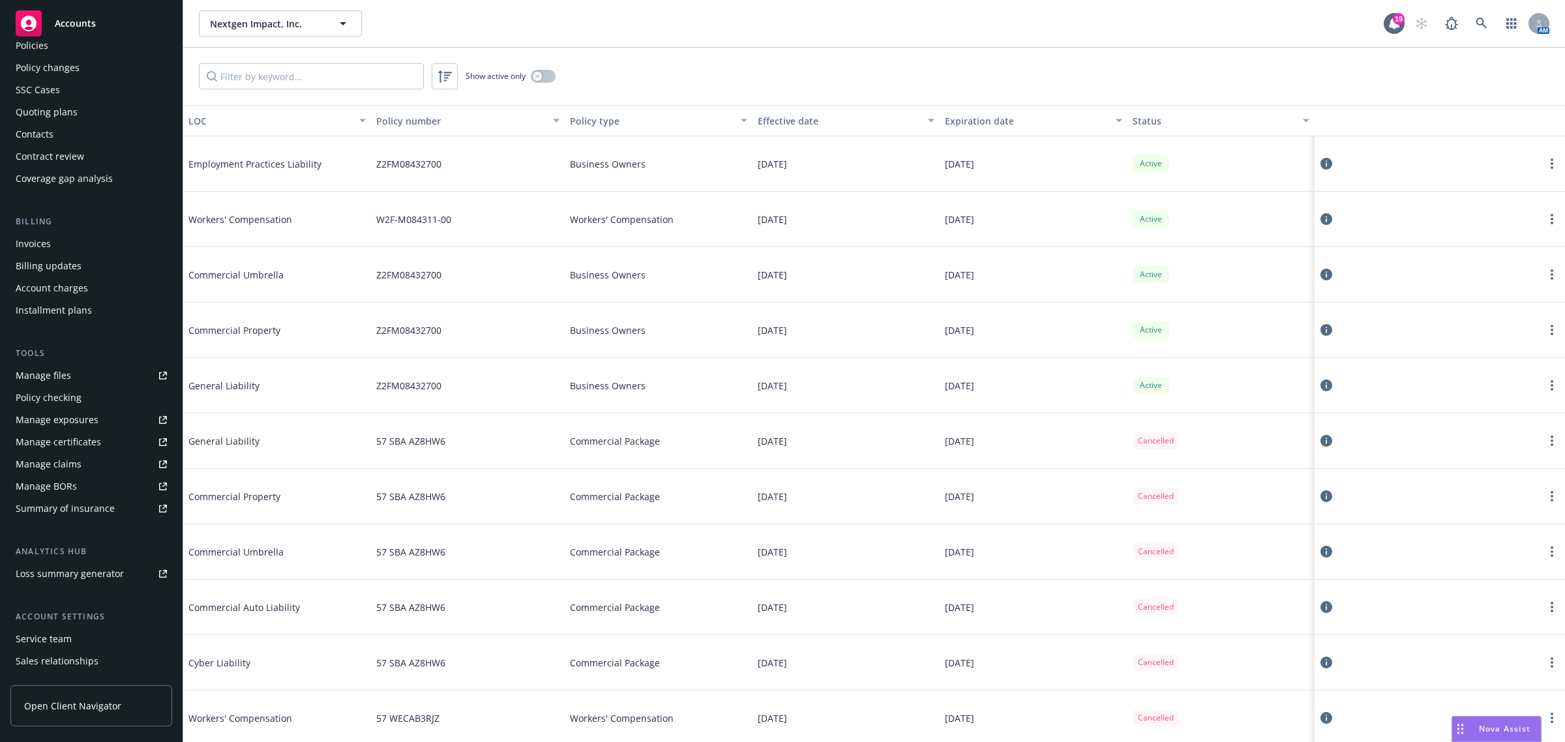
scroll to position [128, 0]
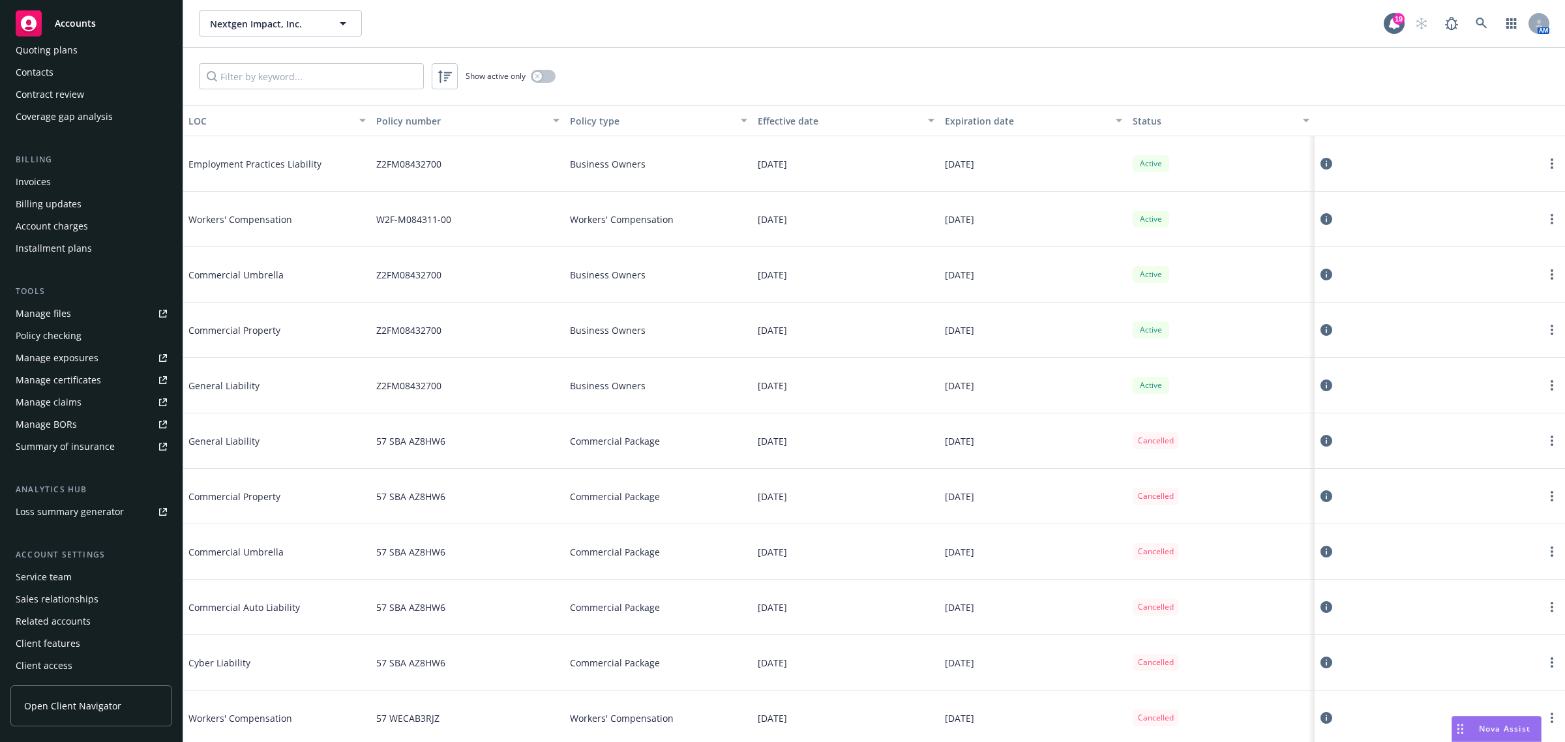
click at [68, 574] on div "Service team" at bounding box center [44, 577] width 56 height 21
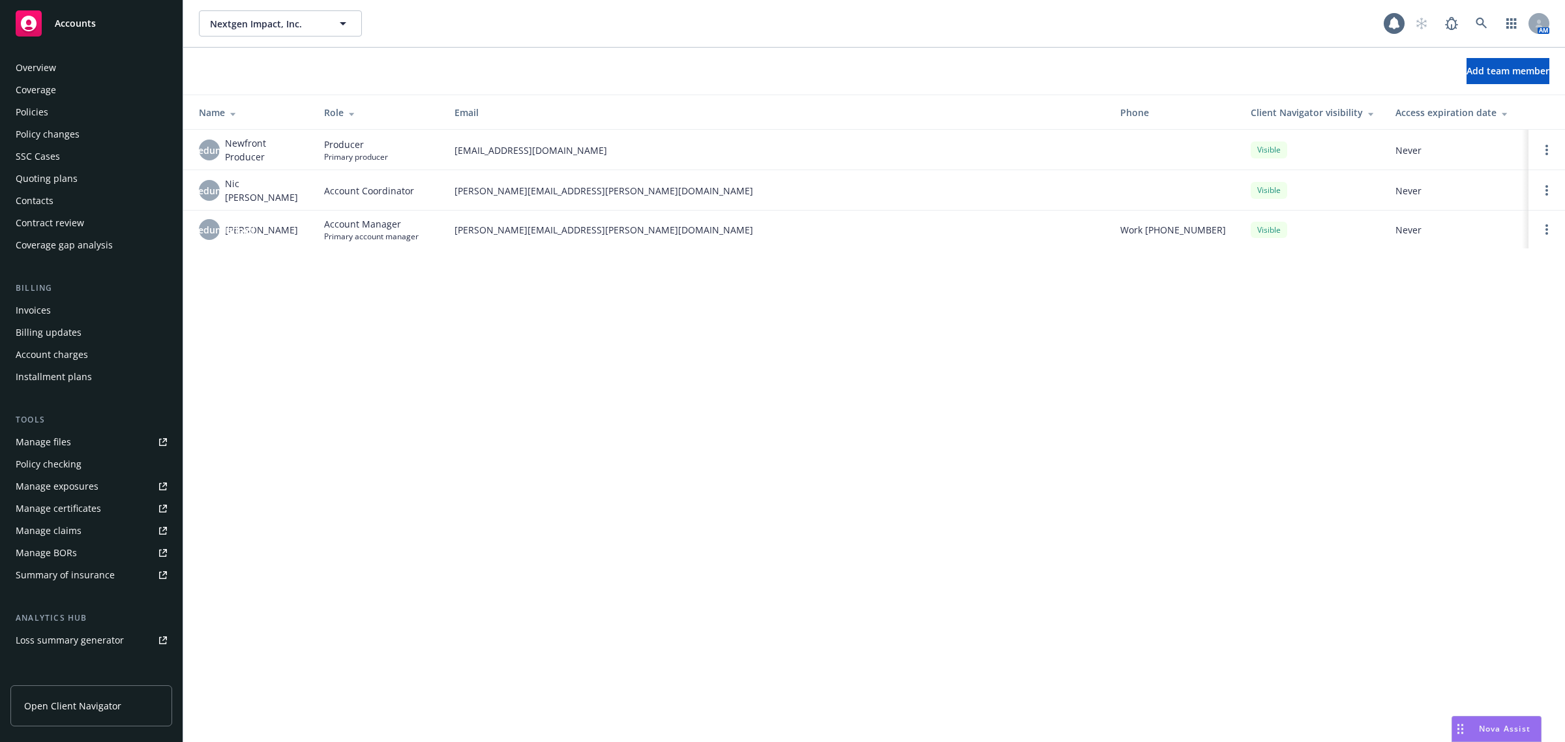
scroll to position [128, 0]
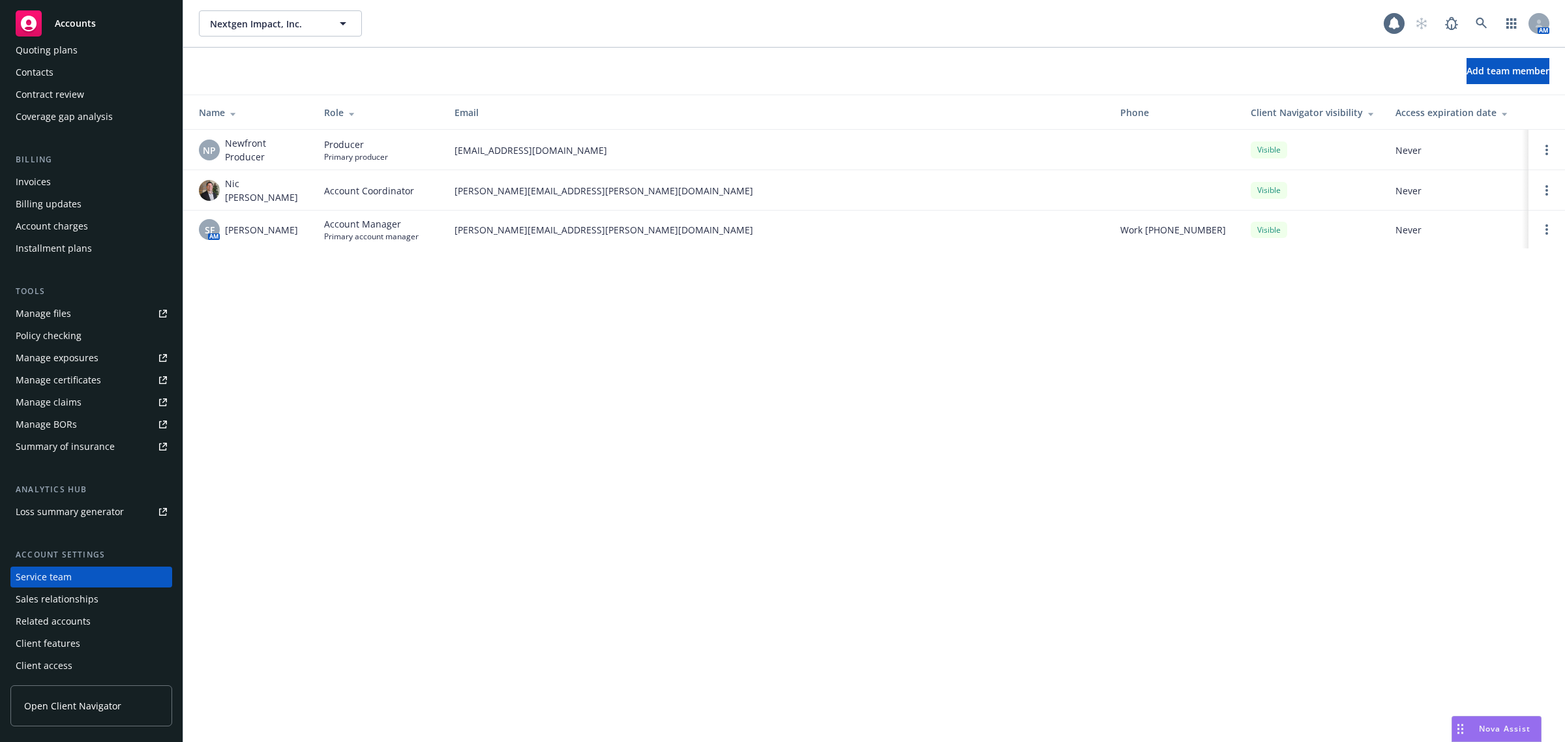
click at [669, 438] on div "Nextgen Impact, Inc. Nextgen Impact, Inc. AM Add team member Name Role Email Ph…" at bounding box center [874, 371] width 1382 height 742
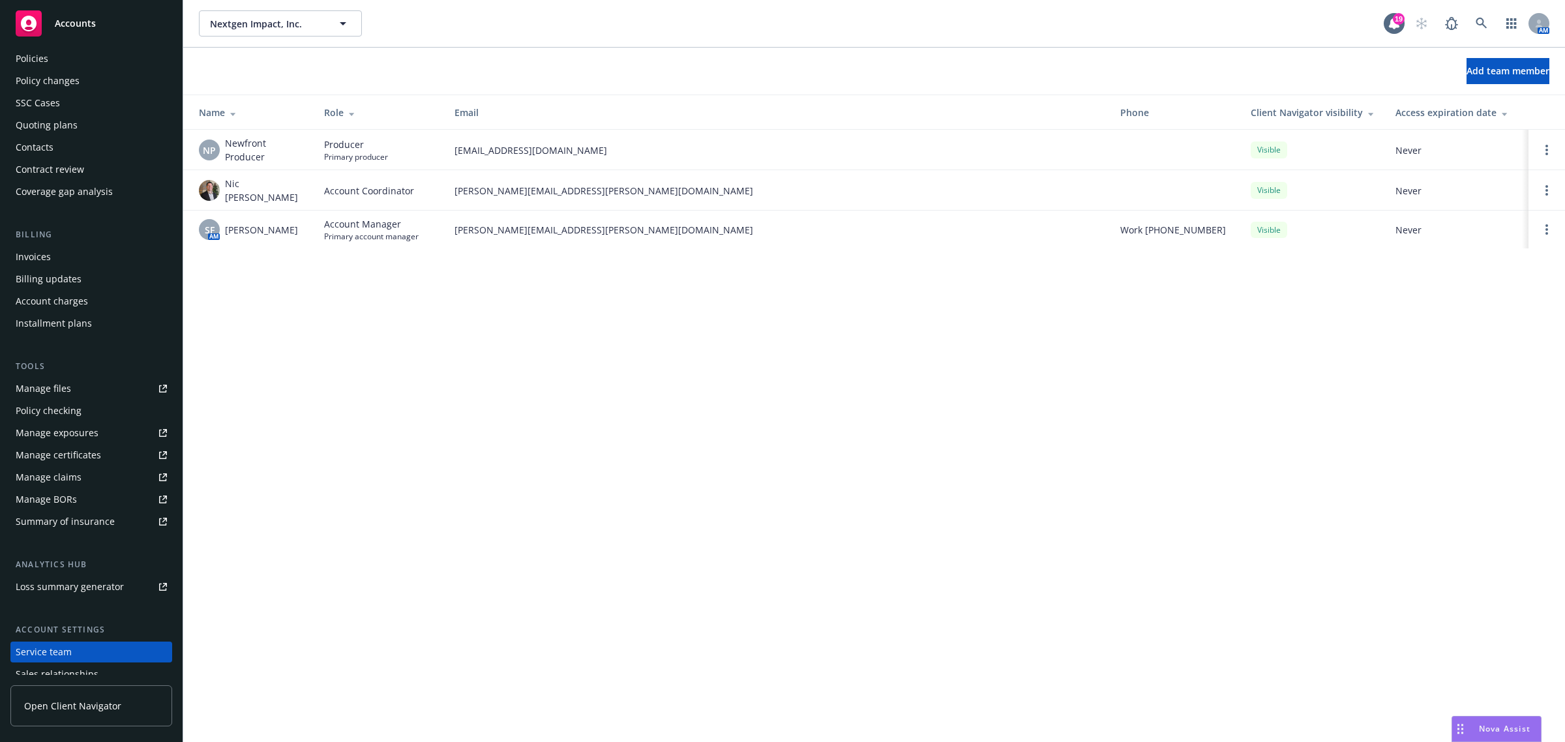
scroll to position [0, 0]
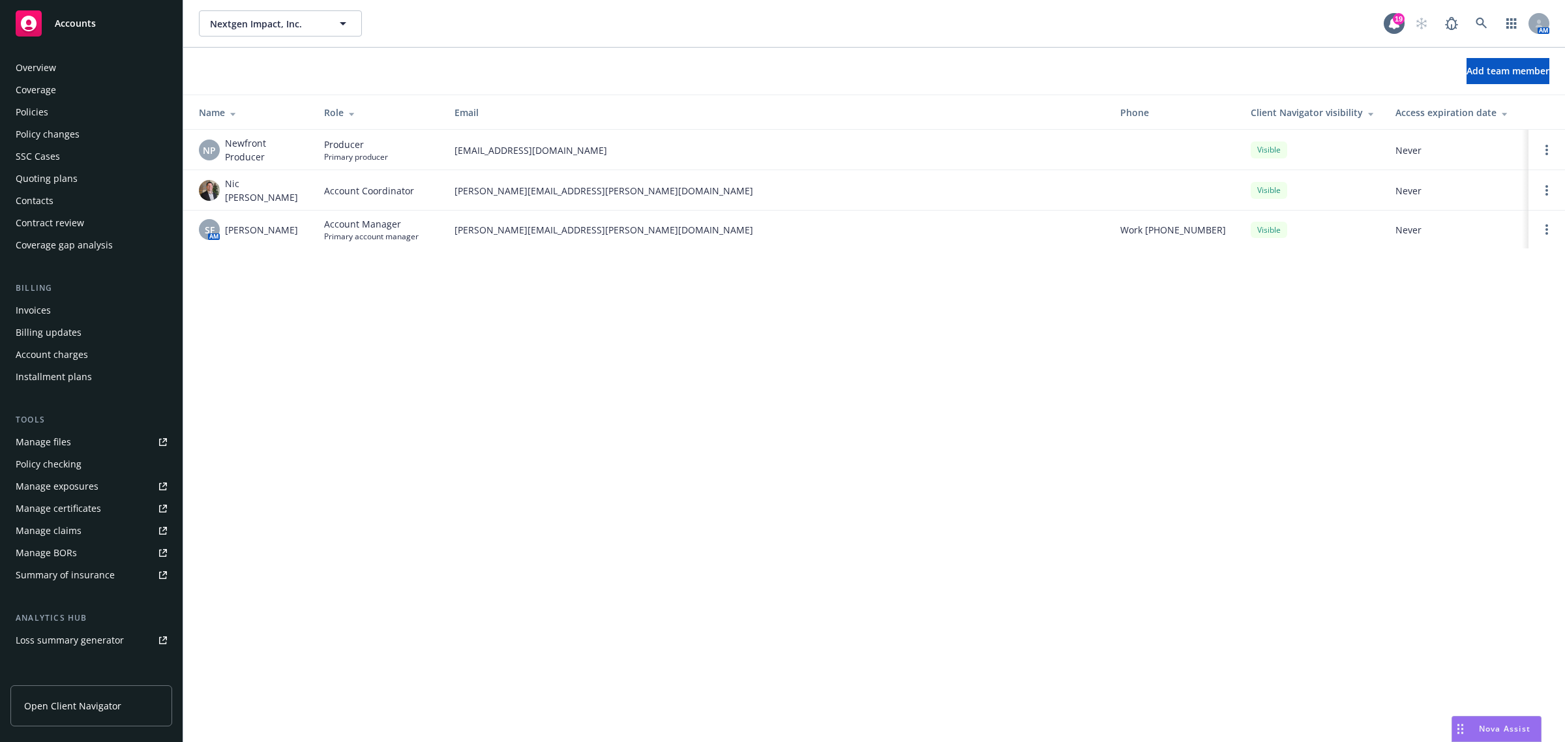
click at [79, 74] on div "Overview" at bounding box center [91, 67] width 151 height 21
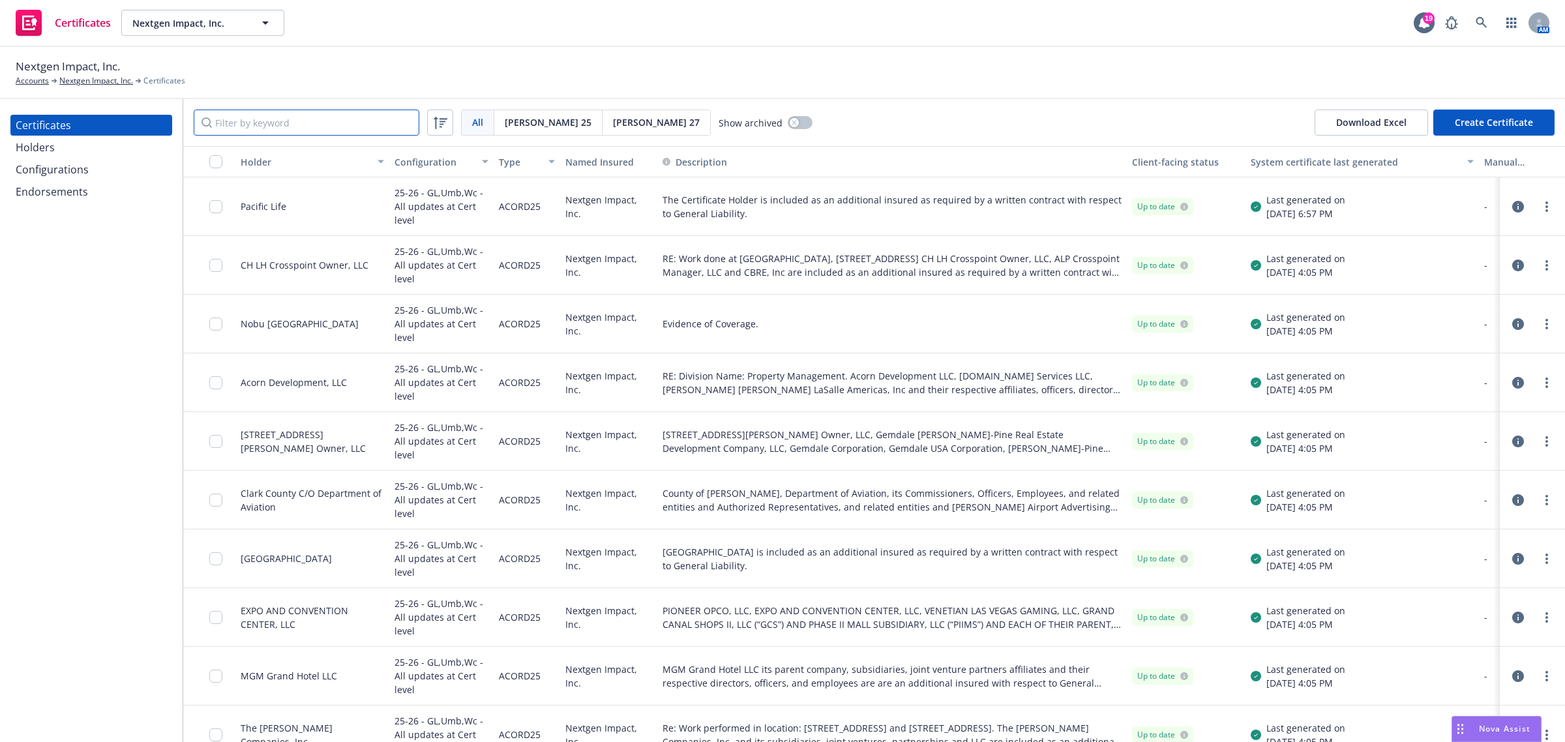
click at [246, 125] on input "Filter by keyword" at bounding box center [307, 123] width 226 height 26
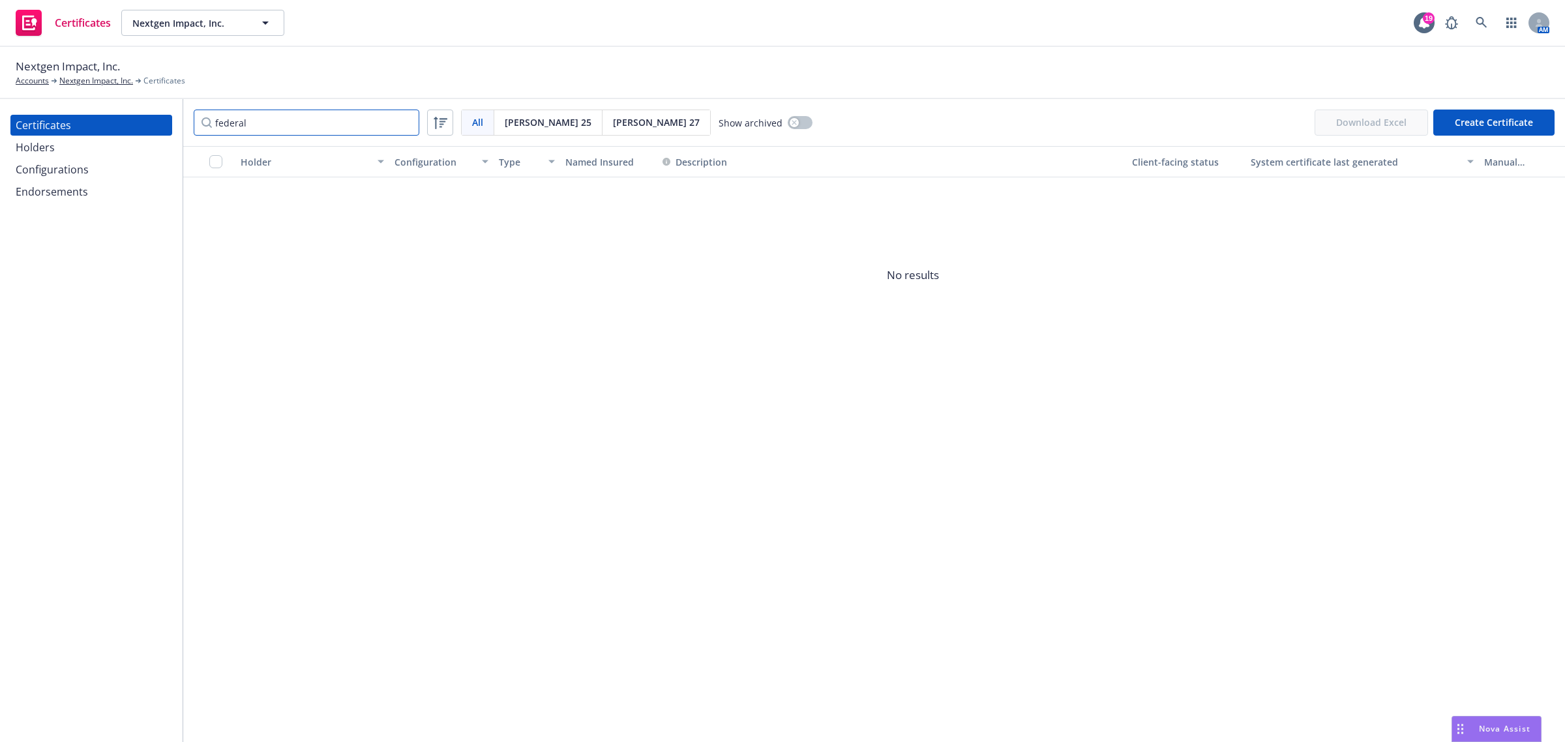
type input "federal"
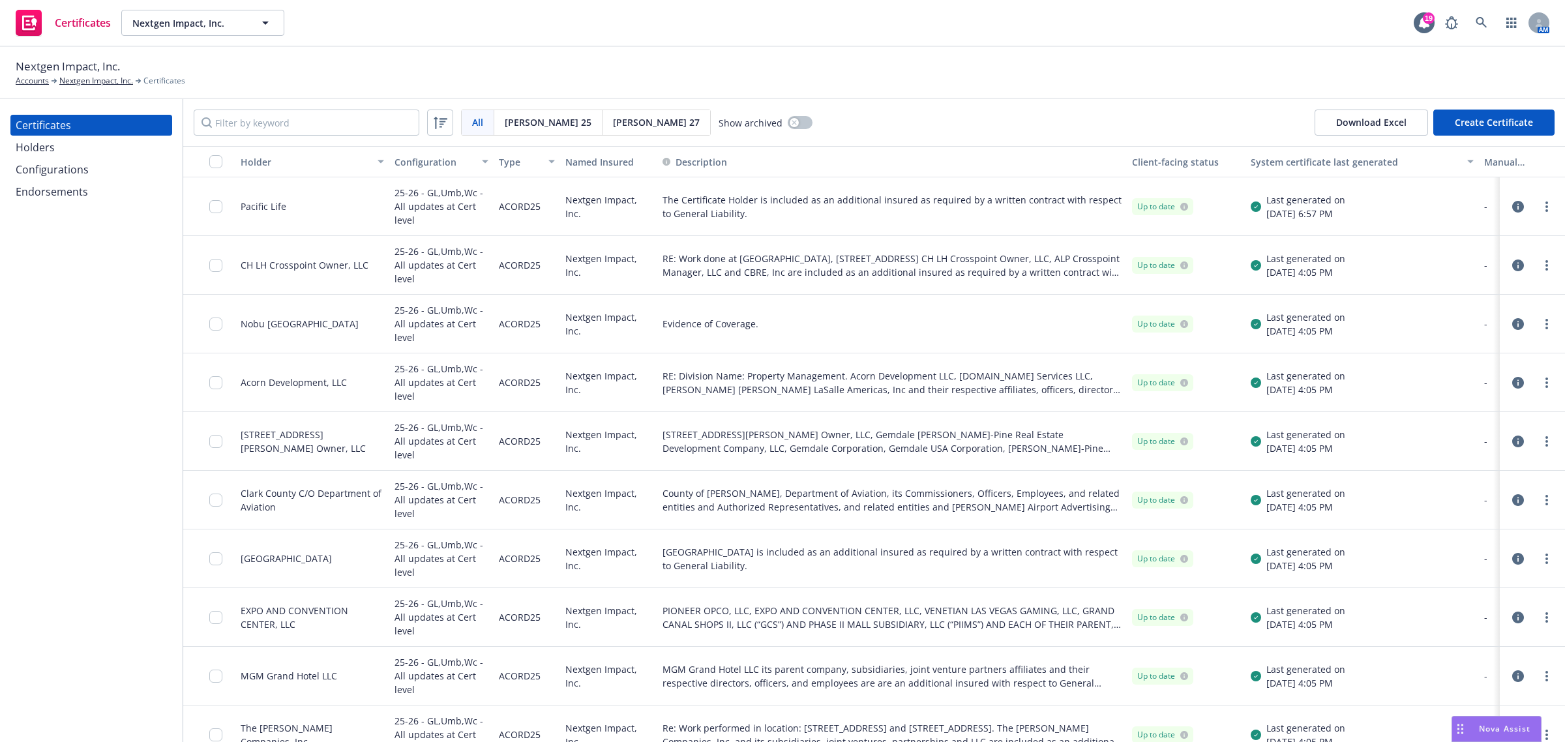
click at [44, 150] on div "Holders" at bounding box center [35, 147] width 39 height 21
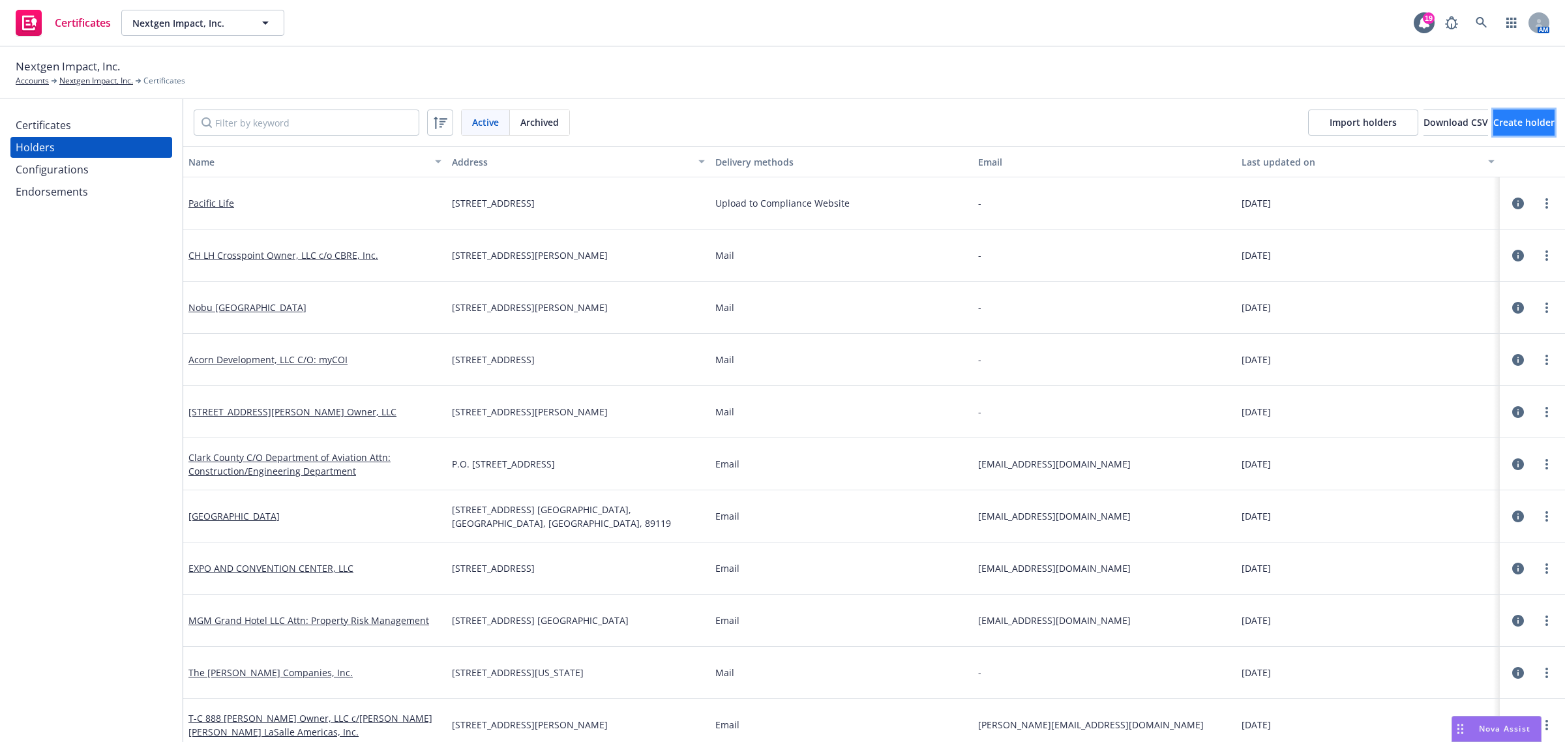
click at [1495, 119] on span "Create holder" at bounding box center [1523, 122] width 61 height 12
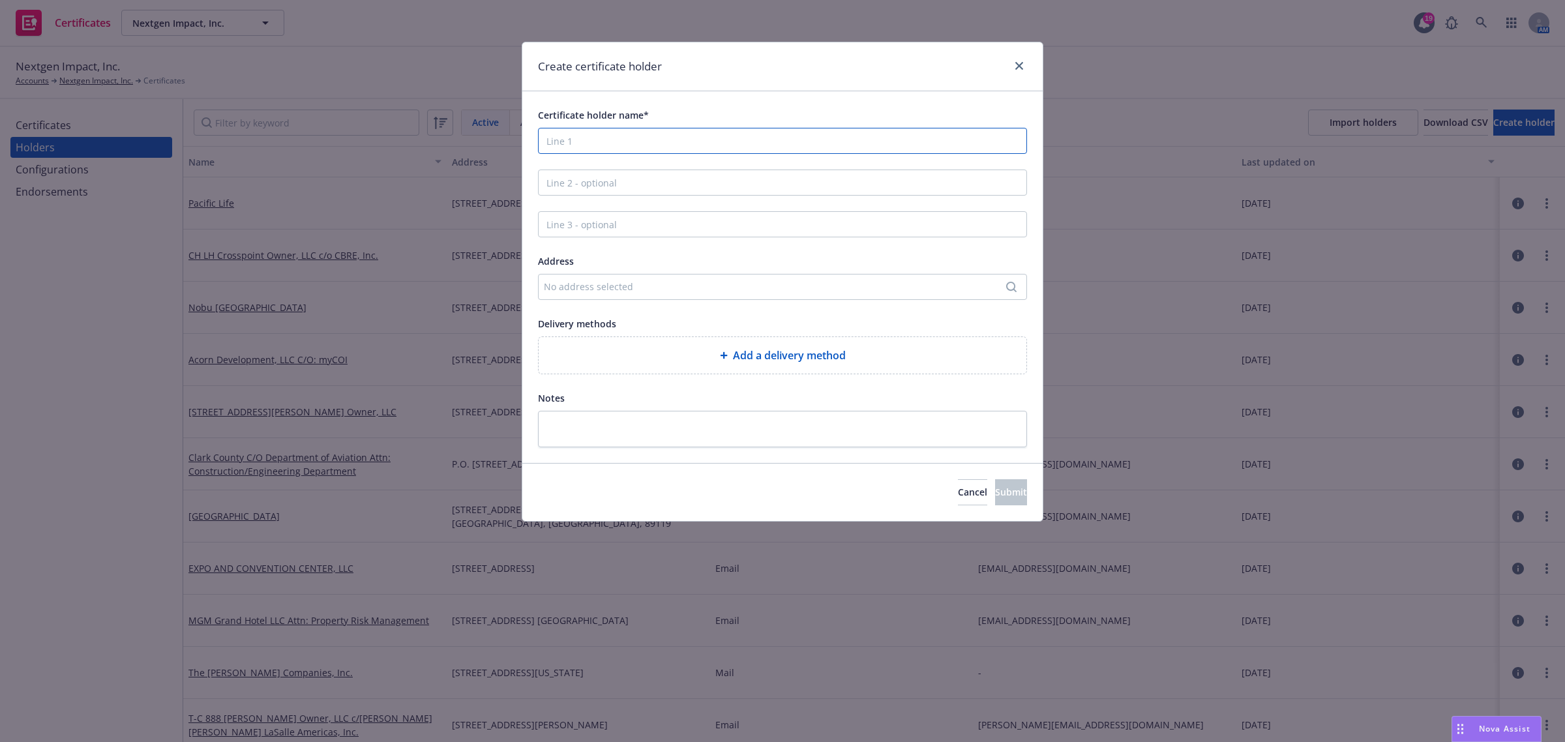
click at [586, 138] on input "Certificate holder name*" at bounding box center [782, 141] width 489 height 26
paste input "Federal National Mortgage Association (Fannie Mae)"
type input "Federal National Mortgage Association (Fannie Mae)"
click at [649, 291] on div "No address selected" at bounding box center [776, 287] width 464 height 14
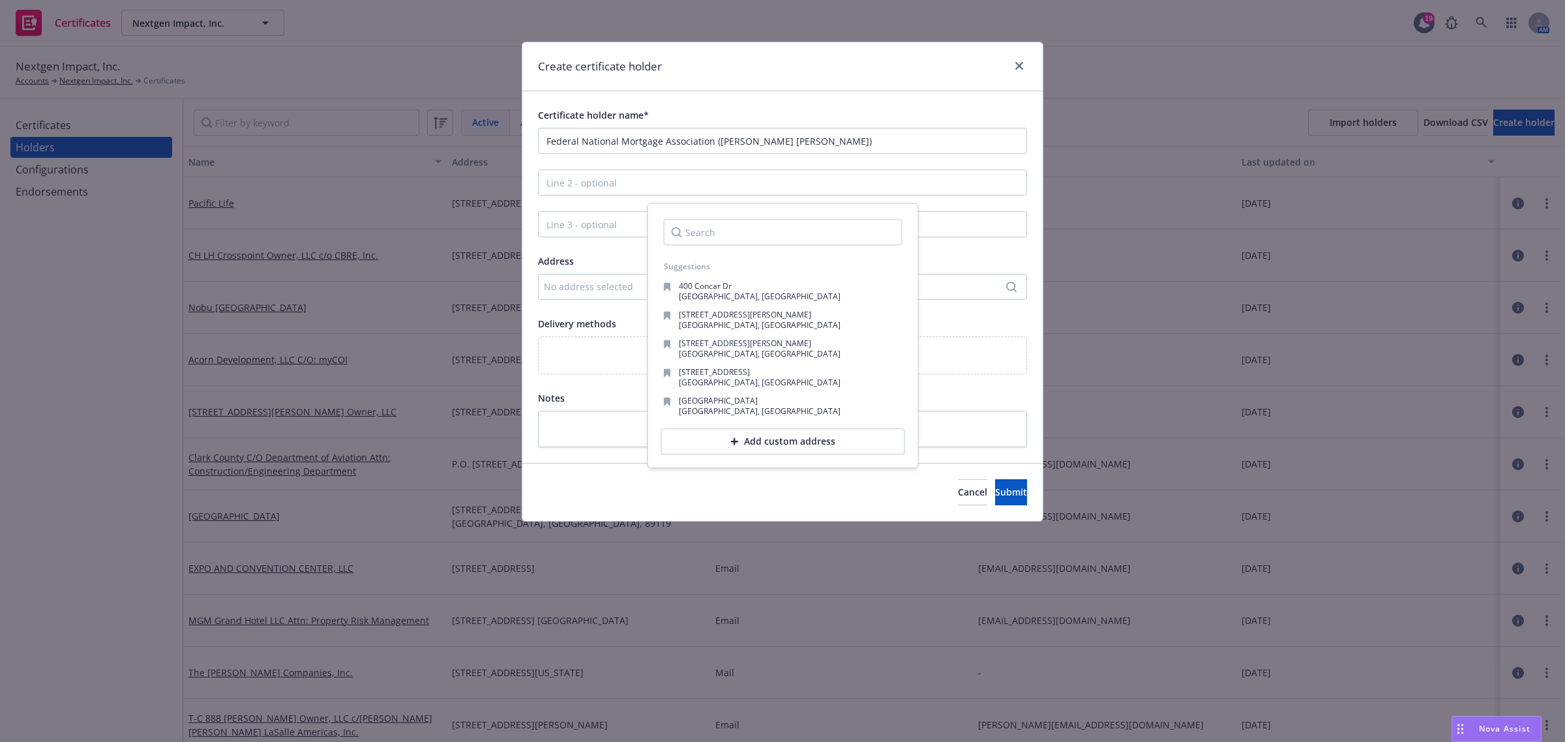
click at [742, 439] on div "Add custom address" at bounding box center [783, 441] width 244 height 26
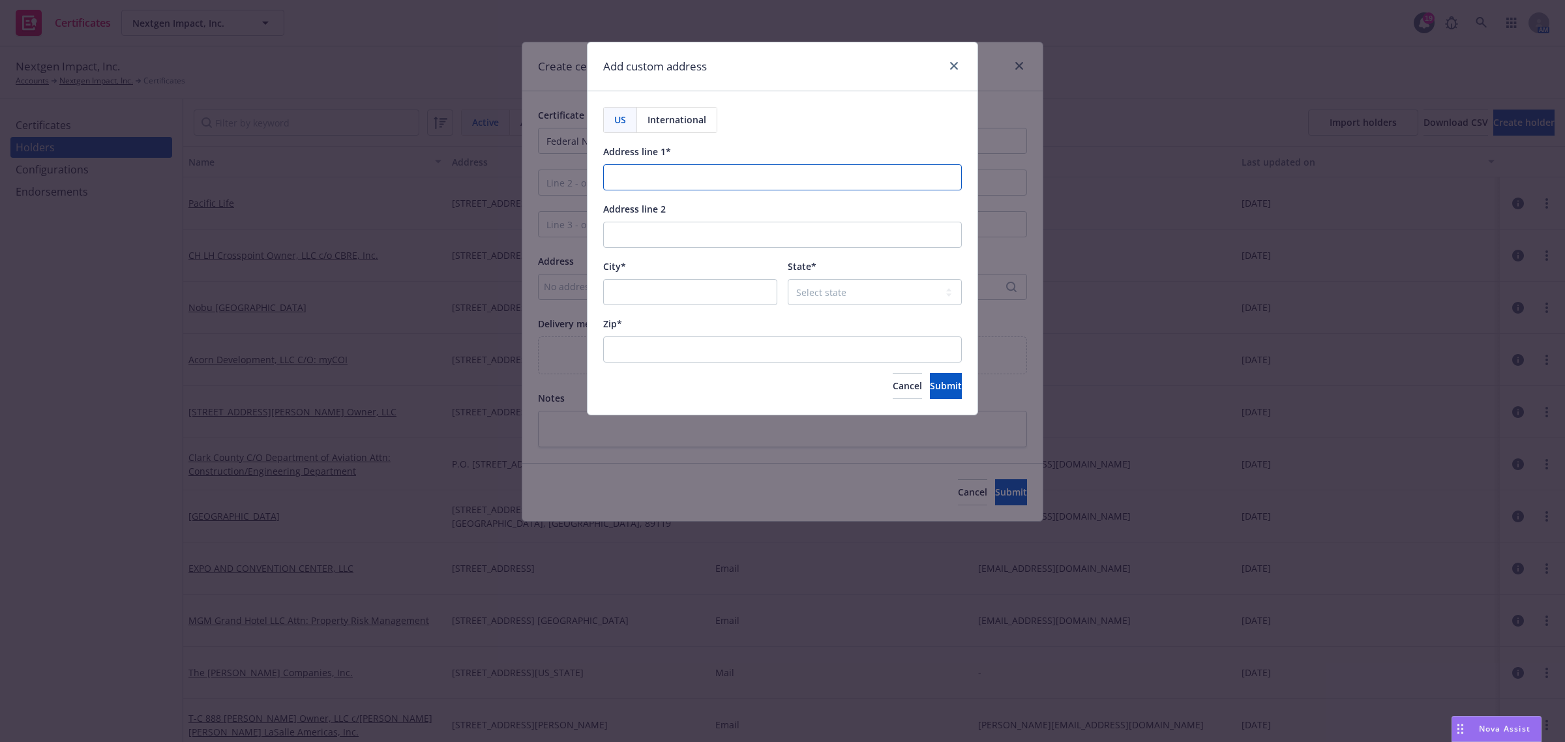
click at [653, 179] on input "Address line 1*" at bounding box center [782, 177] width 359 height 26
paste input "1100 15th Street NW"
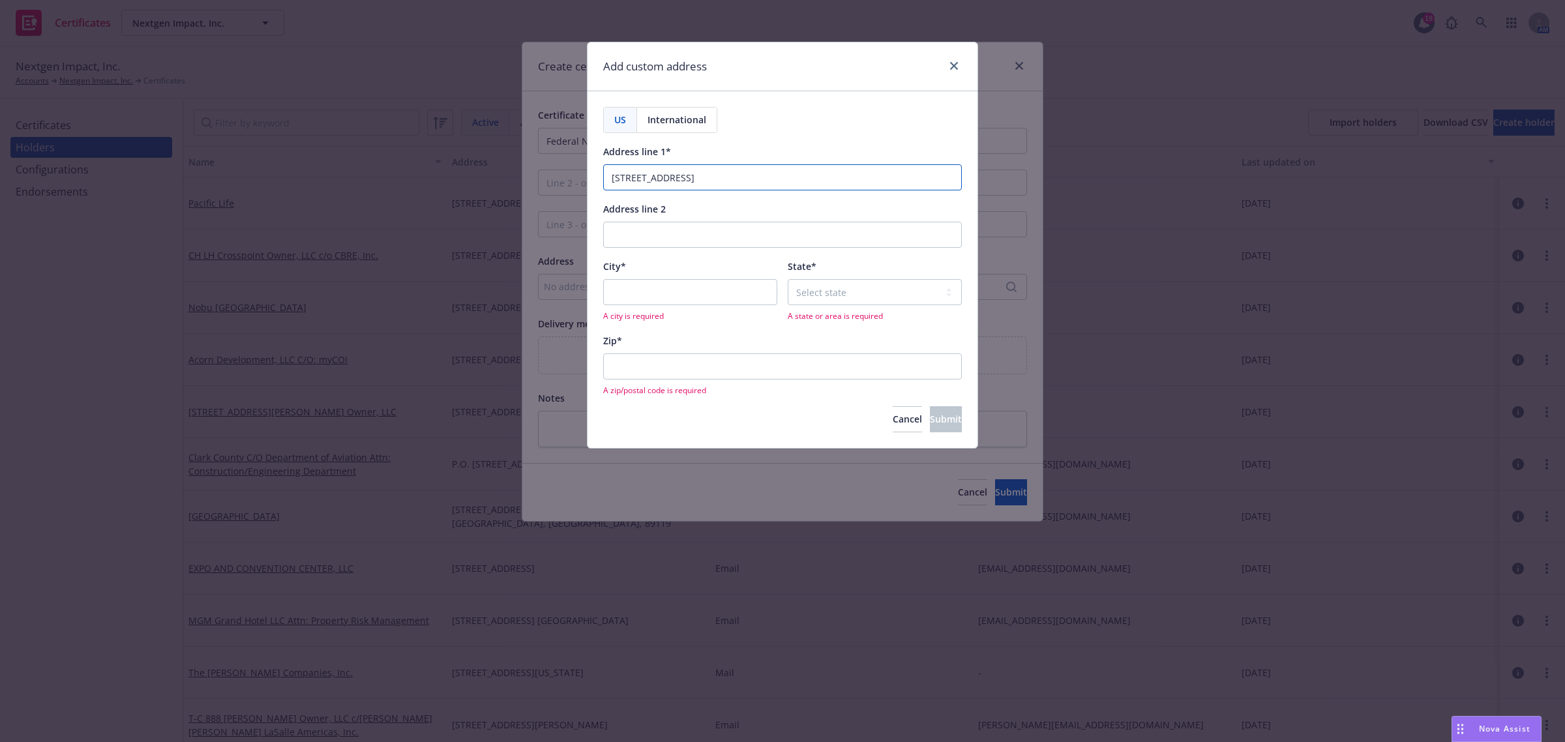
type input "1100 15th Street NW"
click at [629, 290] on input "City*" at bounding box center [690, 292] width 174 height 26
paste input "Washington"
type input "Washington"
click at [890, 290] on select "Select state Alabama Alaska American Samoa Arizona Arkansas Baker Island Califo…" at bounding box center [875, 292] width 174 height 26
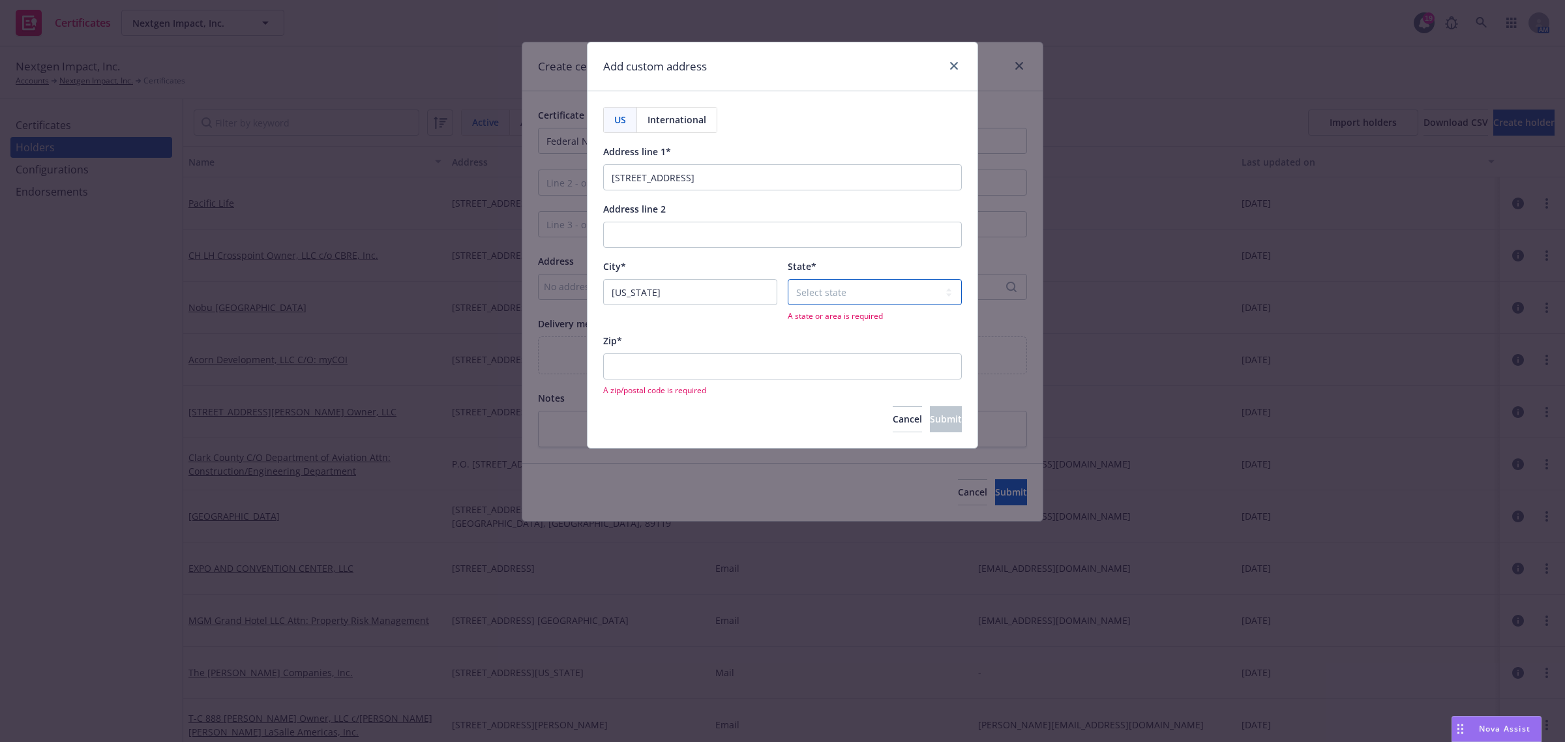
select select "DC"
click at [788, 280] on select "Select state Alabama Alaska American Samoa Arizona Arkansas Baker Island Califo…" at bounding box center [875, 292] width 174 height 26
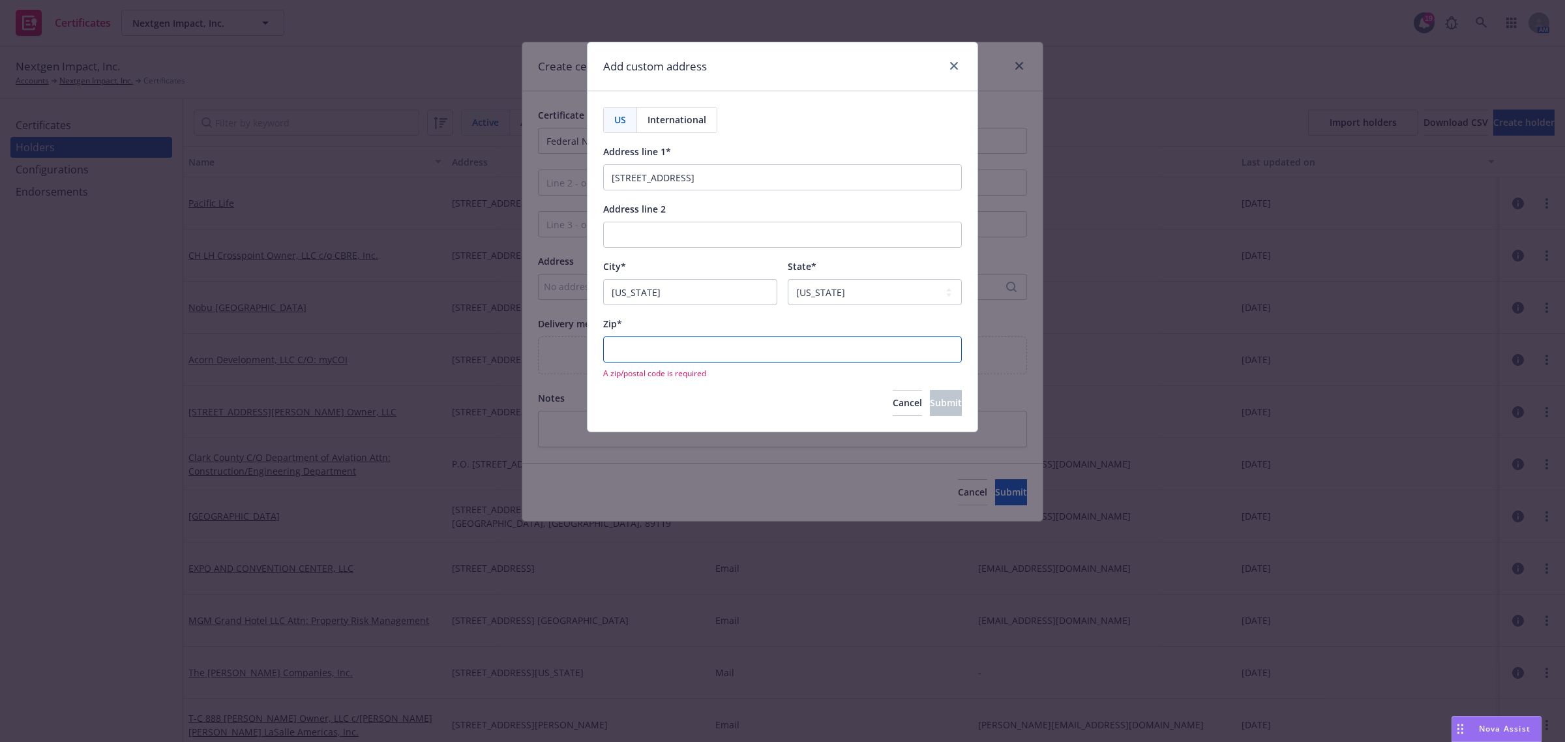
click at [755, 343] on input "Zip*" at bounding box center [782, 349] width 359 height 26
paste input "20005"
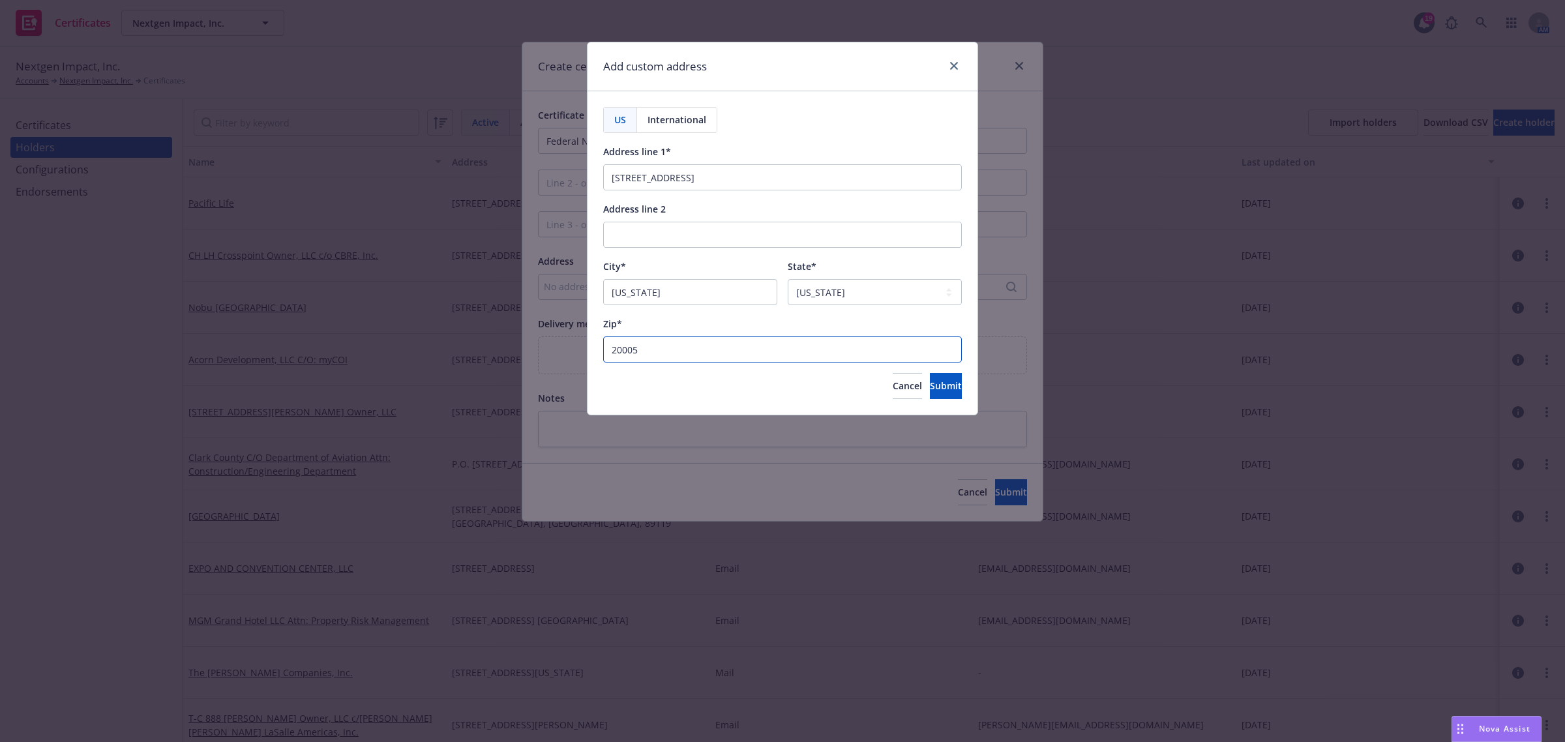
type input "20005"
click at [930, 385] on span "Submit" at bounding box center [946, 386] width 32 height 12
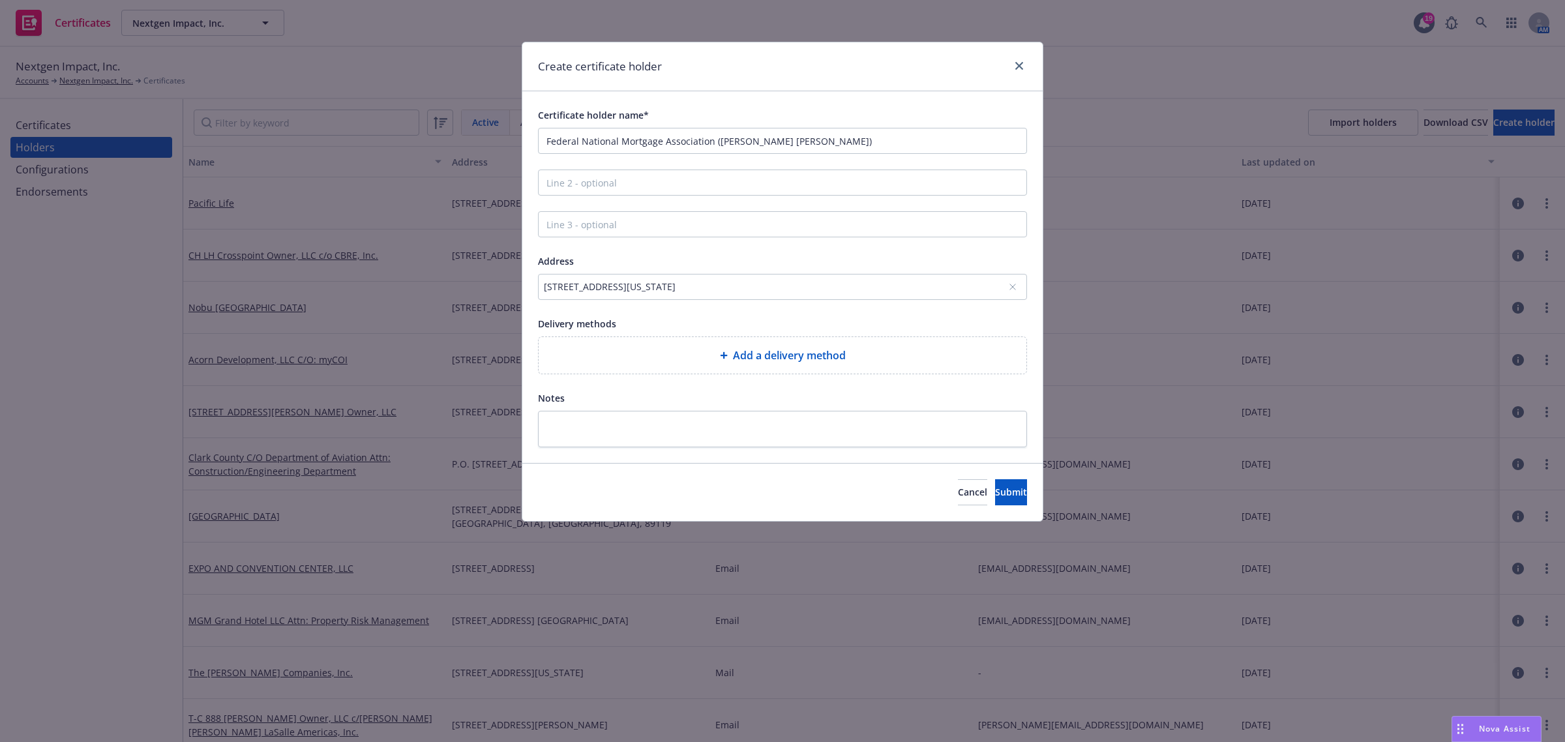
click at [754, 357] on span "Add a delivery method" at bounding box center [789, 356] width 113 height 16
select select "EMAIL"
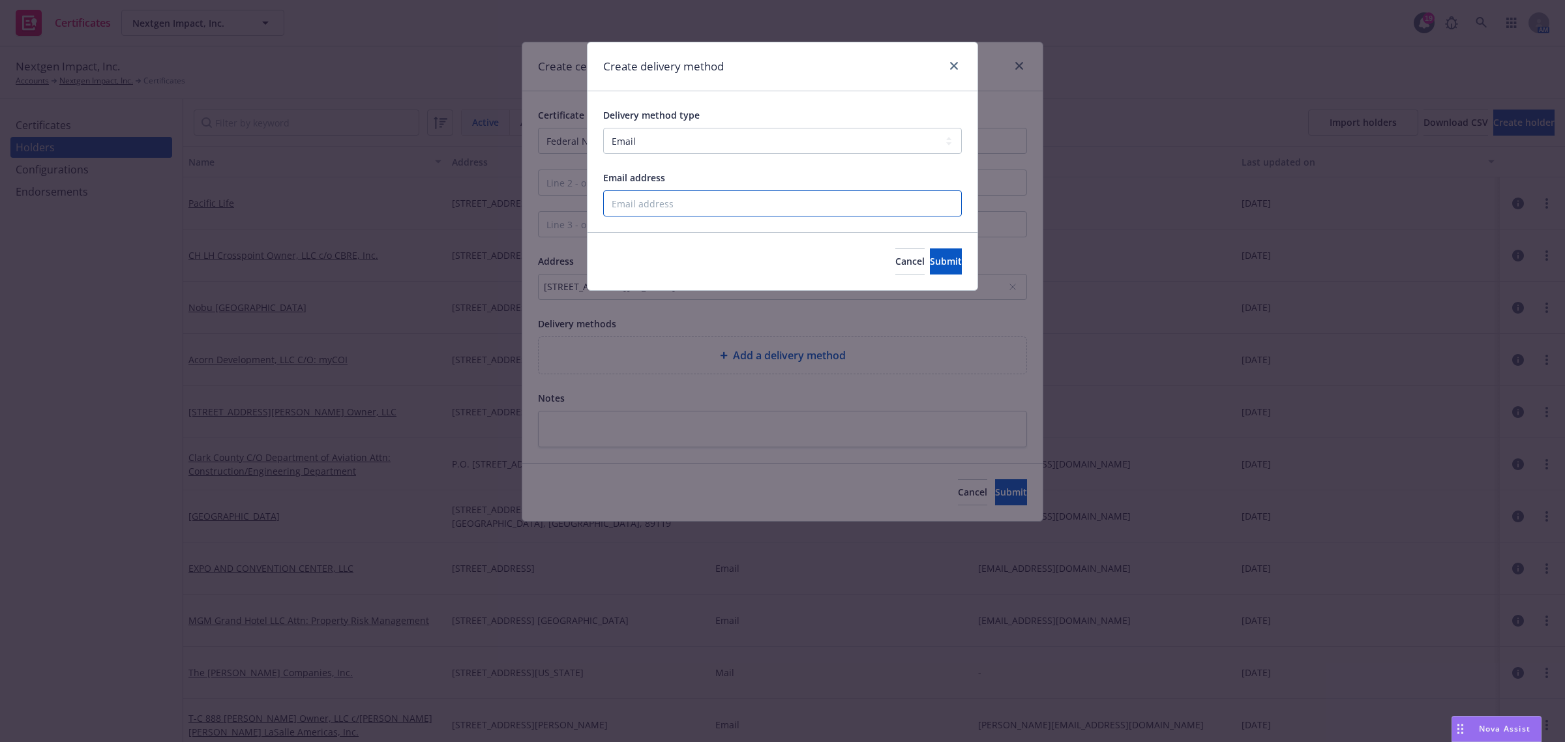
click at [670, 213] on input "Email address" at bounding box center [782, 203] width 359 height 26
paste input "geri_r_lovelace@fanniemae.com"
type input "geri_r_lovelace@fanniemae.com"
click at [930, 268] on button "Submit" at bounding box center [946, 261] width 32 height 26
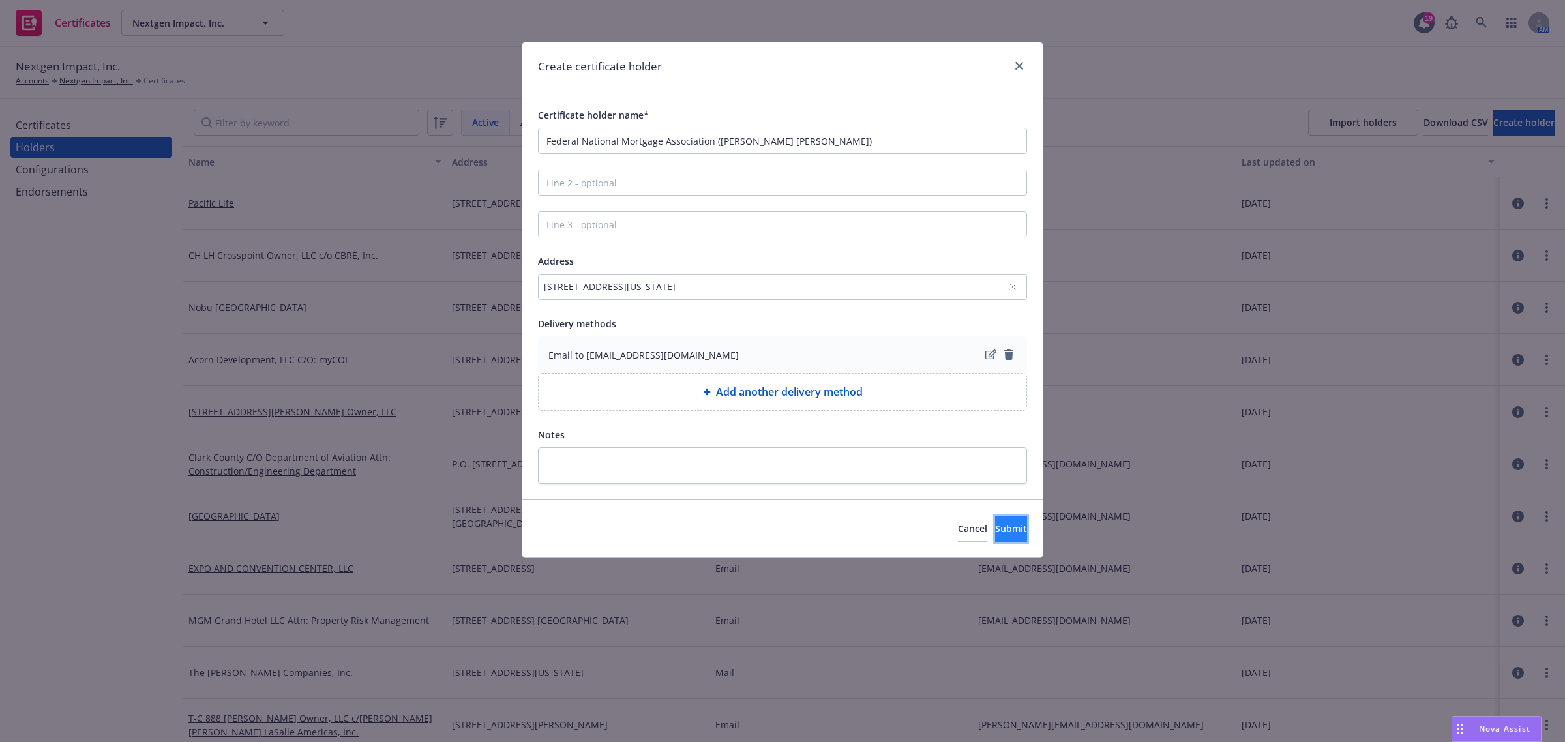
click at [1000, 539] on button "Submit" at bounding box center [1011, 529] width 32 height 26
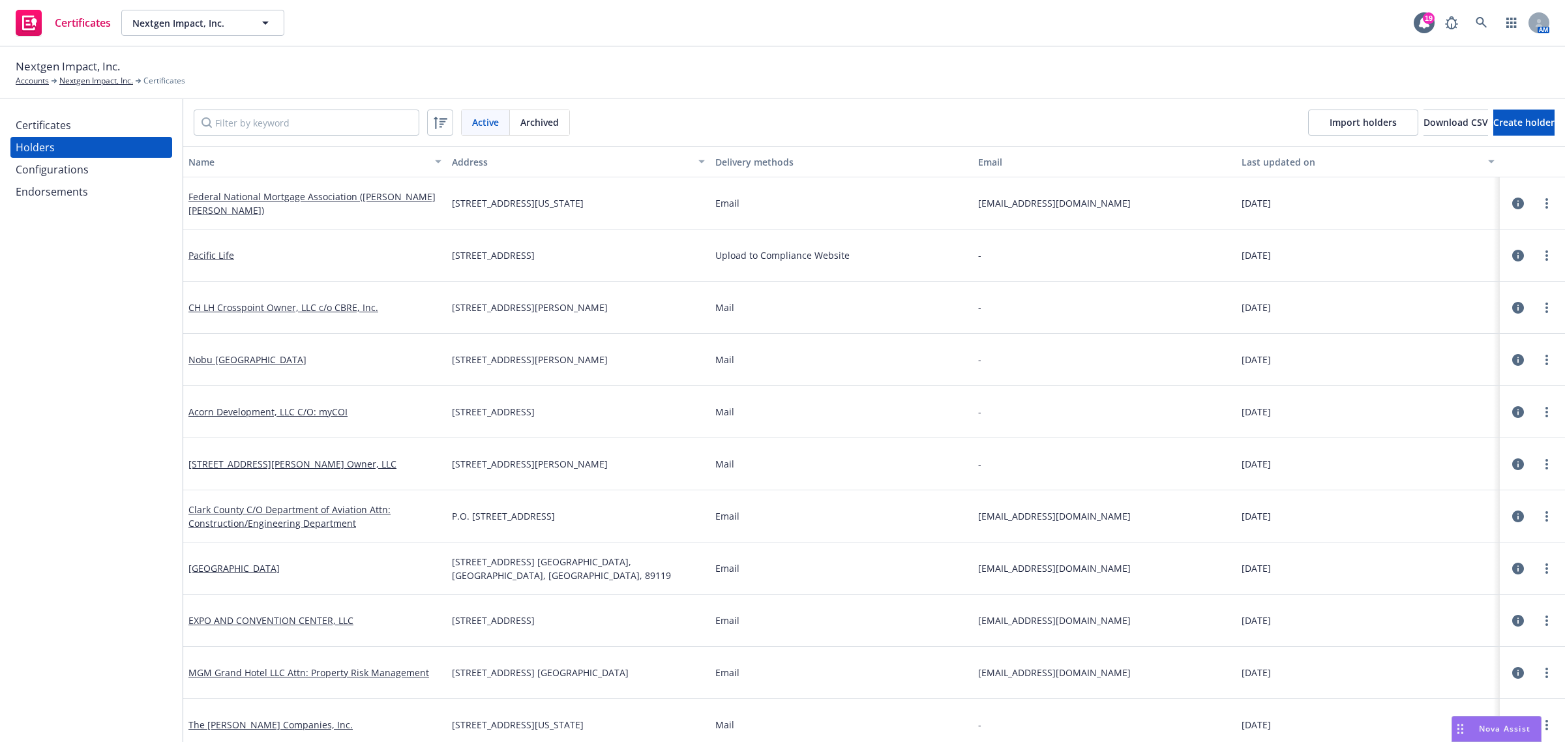
click at [46, 142] on div "Holders" at bounding box center [35, 147] width 39 height 21
click at [51, 121] on div "Certificates" at bounding box center [43, 125] width 55 height 21
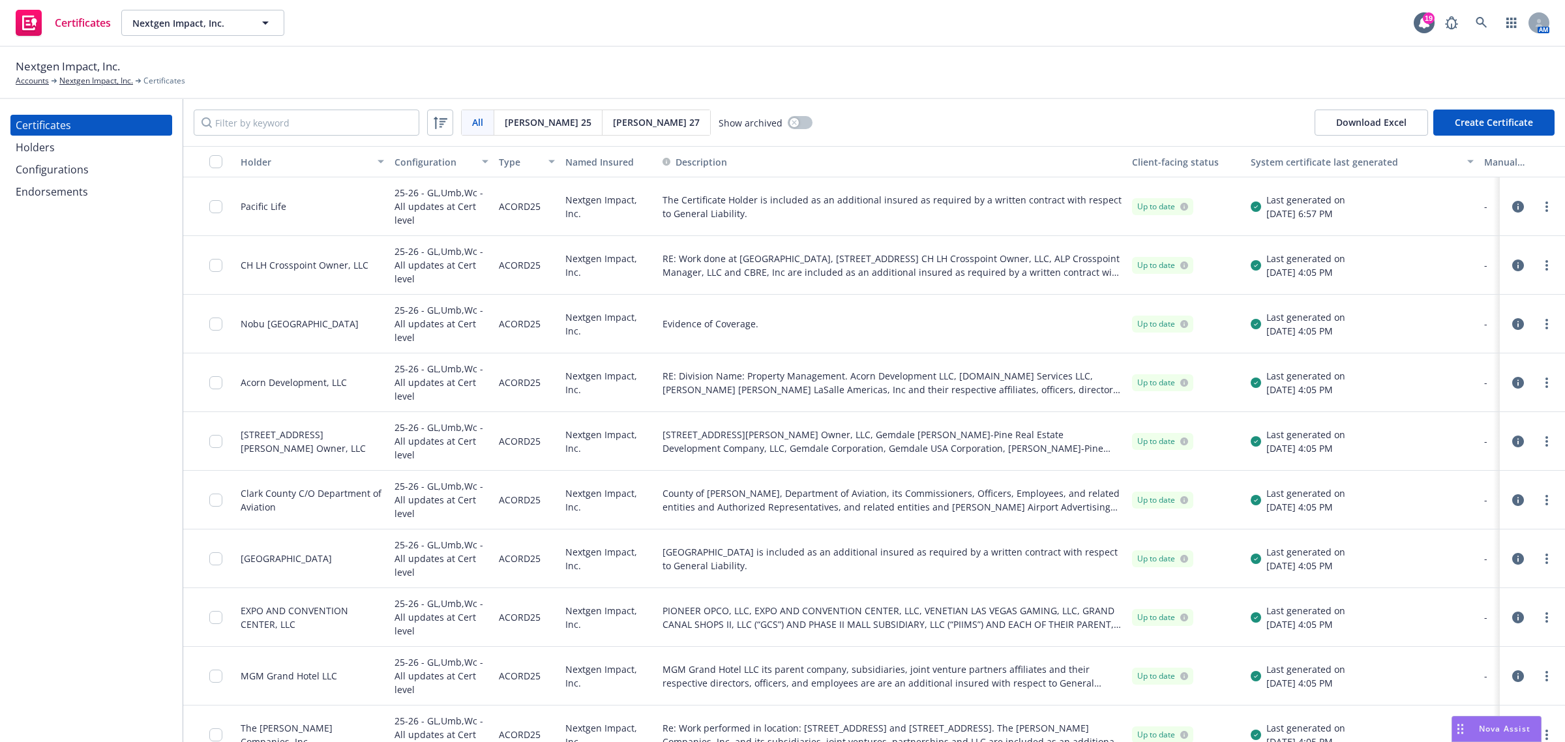
click at [1491, 125] on button "Create Certificate" at bounding box center [1493, 123] width 121 height 26
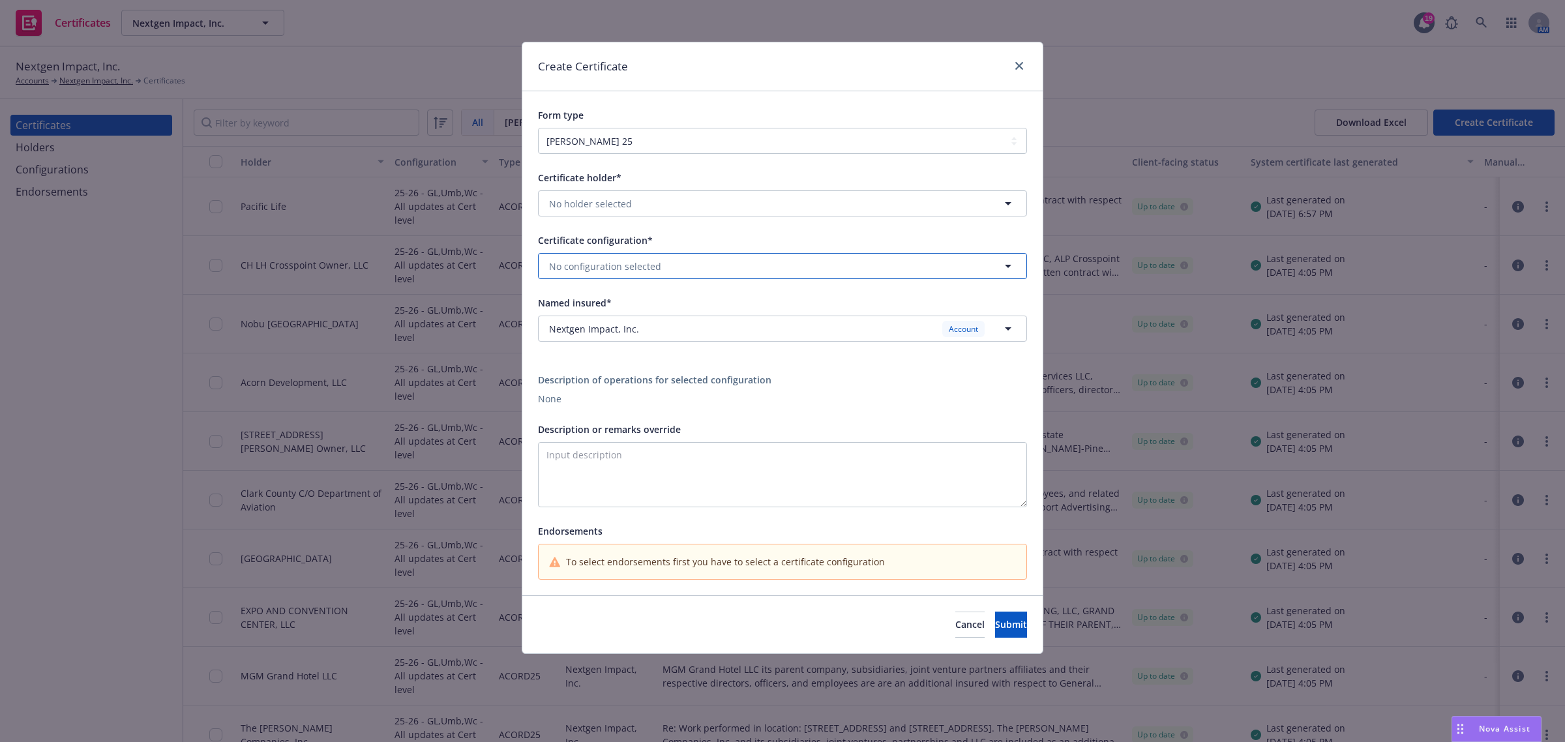
click at [734, 258] on button "No configuration selected" at bounding box center [782, 266] width 489 height 26
click at [748, 311] on div "25-26 - GL,Umb,Wc - All updates at Cert level Evidence of Coverage." at bounding box center [650, 309] width 206 height 33
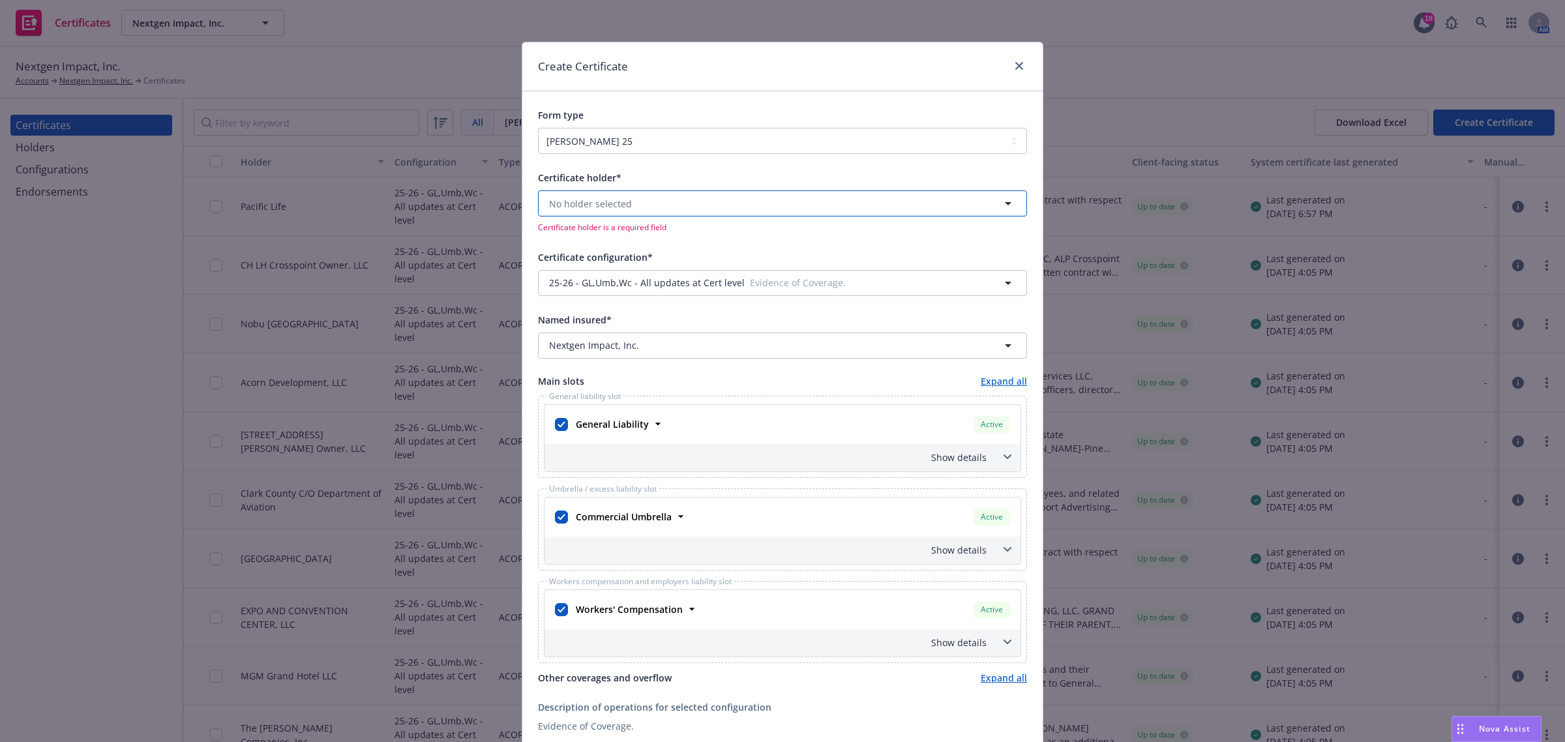
click at [640, 204] on button "No holder selected" at bounding box center [782, 203] width 489 height 26
type input "feder"
click at [690, 256] on span "1100 15th Street NW, Washington, DC, 20005, USA" at bounding box center [717, 254] width 331 height 14
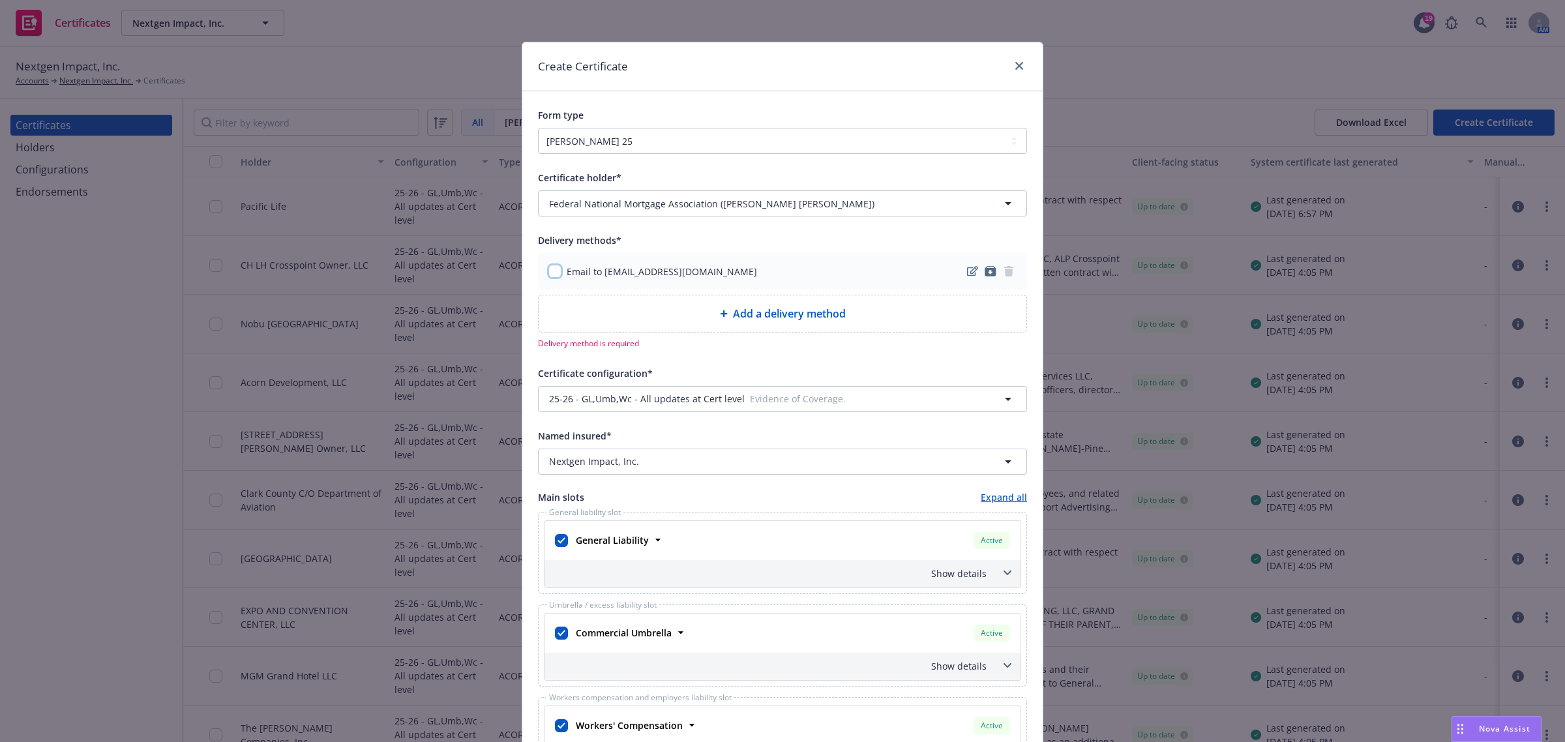
click at [548, 272] on input "checkbox" at bounding box center [554, 271] width 13 height 13
checkbox input "true"
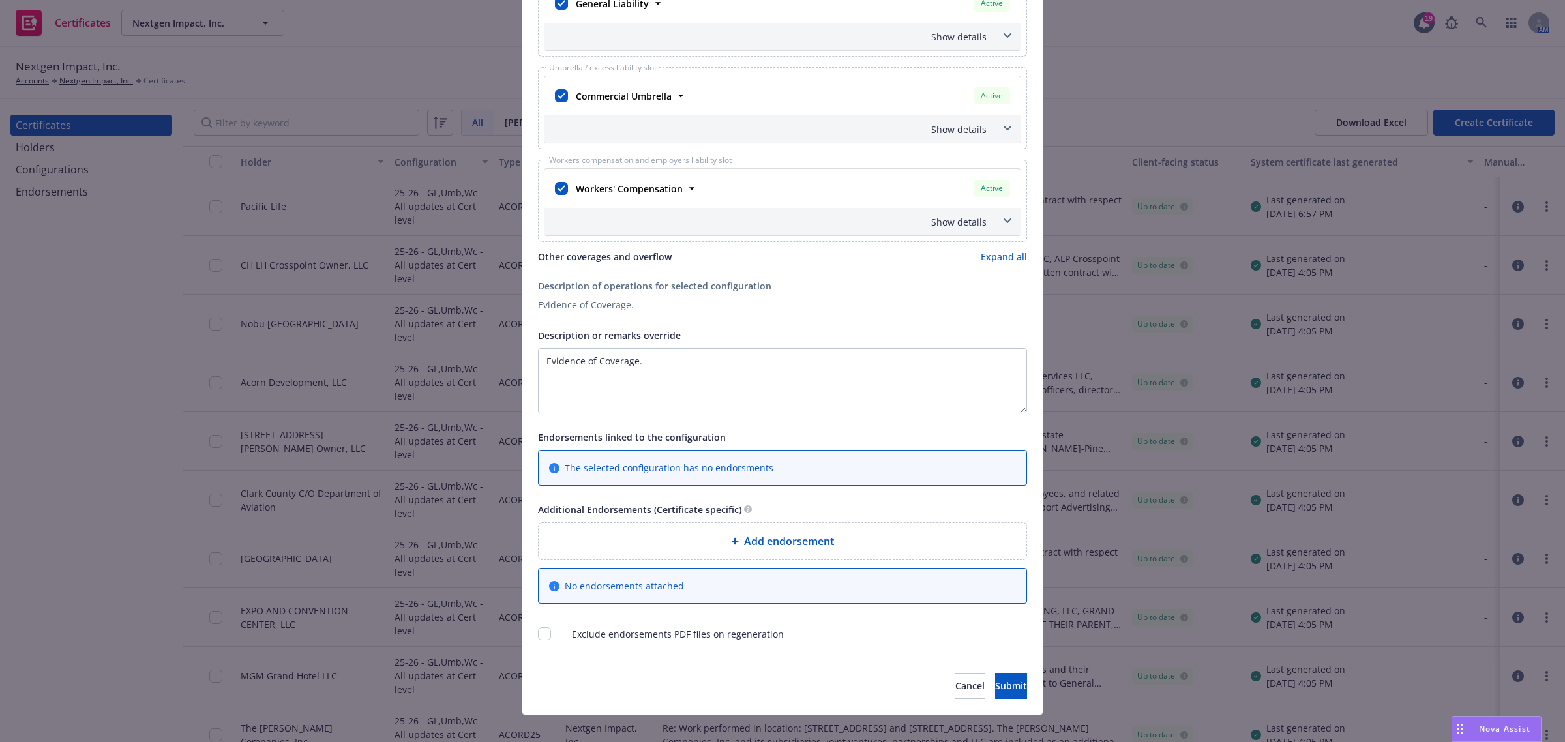
scroll to position [538, 0]
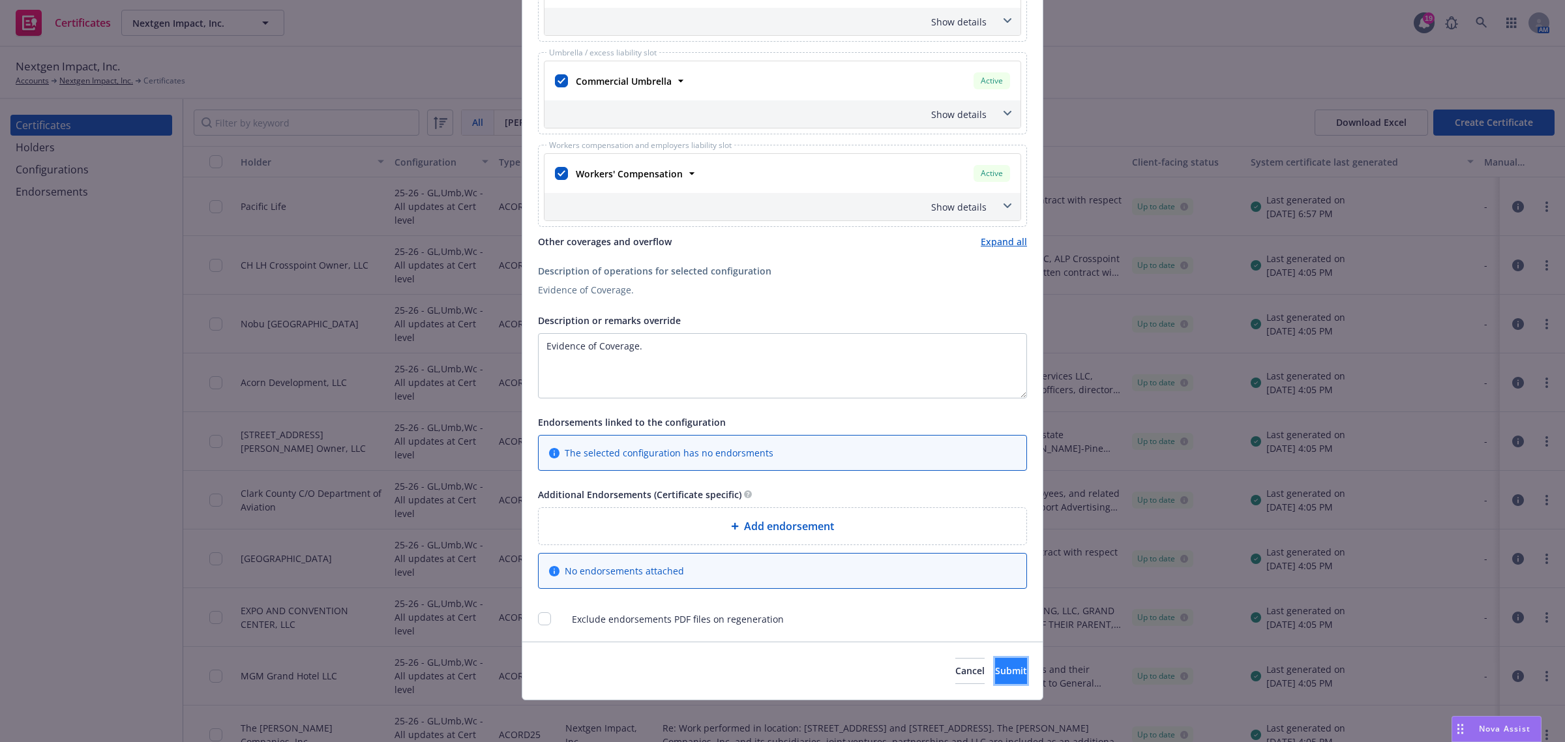
click at [1003, 679] on button "Submit" at bounding box center [1011, 671] width 32 height 26
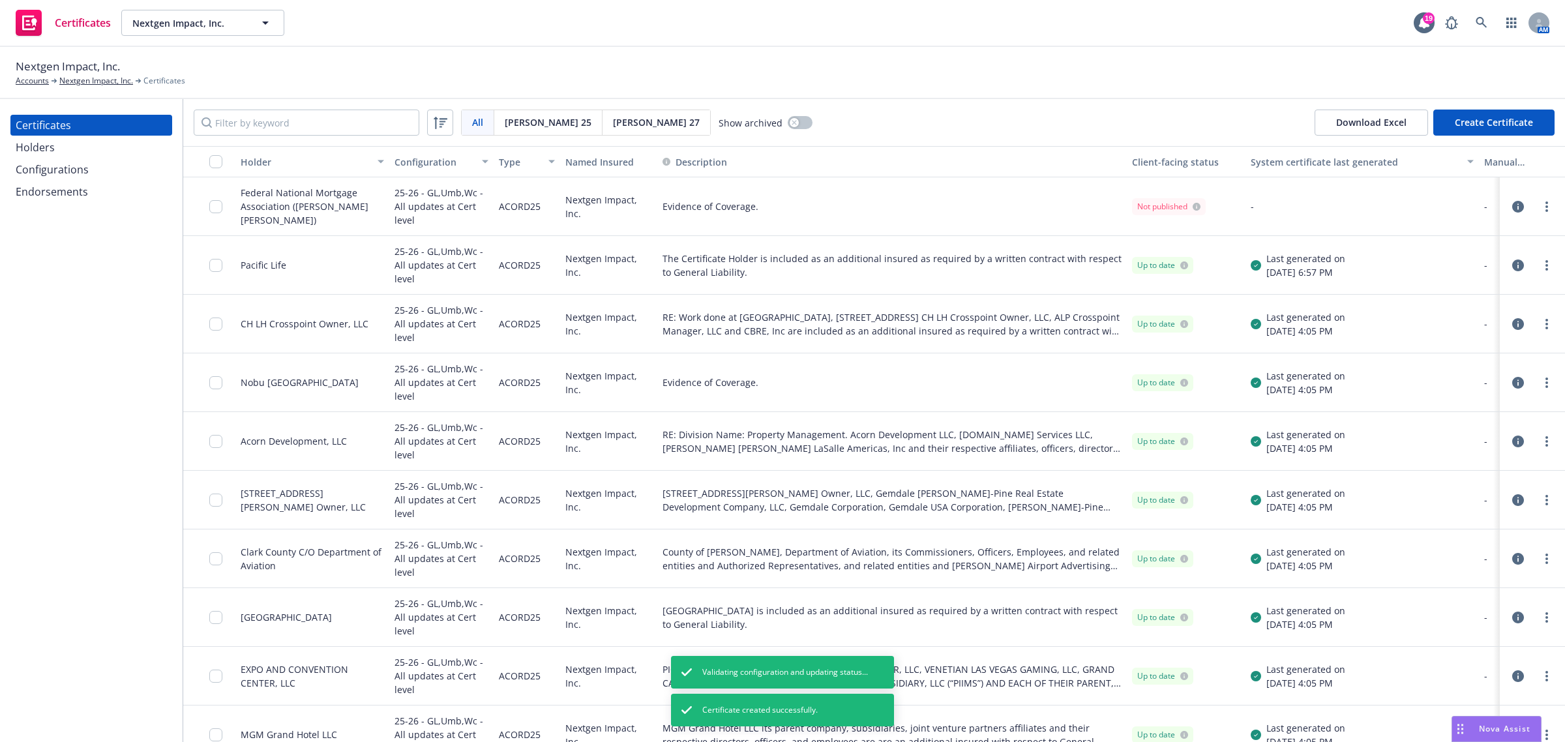
click at [66, 155] on div "Holders" at bounding box center [91, 147] width 151 height 21
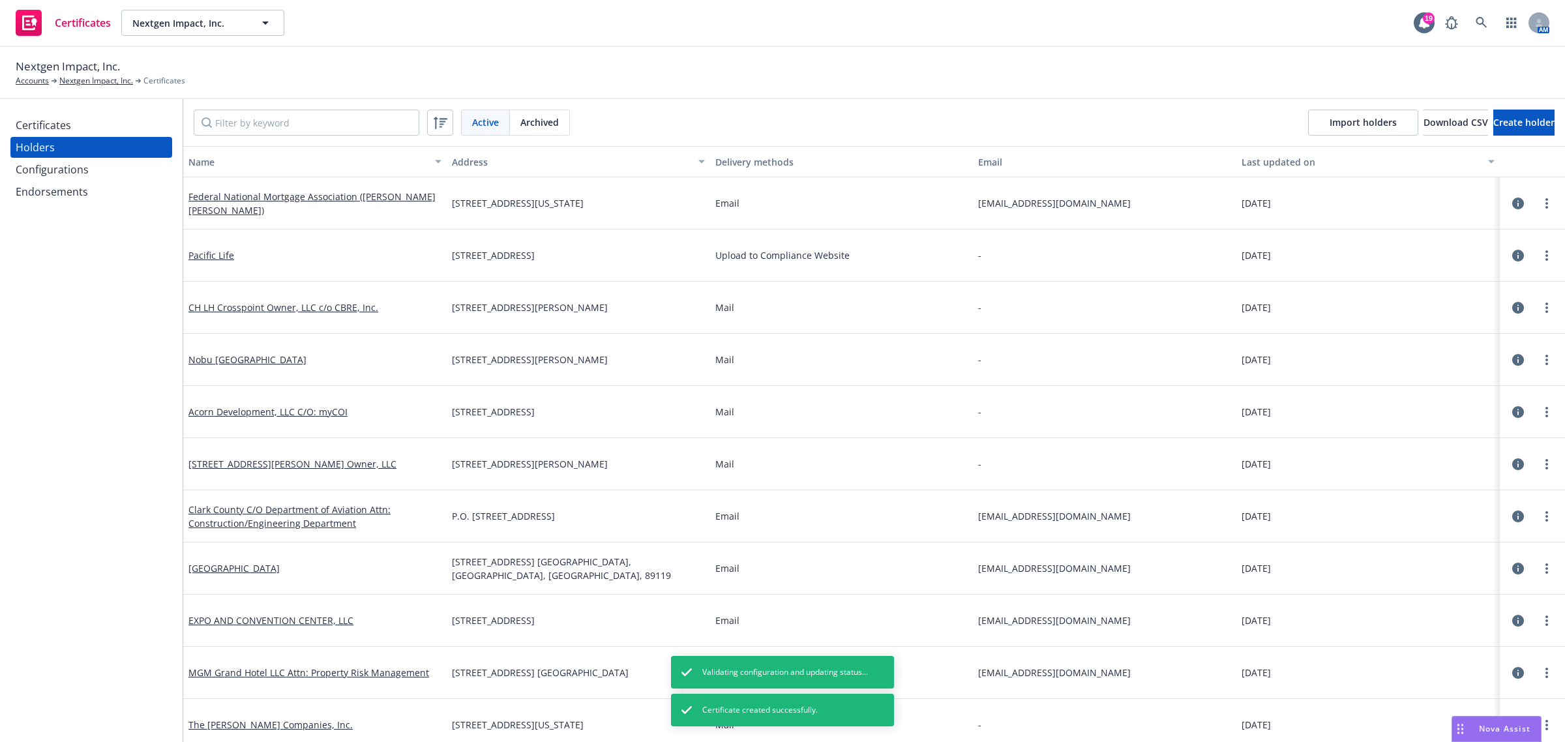
click at [82, 123] on div "Certificates" at bounding box center [91, 125] width 151 height 21
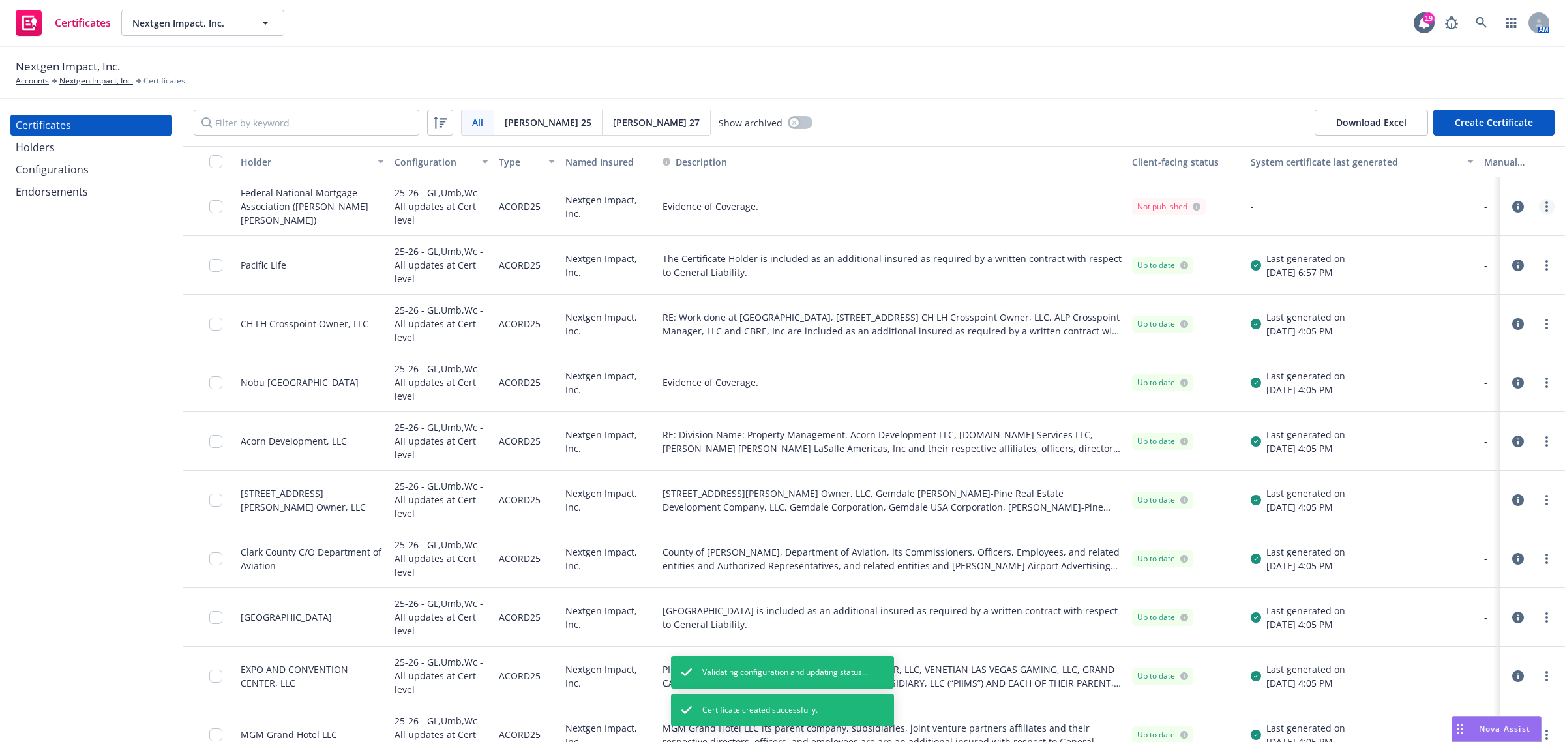
click at [1539, 207] on link "more" at bounding box center [1547, 207] width 16 height 16
click at [1501, 292] on link "Regenerate" at bounding box center [1437, 285] width 209 height 26
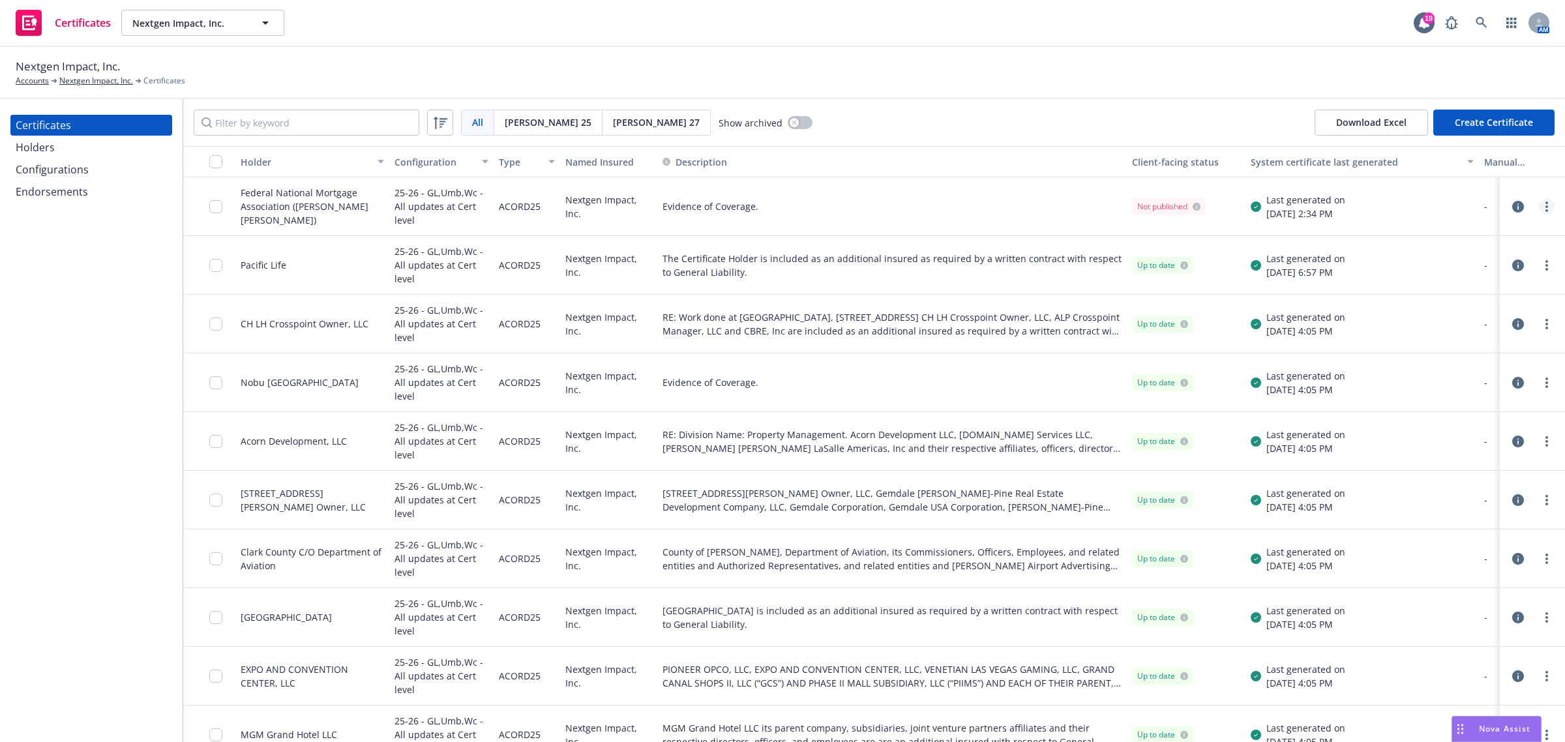
click at [1539, 207] on link "more" at bounding box center [1547, 207] width 16 height 16
click at [1482, 437] on link "Preview a new version" at bounding box center [1437, 441] width 209 height 26
click at [219, 207] on input "checkbox" at bounding box center [215, 206] width 13 height 13
click at [842, 709] on div "Other actions" at bounding box center [807, 712] width 70 height 25
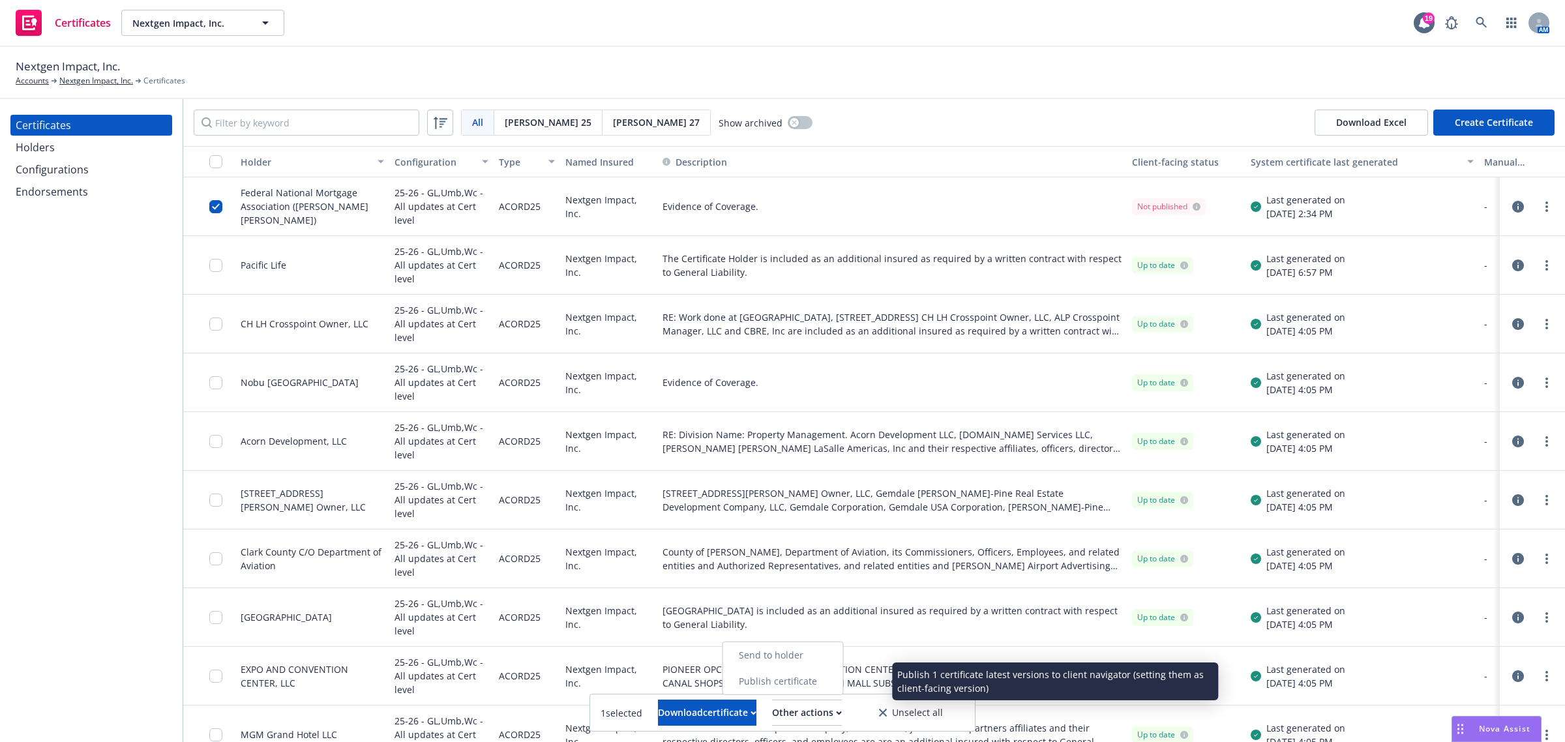
click at [816, 683] on link "Publish certificate" at bounding box center [783, 681] width 120 height 26
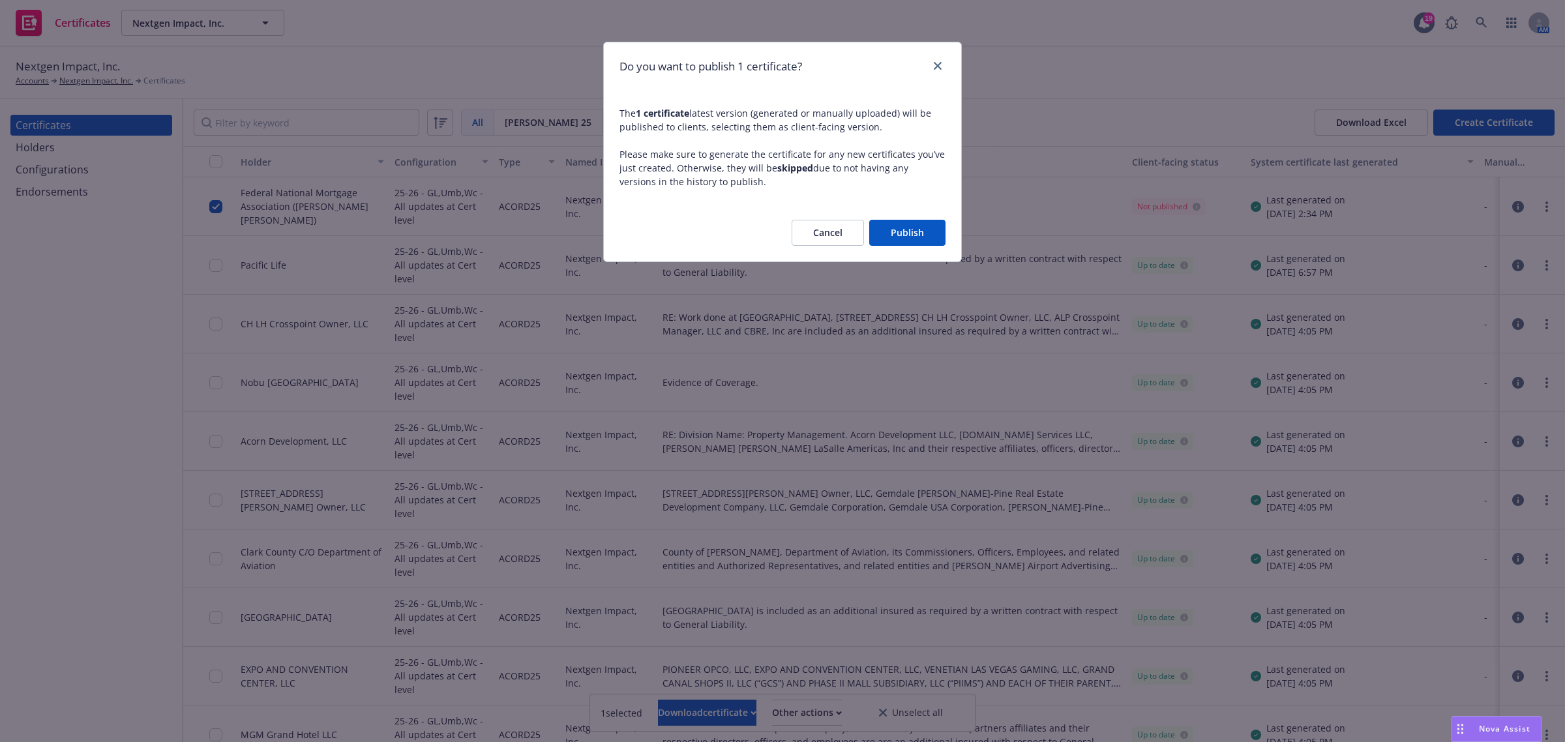
click at [912, 235] on button "Publish" at bounding box center [907, 233] width 76 height 26
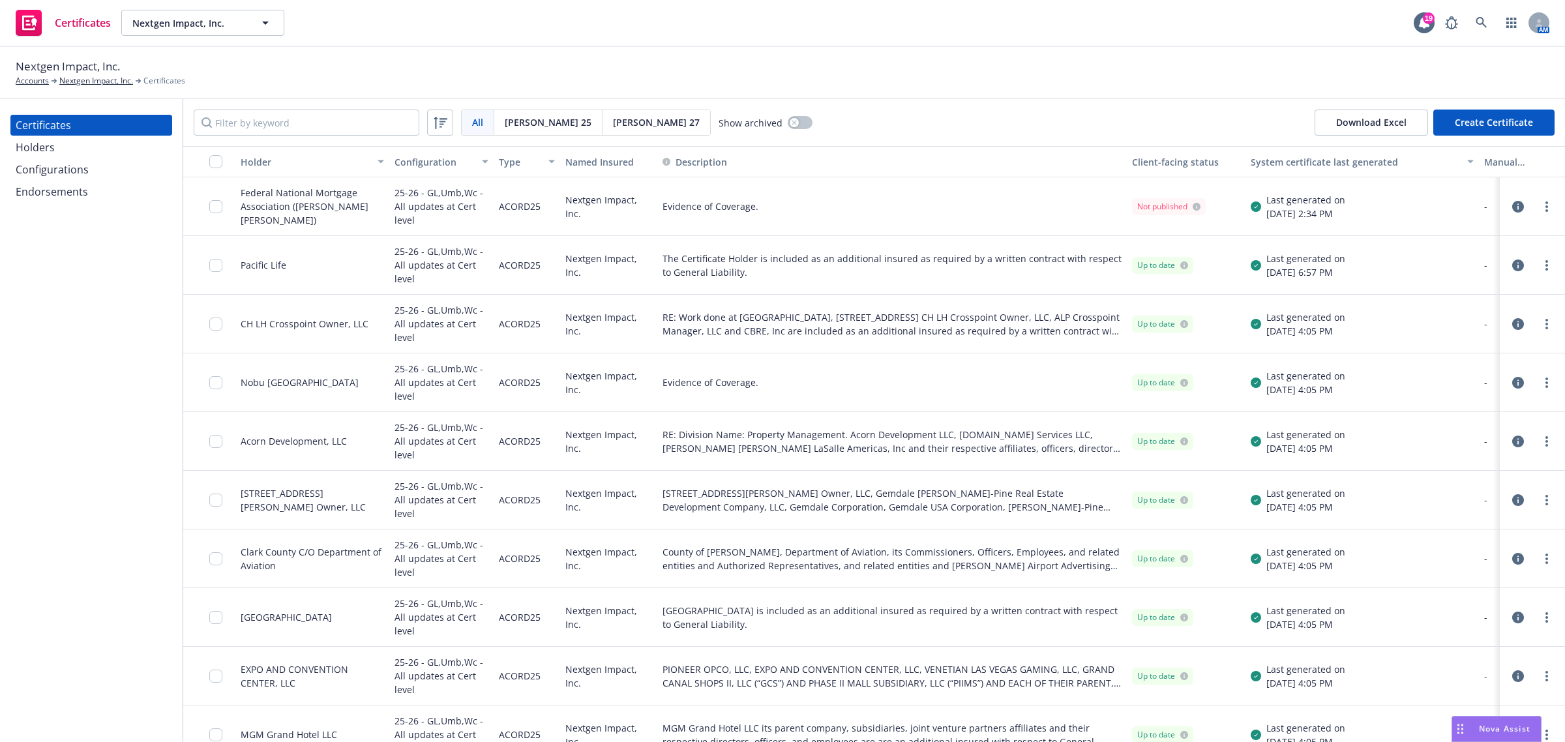
click at [1505, 209] on div at bounding box center [1532, 207] width 55 height 26
click at [1512, 209] on icon "button" at bounding box center [1518, 207] width 12 height 12
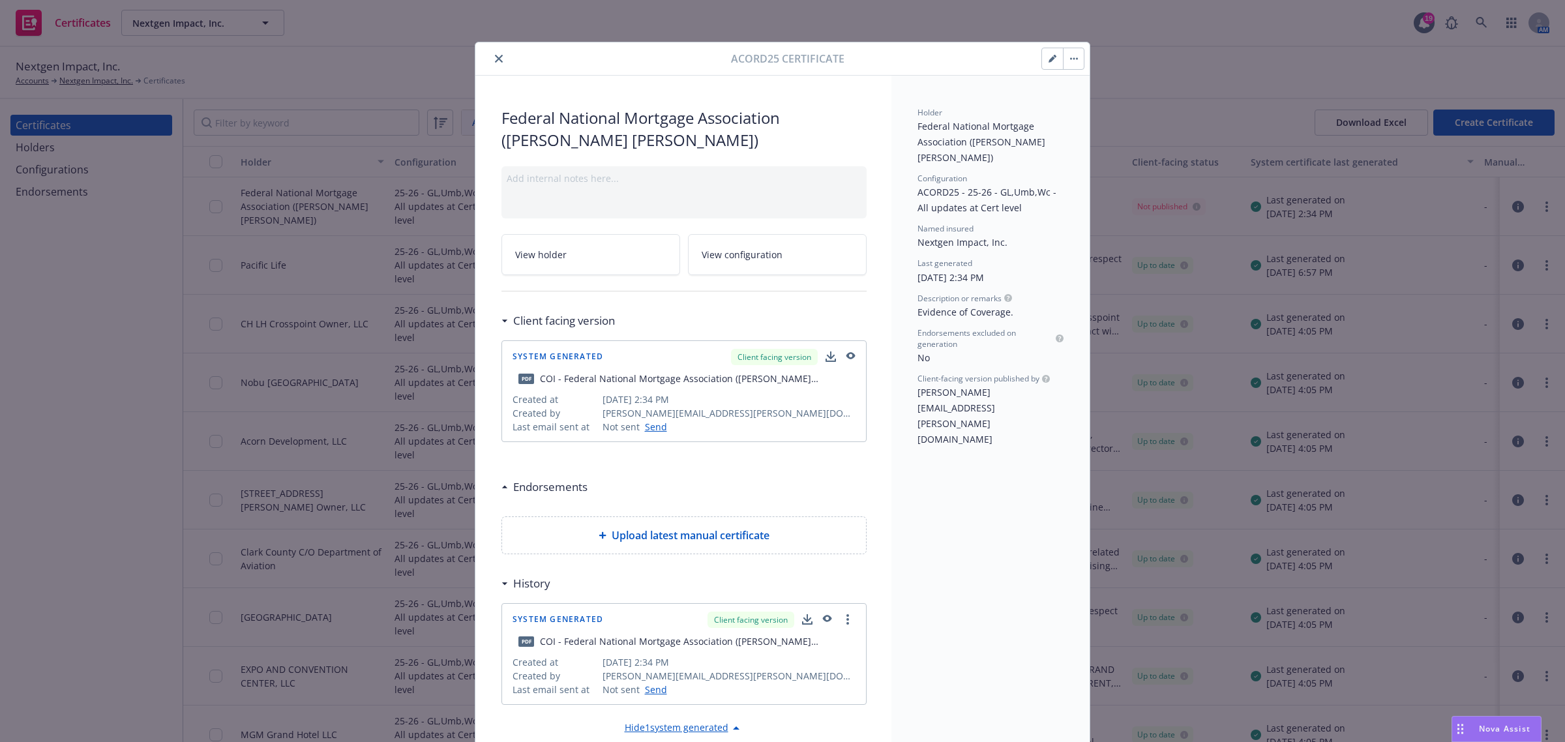
click at [495, 56] on icon "close" at bounding box center [499, 59] width 8 height 8
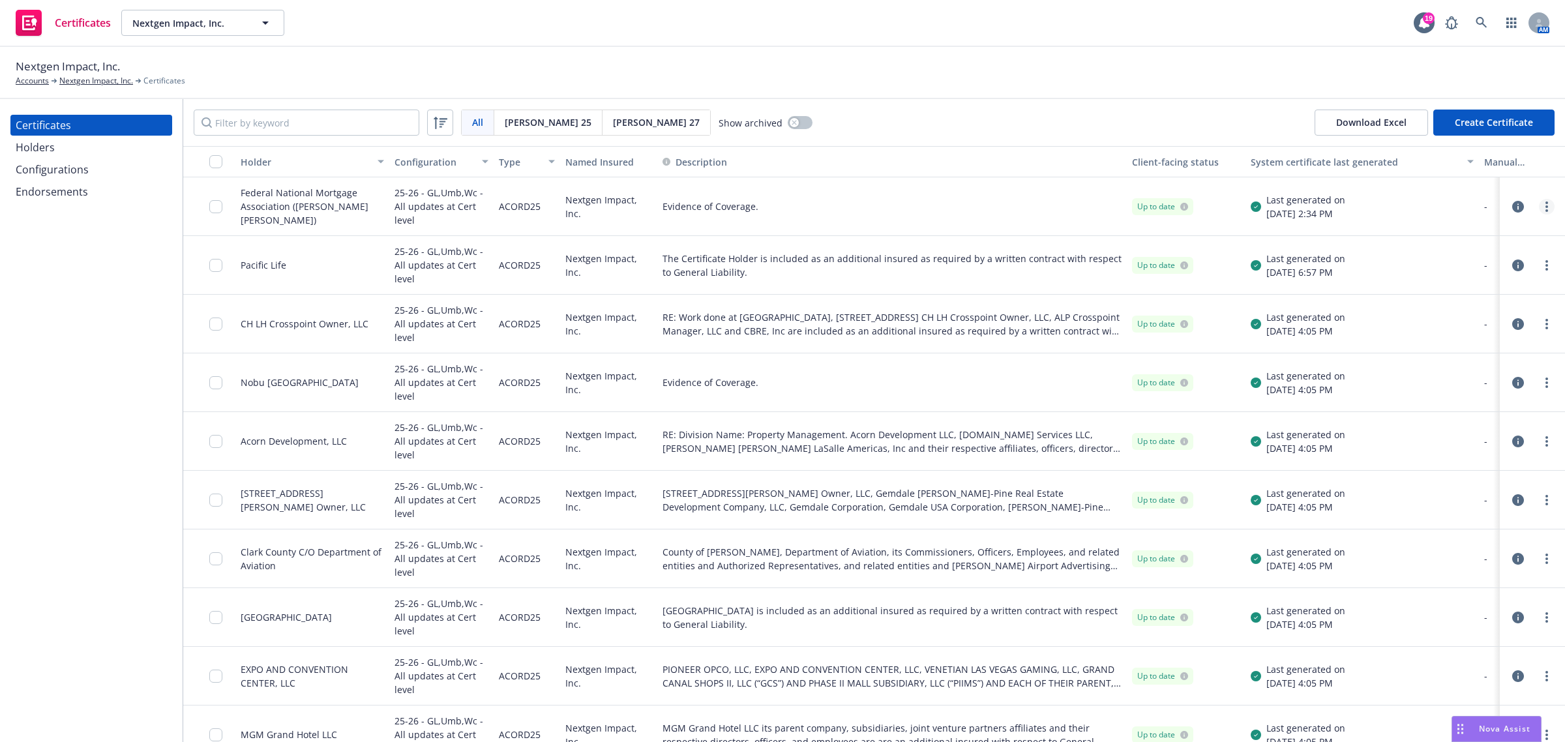
click at [1539, 210] on link "more" at bounding box center [1547, 207] width 16 height 16
click at [1427, 393] on link "Download uneditable generated certificate" at bounding box center [1437, 389] width 209 height 26
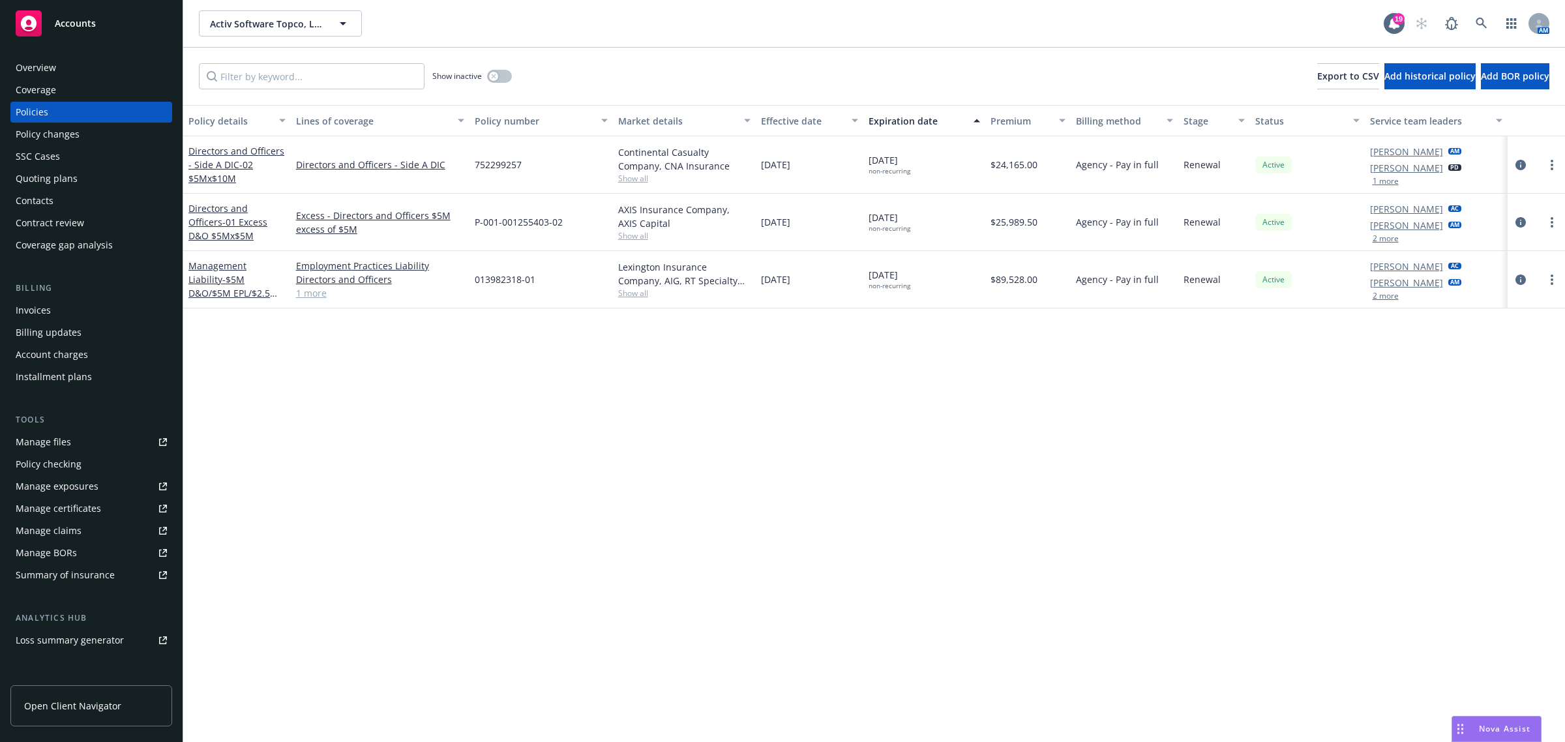
drag, startPoint x: 261, startPoint y: 386, endPoint x: 259, endPoint y: 379, distance: 7.4
click at [261, 386] on div "Policy details Lines of coverage Policy number Market details Effective date Ex…" at bounding box center [874, 424] width 1382 height 638
click at [80, 509] on div "Manage certificates" at bounding box center [58, 508] width 85 height 21
click at [501, 75] on button "button" at bounding box center [499, 76] width 25 height 13
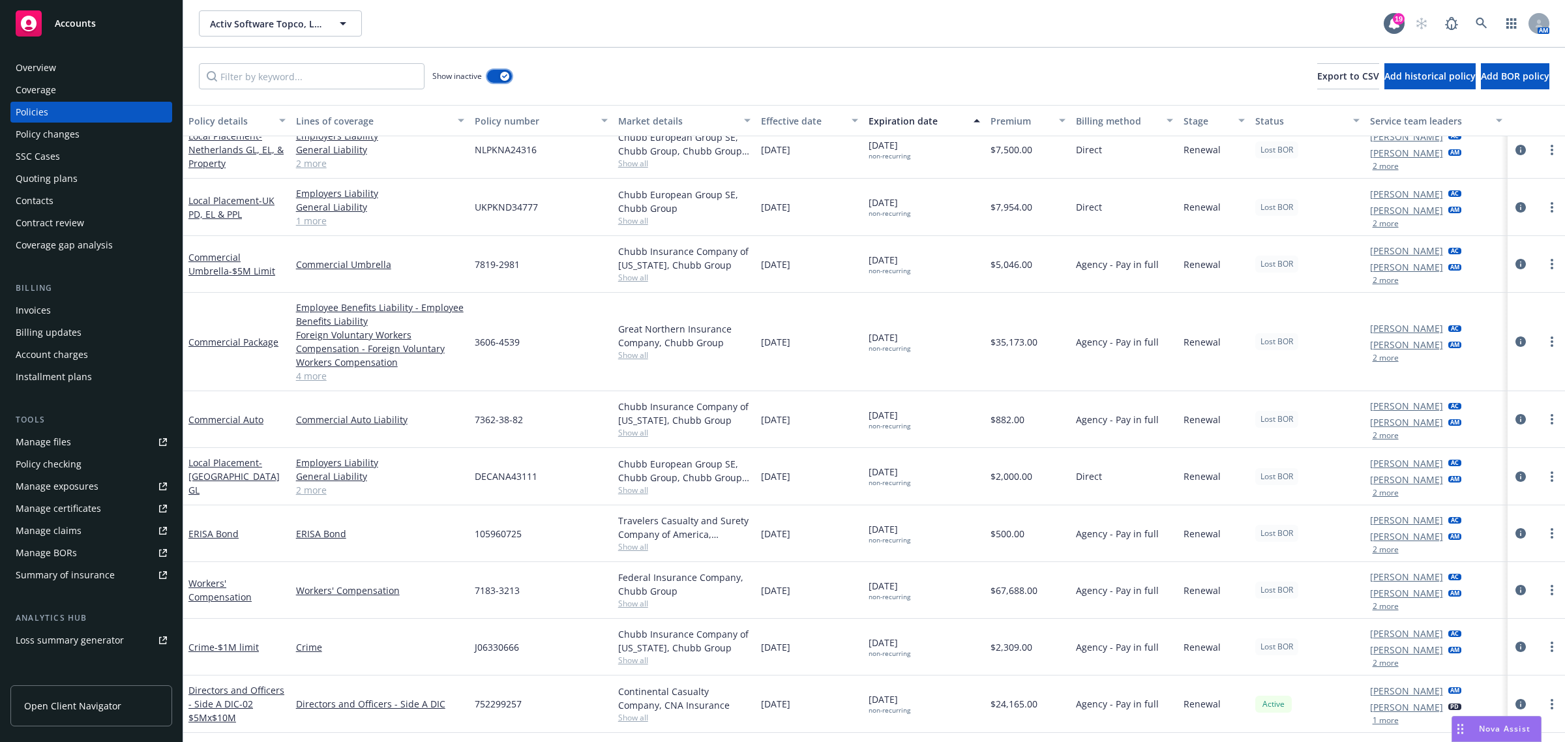
scroll to position [3246, 0]
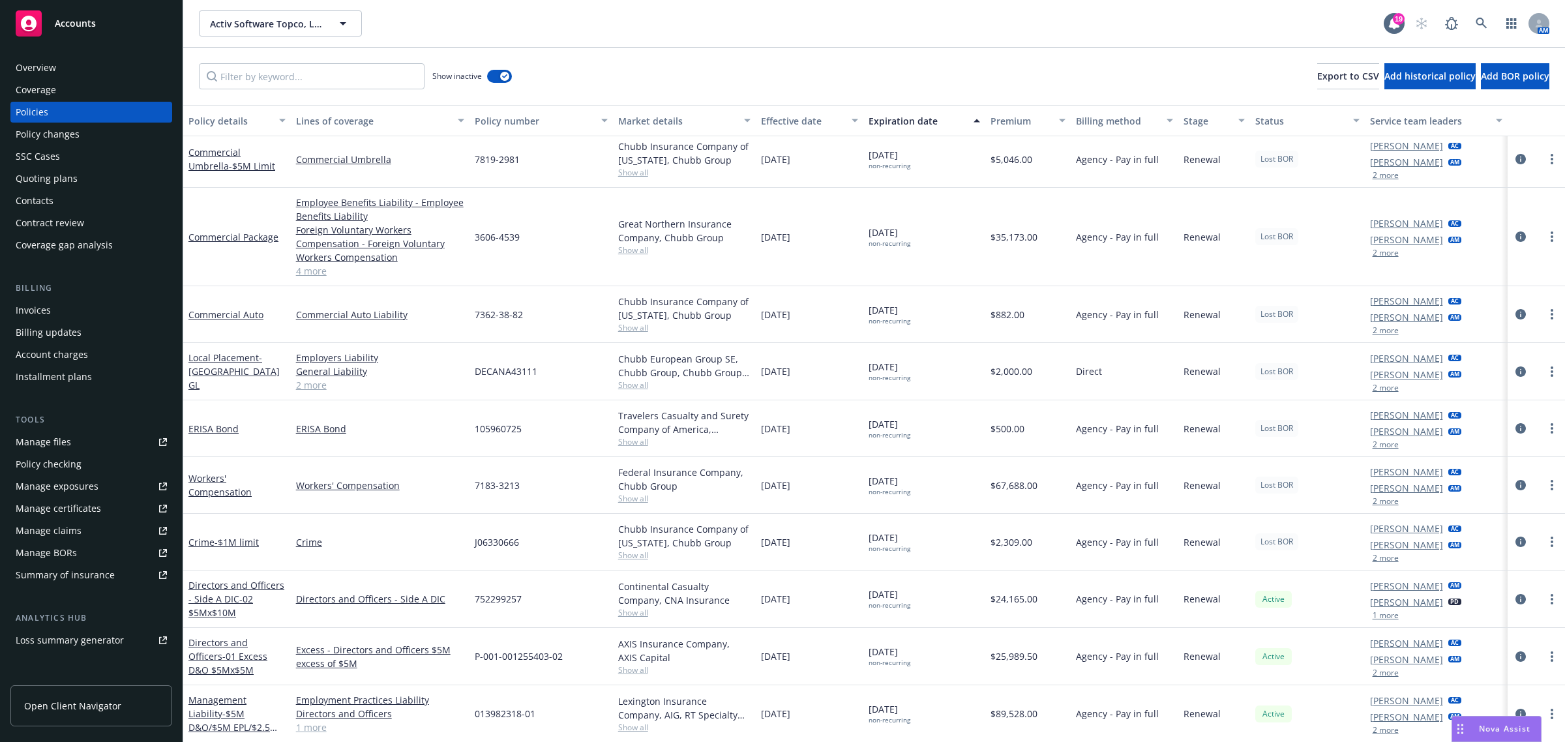
click at [102, 70] on div "Overview" at bounding box center [91, 67] width 151 height 21
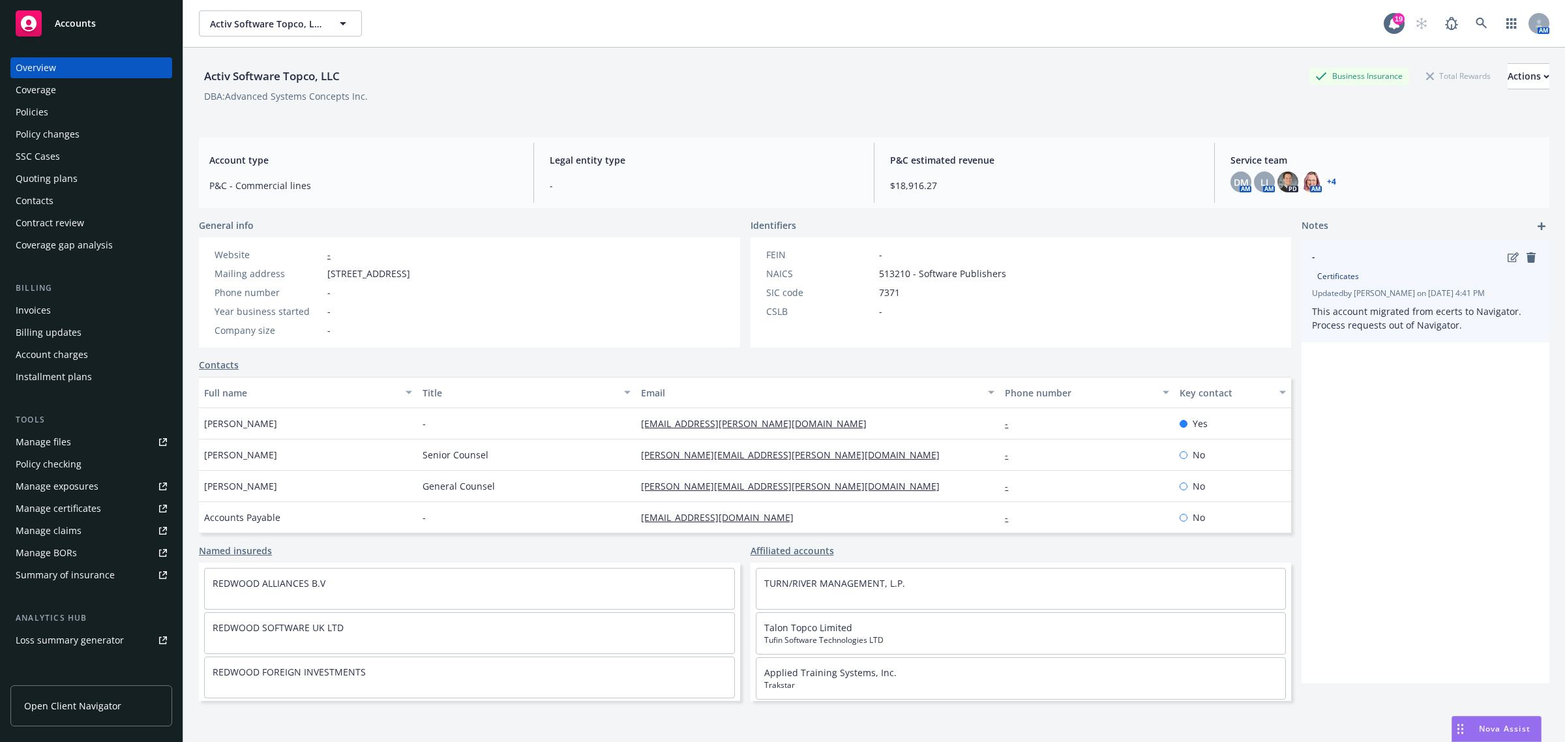
click at [1508, 259] on icon "edit" at bounding box center [1513, 257] width 11 height 10
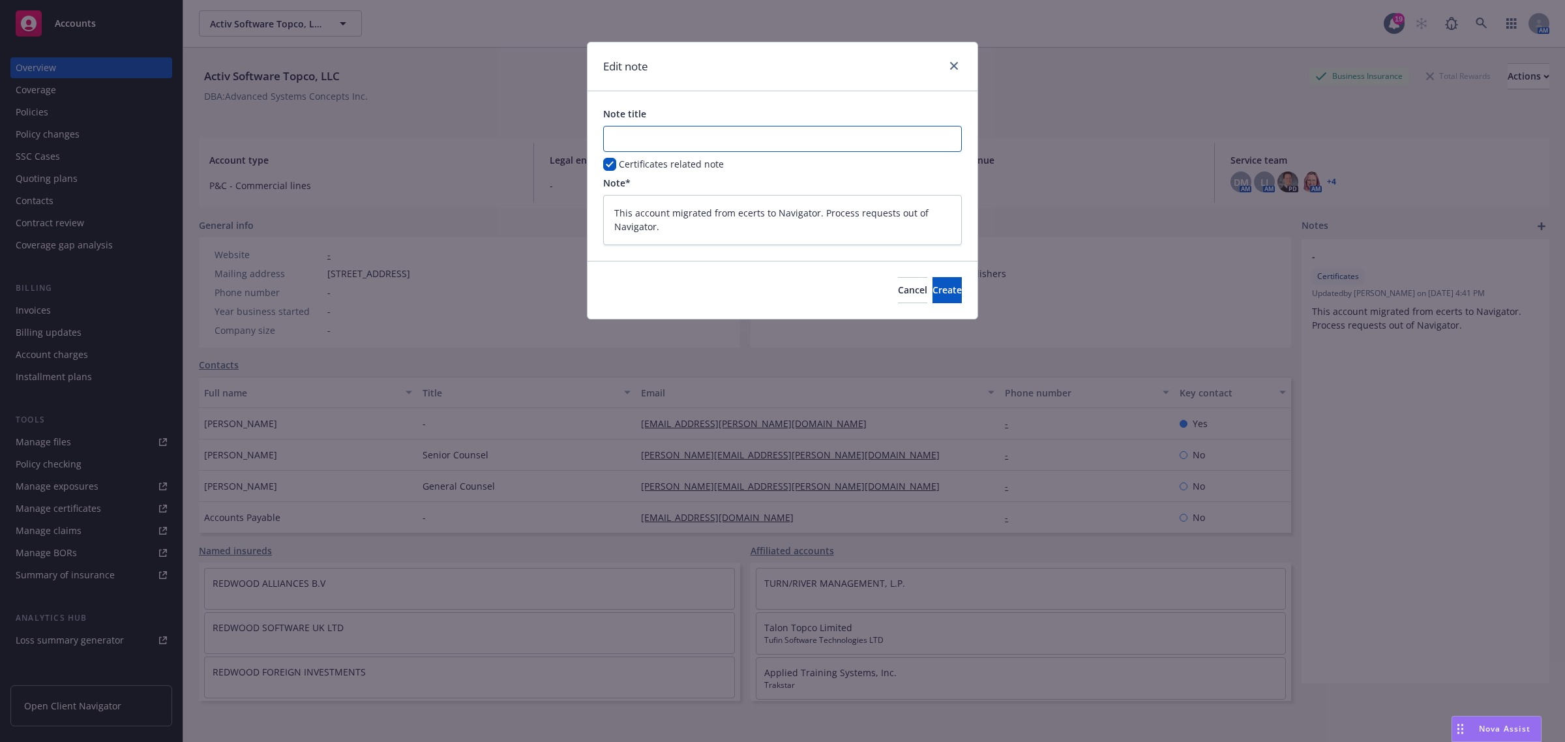
click at [695, 127] on input "Note title" at bounding box center [782, 139] width 359 height 26
type textarea "x"
type input "n"
type textarea "x"
type input "no"
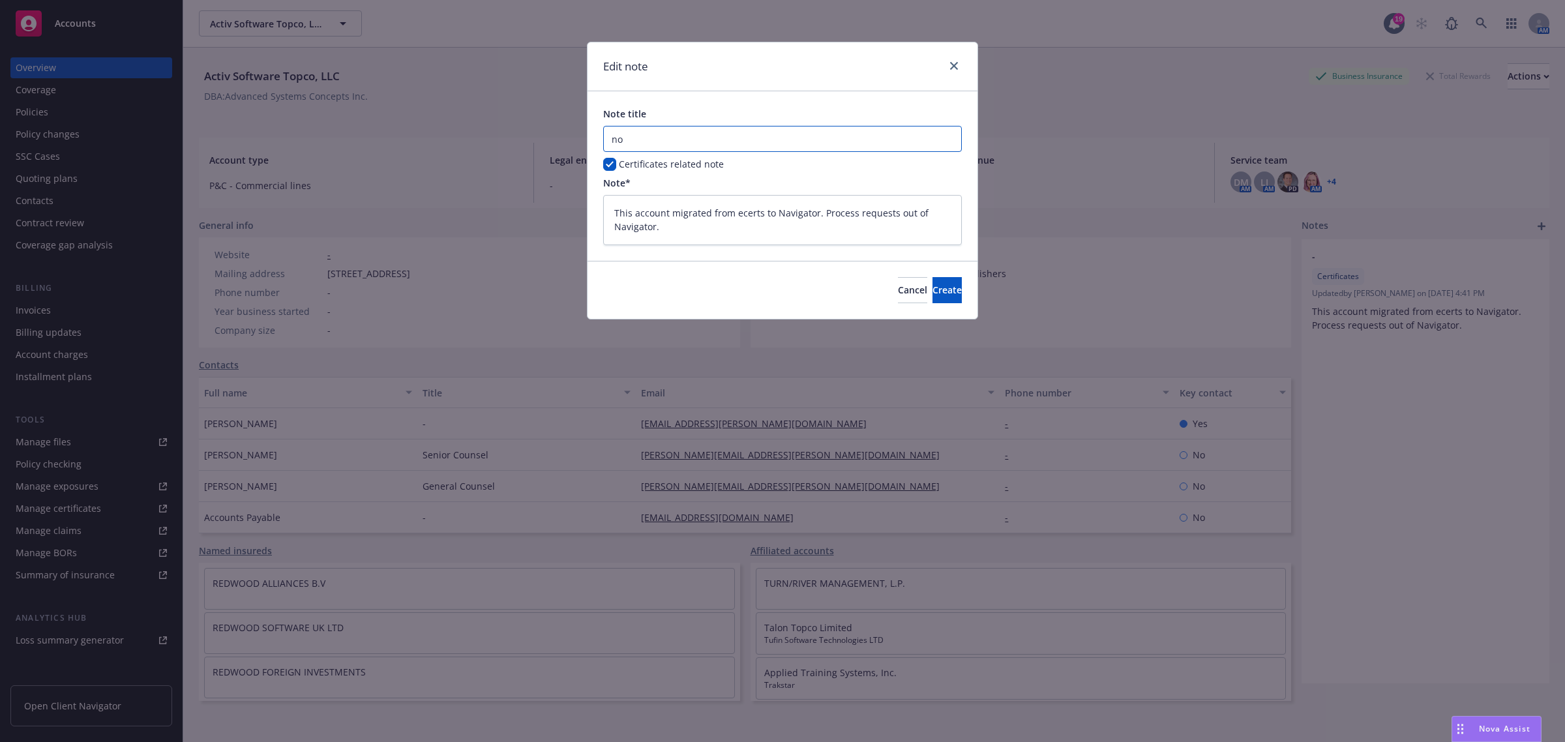
type textarea "x"
type input "no"
type textarea "x"
type input "no"
type textarea "x"
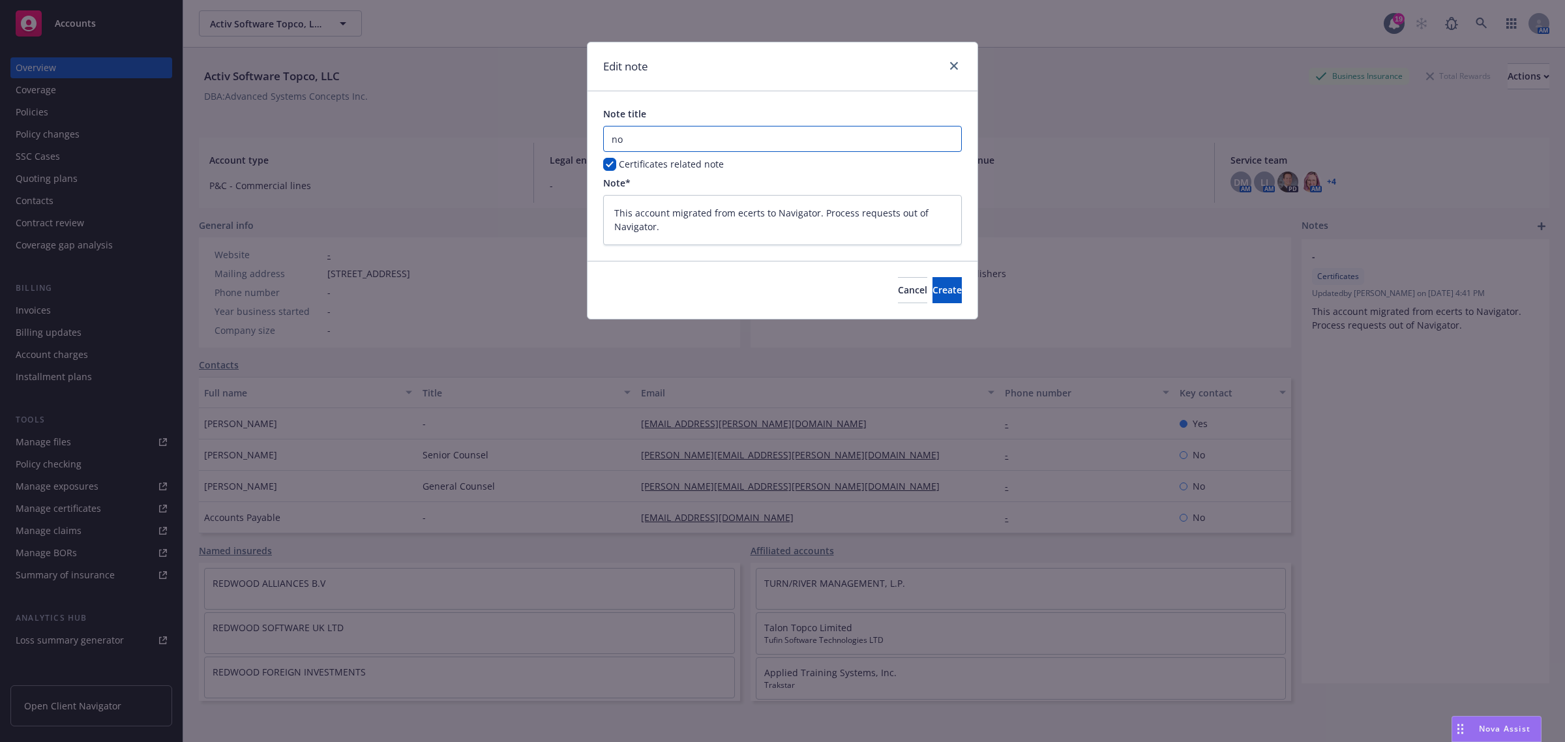
type input "n"
type textarea "x"
type input "N"
type textarea "x"
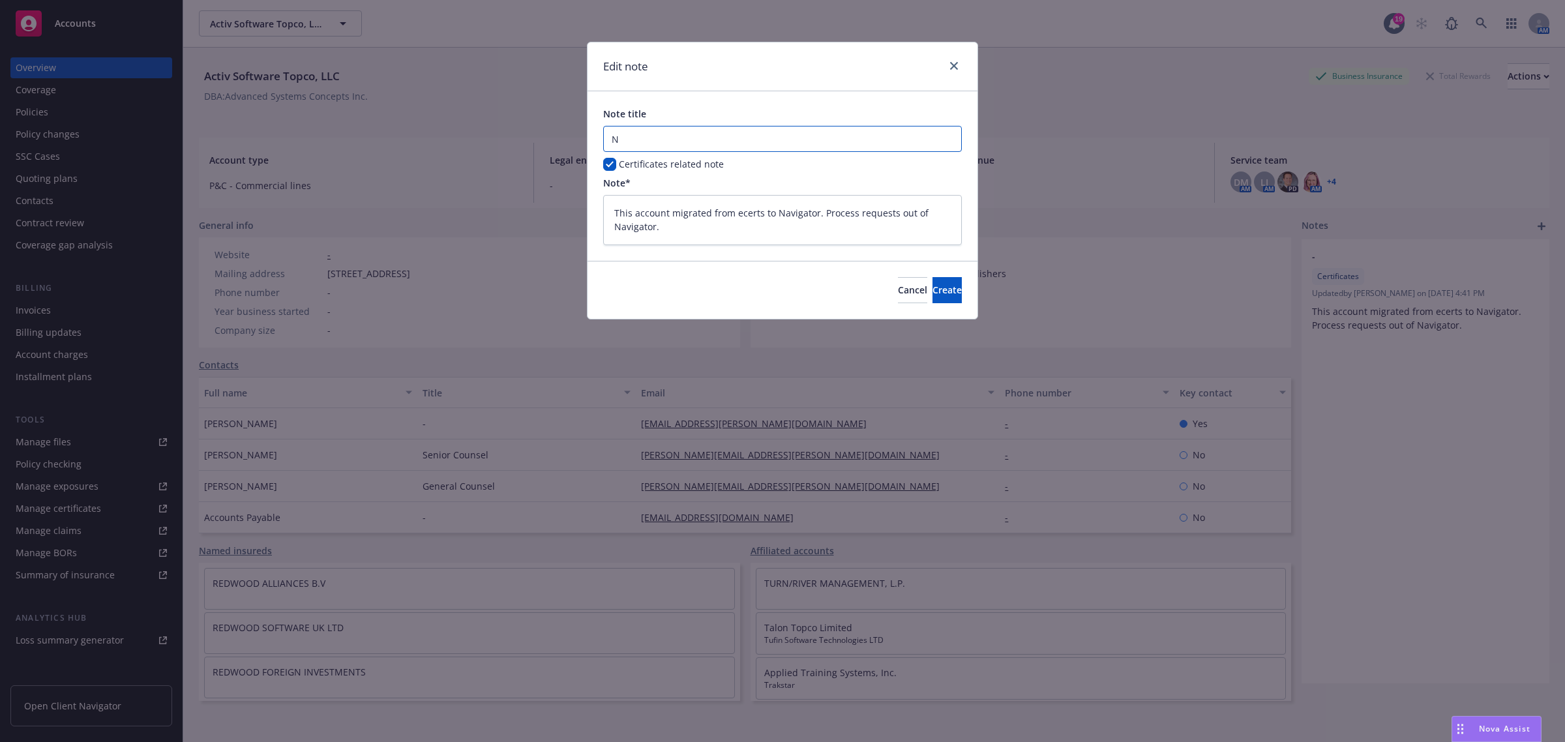
type input "NO"
type textarea "x"
type input "NO"
type textarea "x"
type input "NO L"
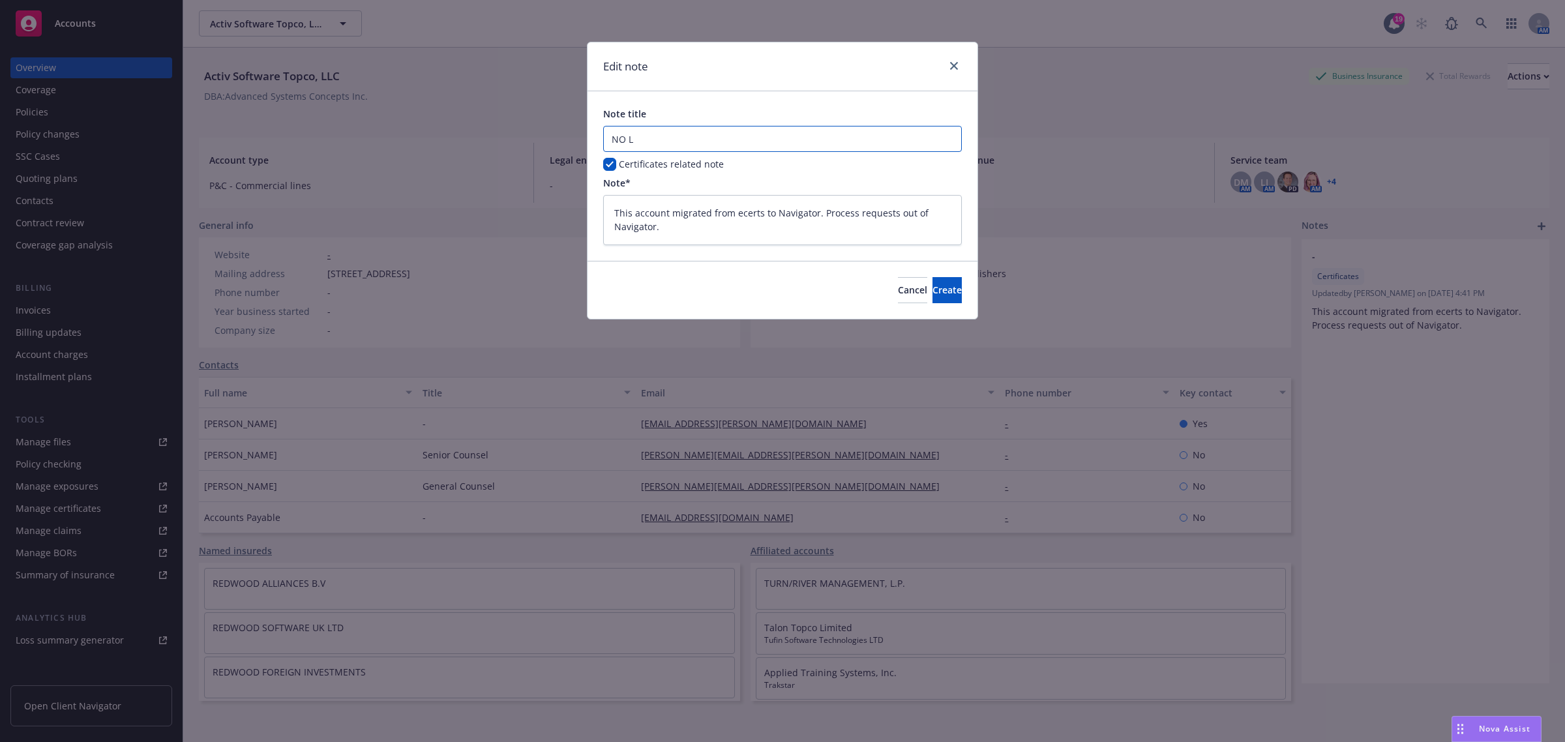
type textarea "x"
type input "NO LO"
type textarea "x"
type input "NO LON"
type textarea "x"
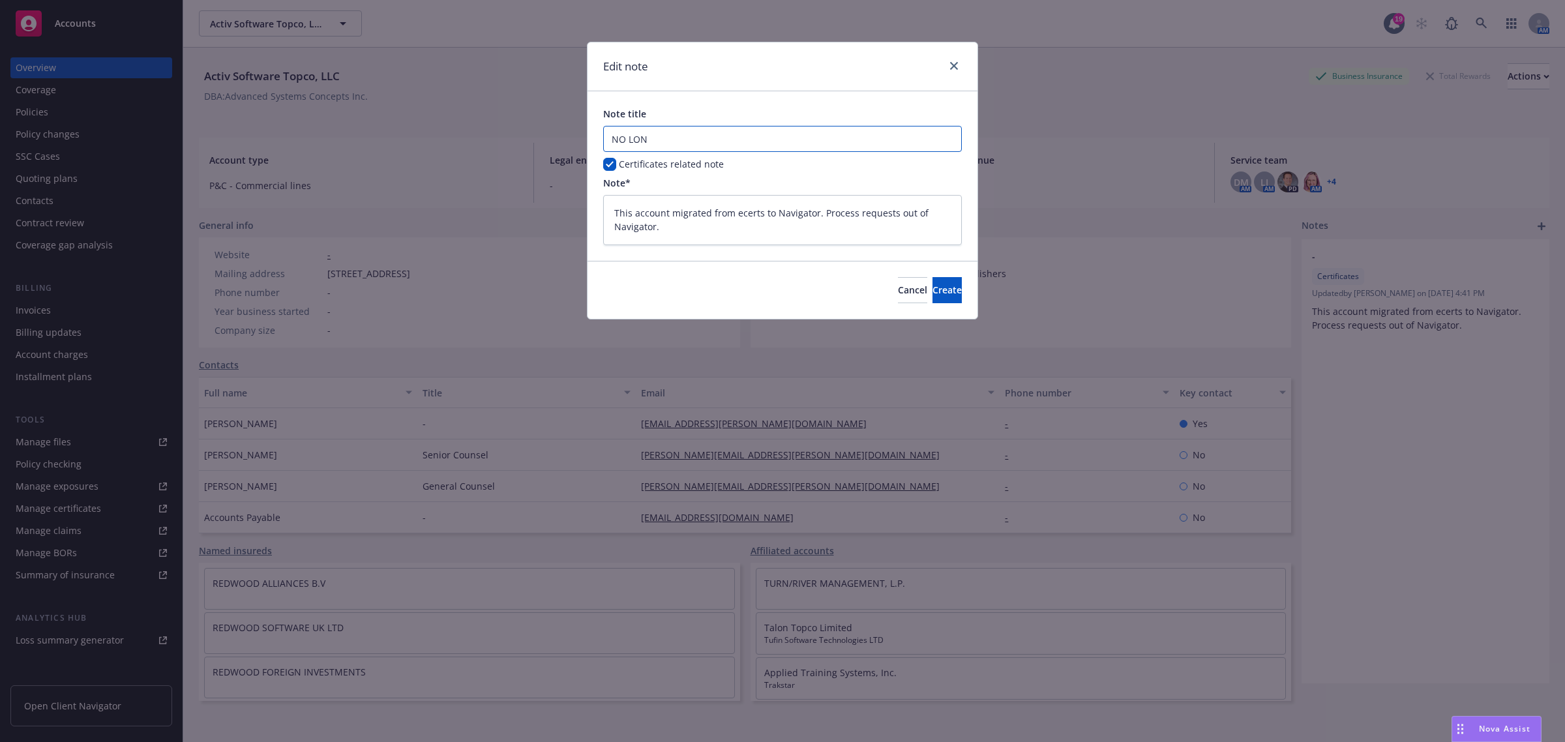
type input "NO LONG"
type textarea "x"
type input "NO LONGE"
type textarea "x"
type input "NO LONGER"
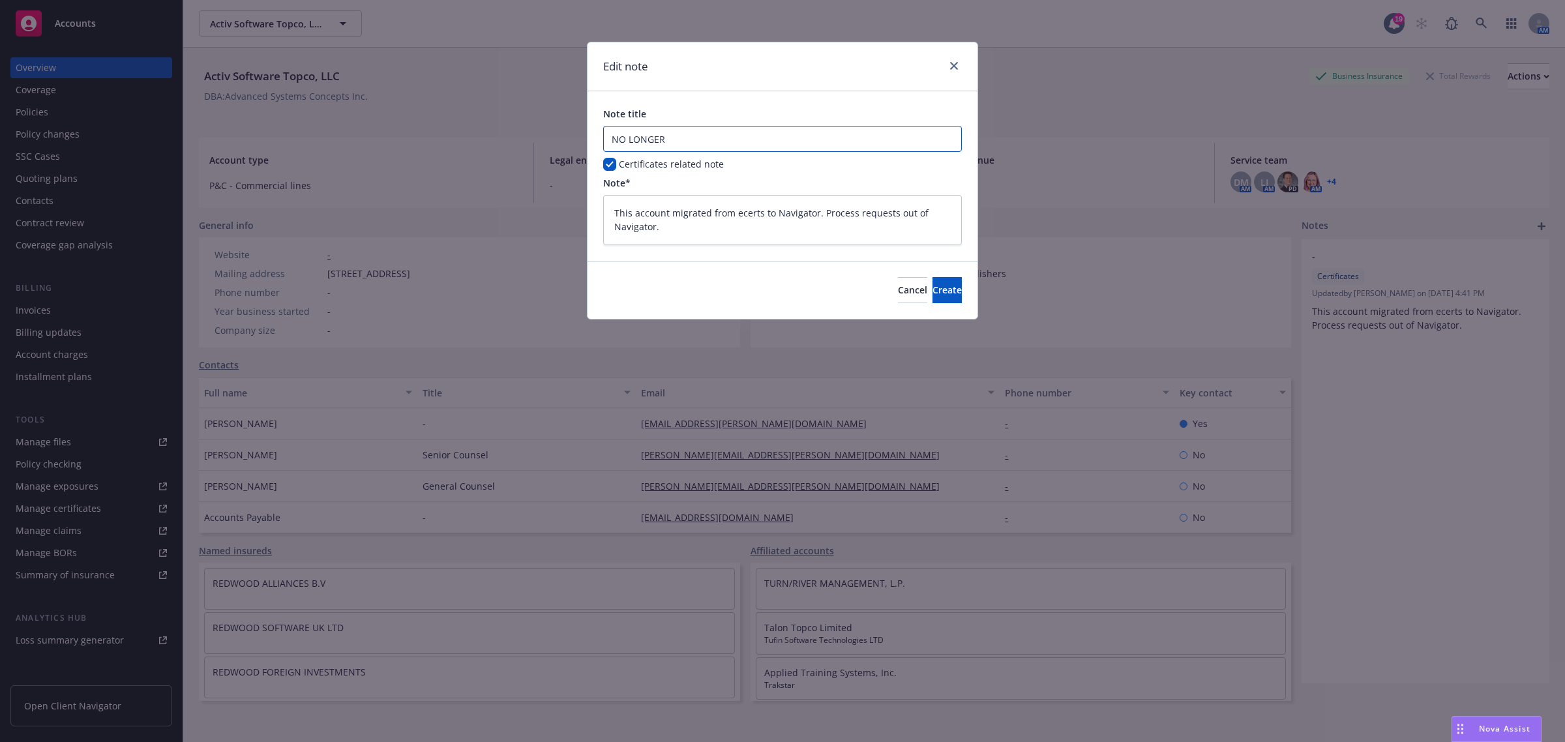
type textarea "x"
type input "NO LONGER"
type textarea "x"
type input "NO LONGER B"
type textarea "x"
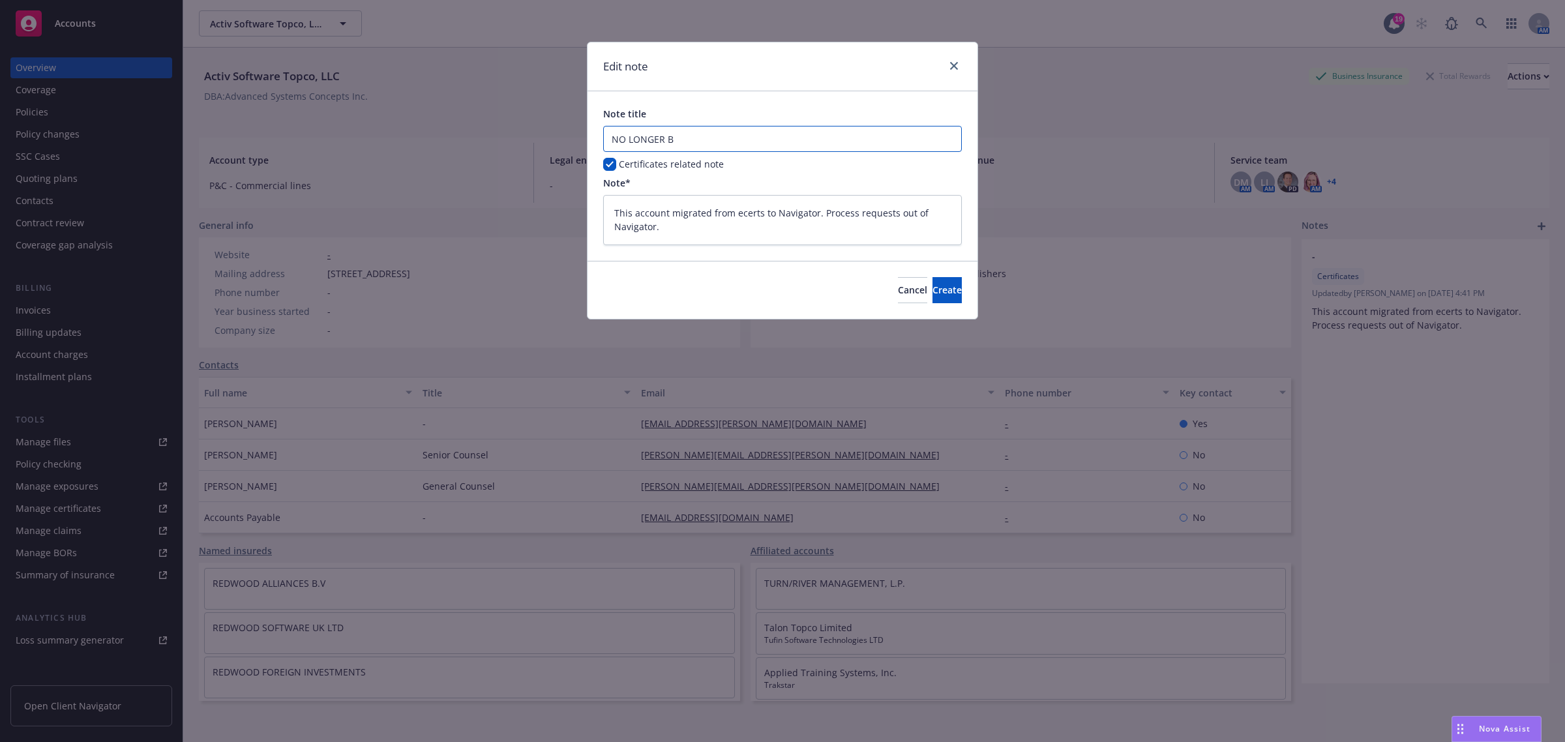
type input "NO LONGER BO"
type textarea "x"
type input "NO LONGER BOR"
click at [932, 284] on span "Create" at bounding box center [946, 290] width 29 height 12
type textarea "x"
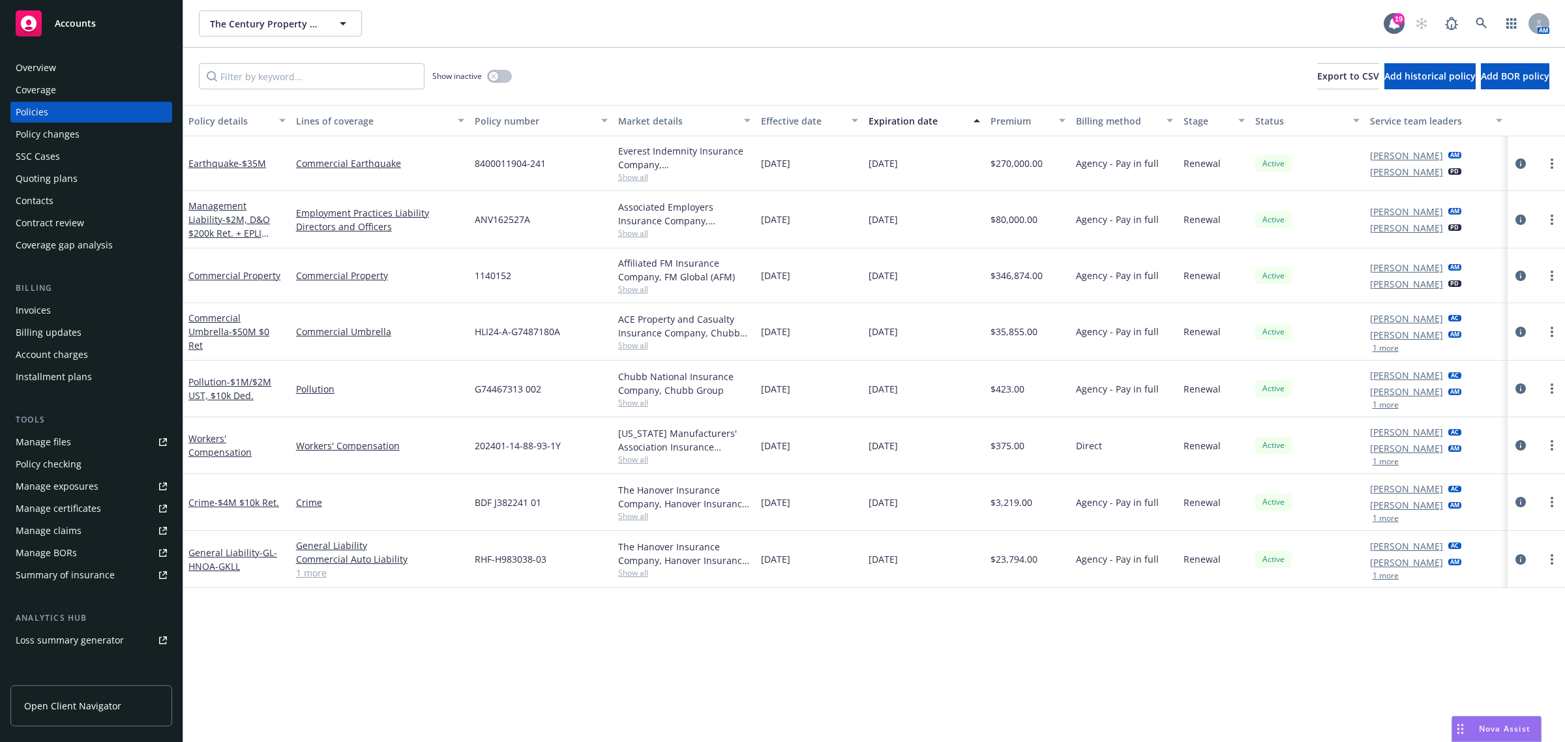
click at [462, 648] on div "Policy details Lines of coverage Policy number Market details Effective date Ex…" at bounding box center [874, 424] width 1382 height 638
click at [76, 90] on div "Coverage" at bounding box center [91, 90] width 151 height 21
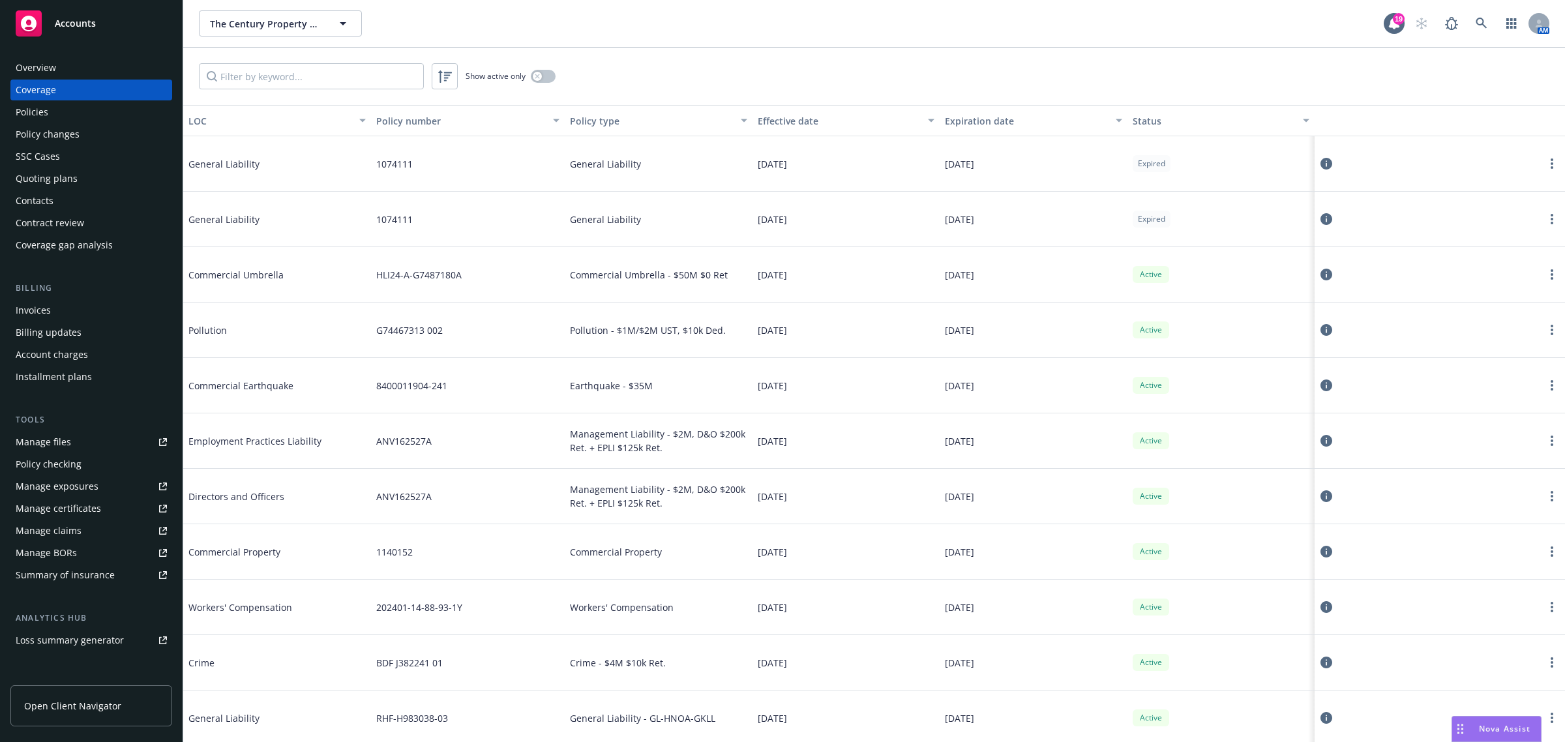
drag, startPoint x: 904, startPoint y: 308, endPoint x: 904, endPoint y: 363, distance: 54.8
click at [904, 308] on div "[DATE]" at bounding box center [847, 330] width 188 height 55
click at [904, 364] on div "[DATE]" at bounding box center [847, 385] width 188 height 55
click at [914, 381] on div "[DATE]" at bounding box center [847, 385] width 188 height 55
click at [880, 468] on div "[DATE]" at bounding box center [847, 440] width 188 height 55
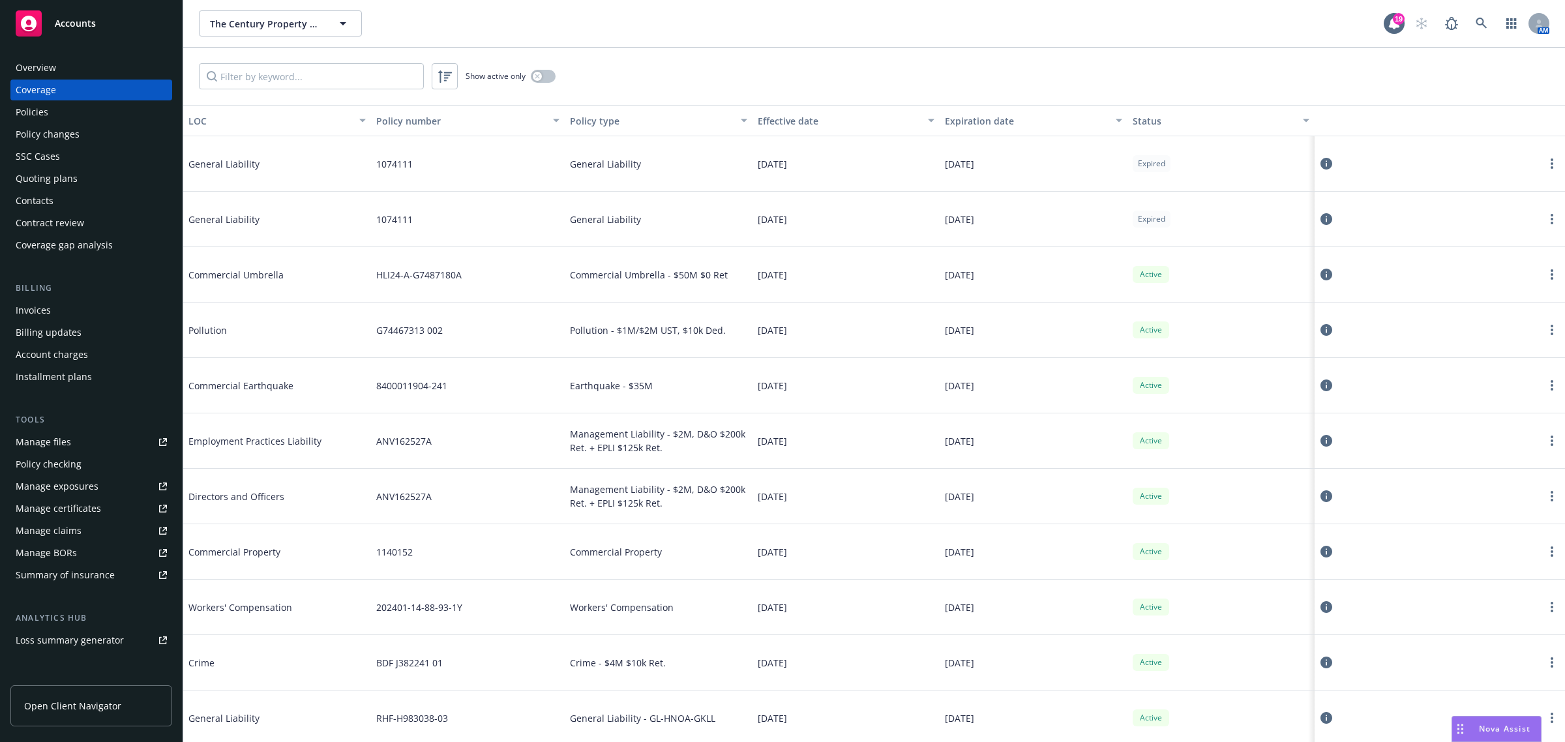
click at [855, 551] on div "[DATE]" at bounding box center [847, 551] width 188 height 55
click at [861, 544] on div "[DATE]" at bounding box center [847, 551] width 188 height 55
click at [854, 595] on div "[DATE]" at bounding box center [847, 607] width 188 height 55
click at [64, 65] on div "Overview" at bounding box center [91, 67] width 151 height 21
